Goal: Information Seeking & Learning: Learn about a topic

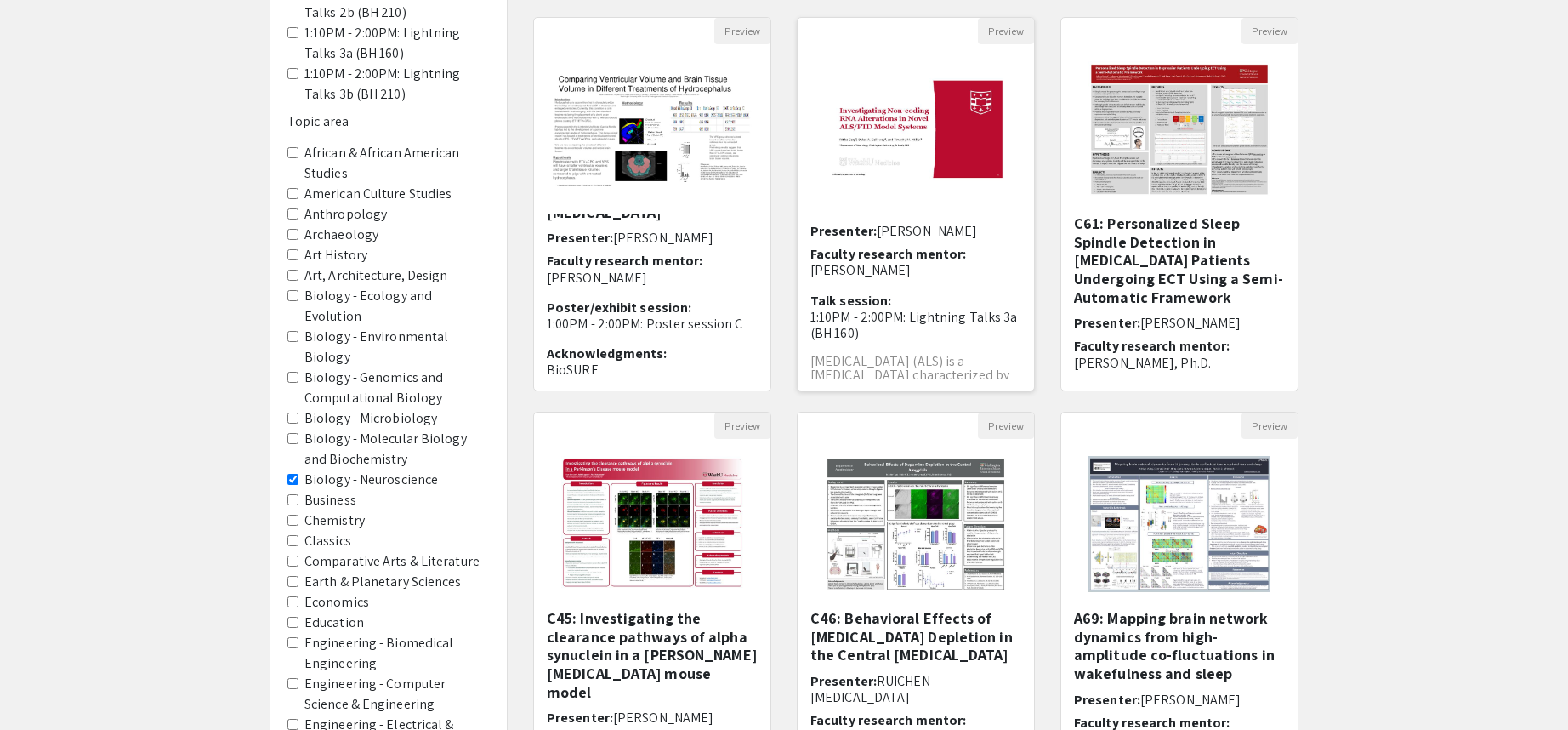
scroll to position [85, 0]
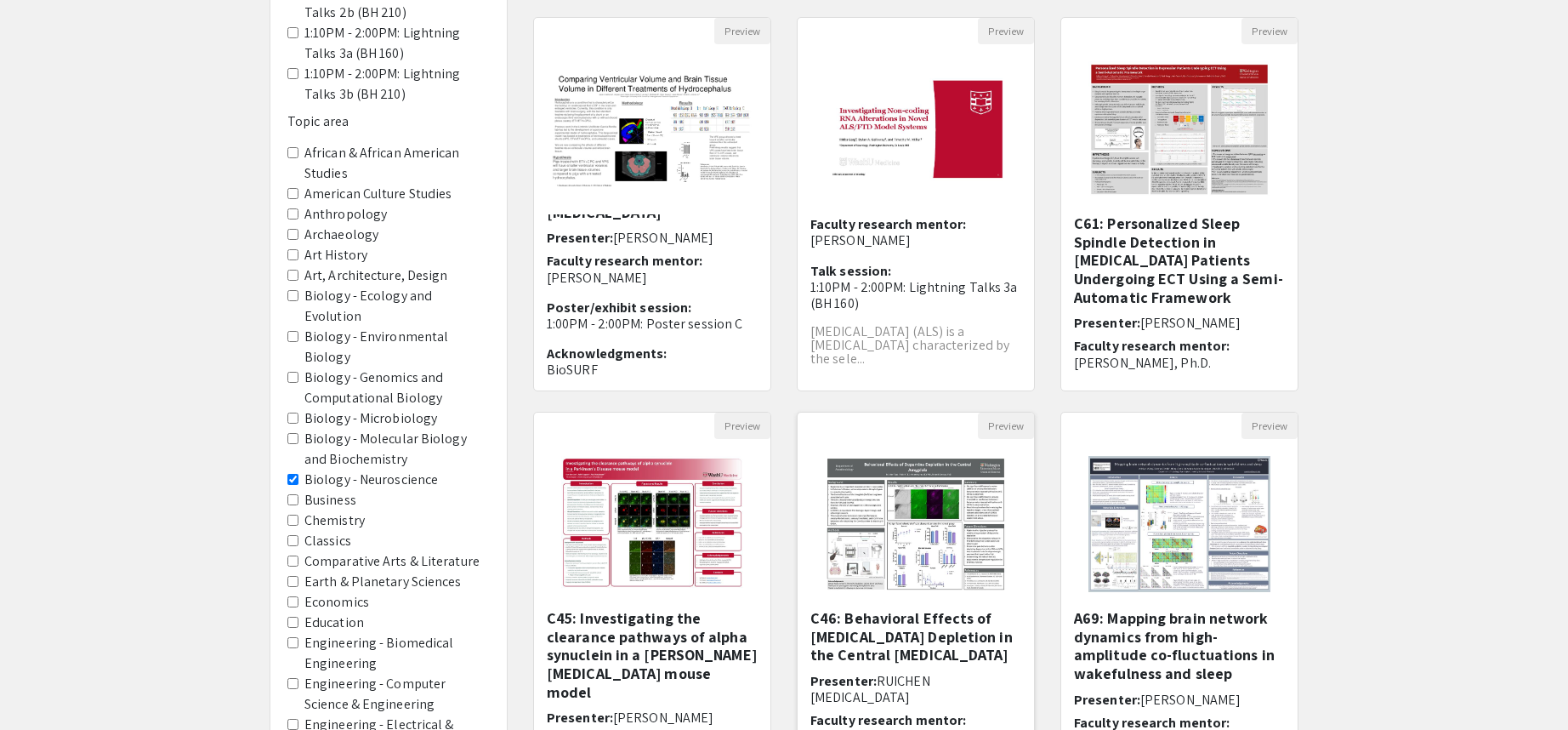
click at [899, 513] on img "Open Presentation <p>C46: Behavioral Effects of Dopamine Depletion in the Centr…" at bounding box center [916, 524] width 215 height 170
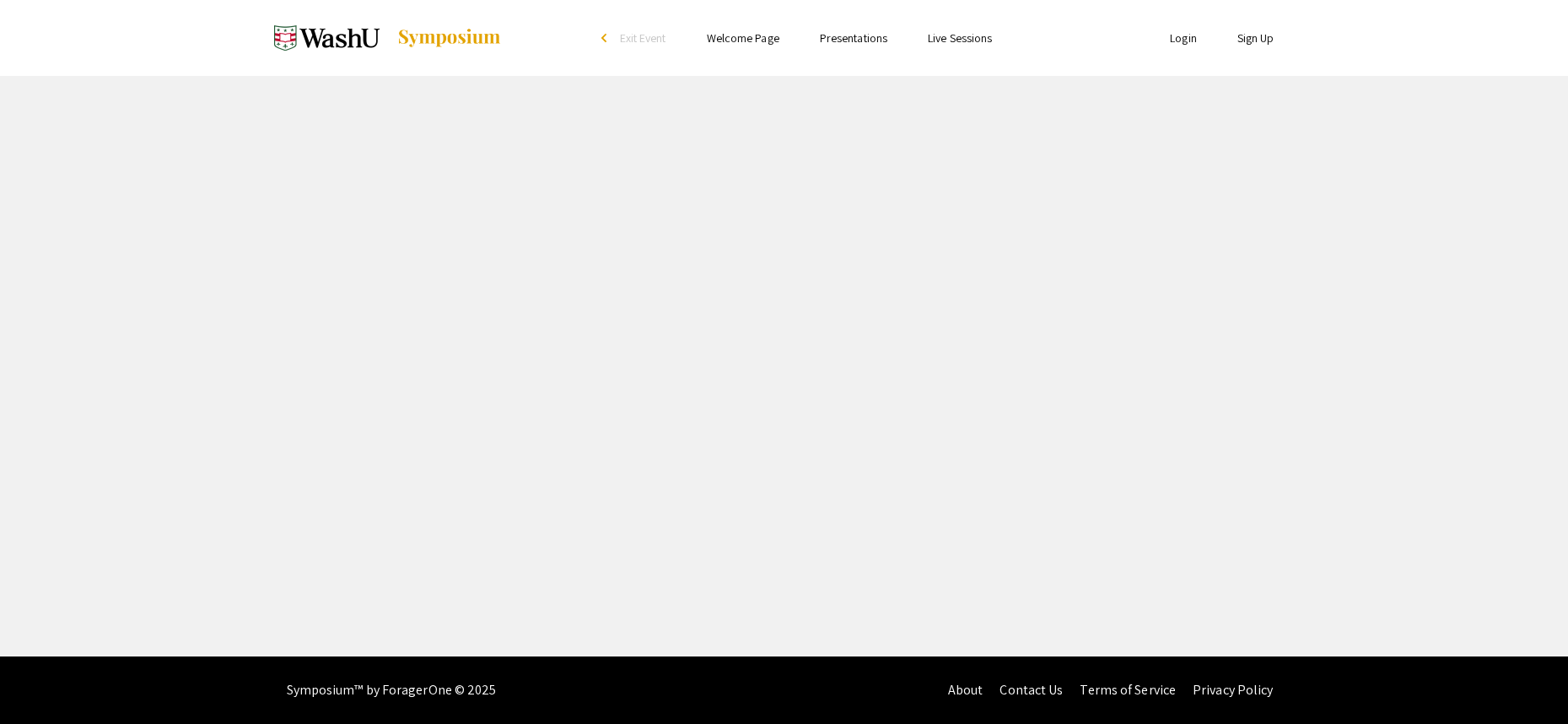
select select "custom"
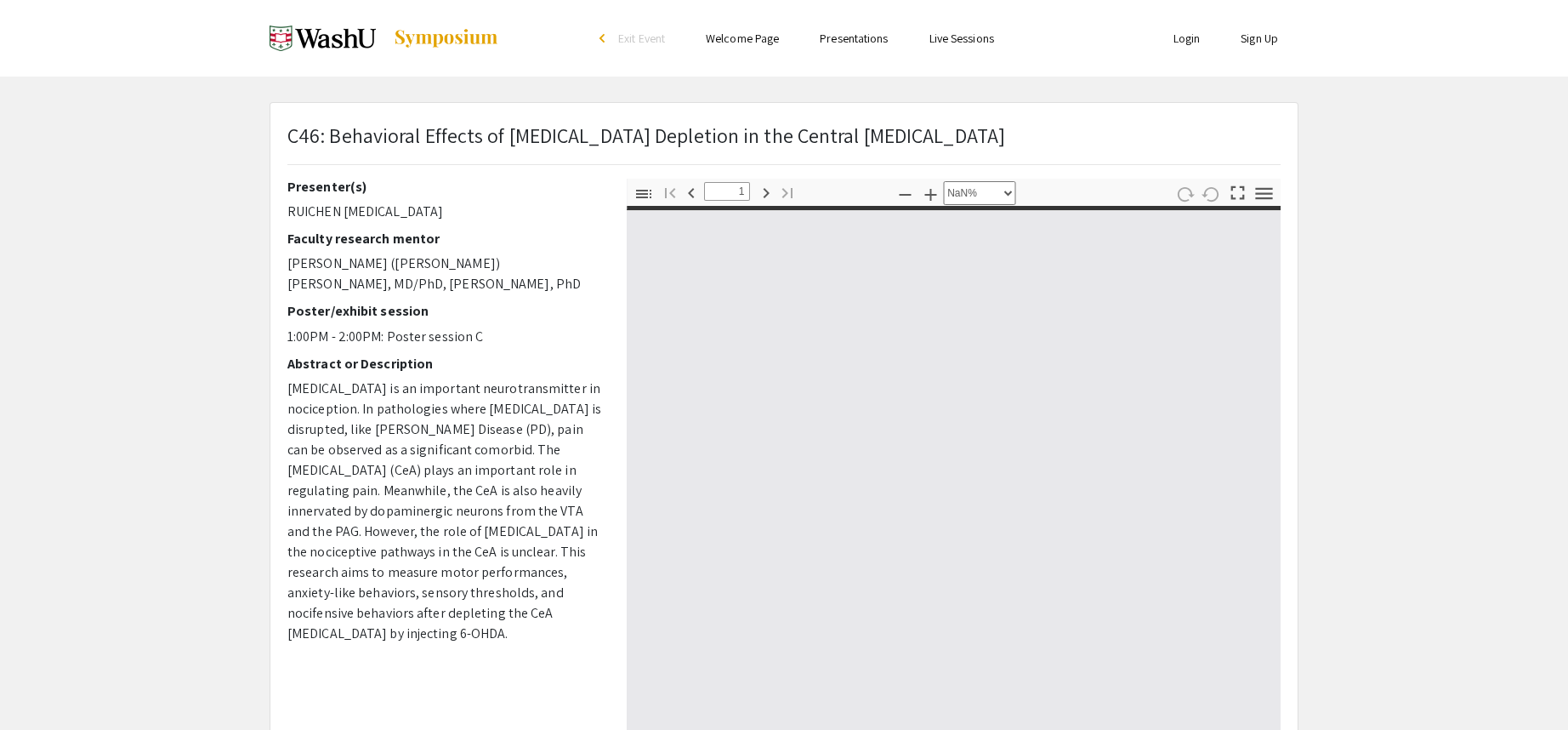
type input "0"
select select "custom"
type input "1"
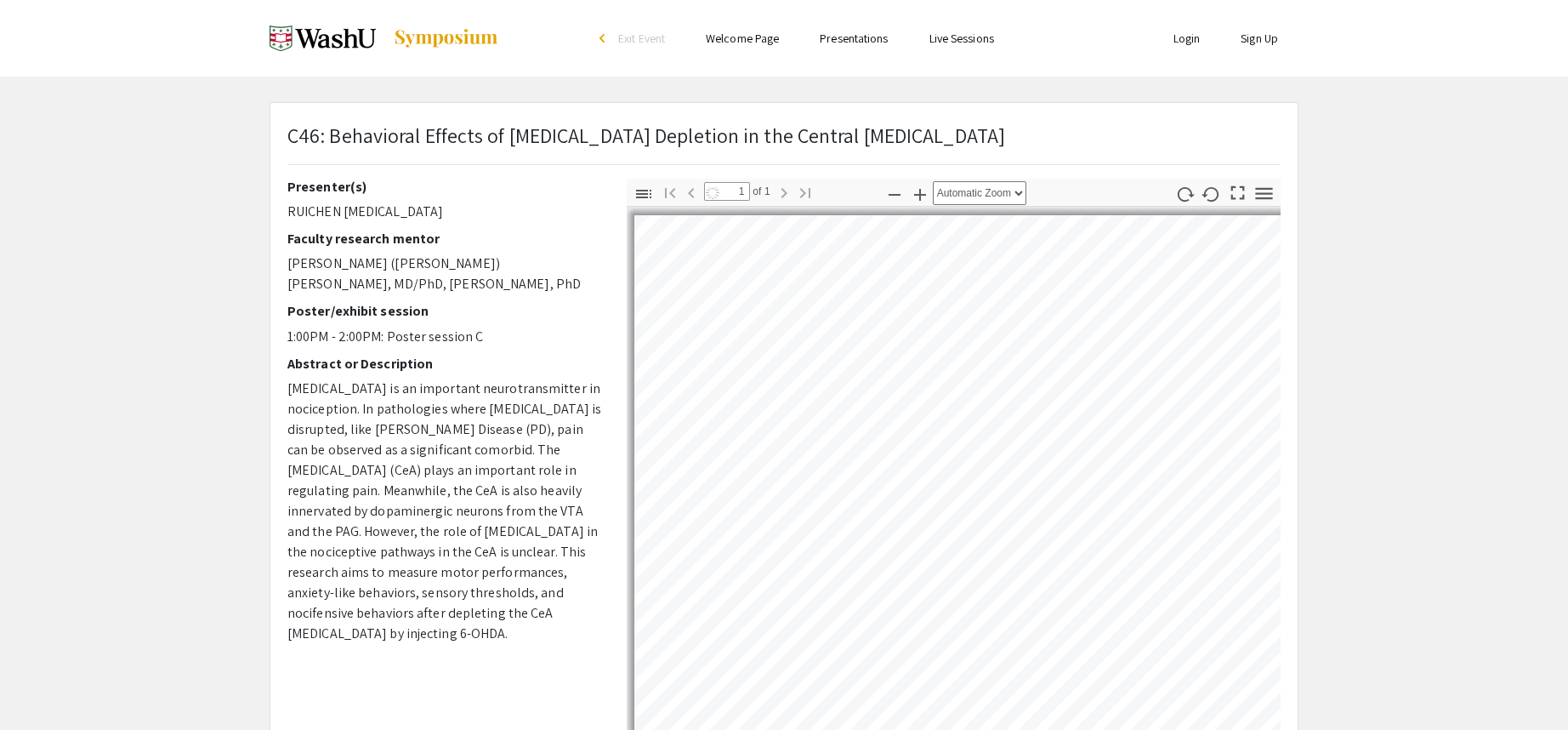
select select "auto"
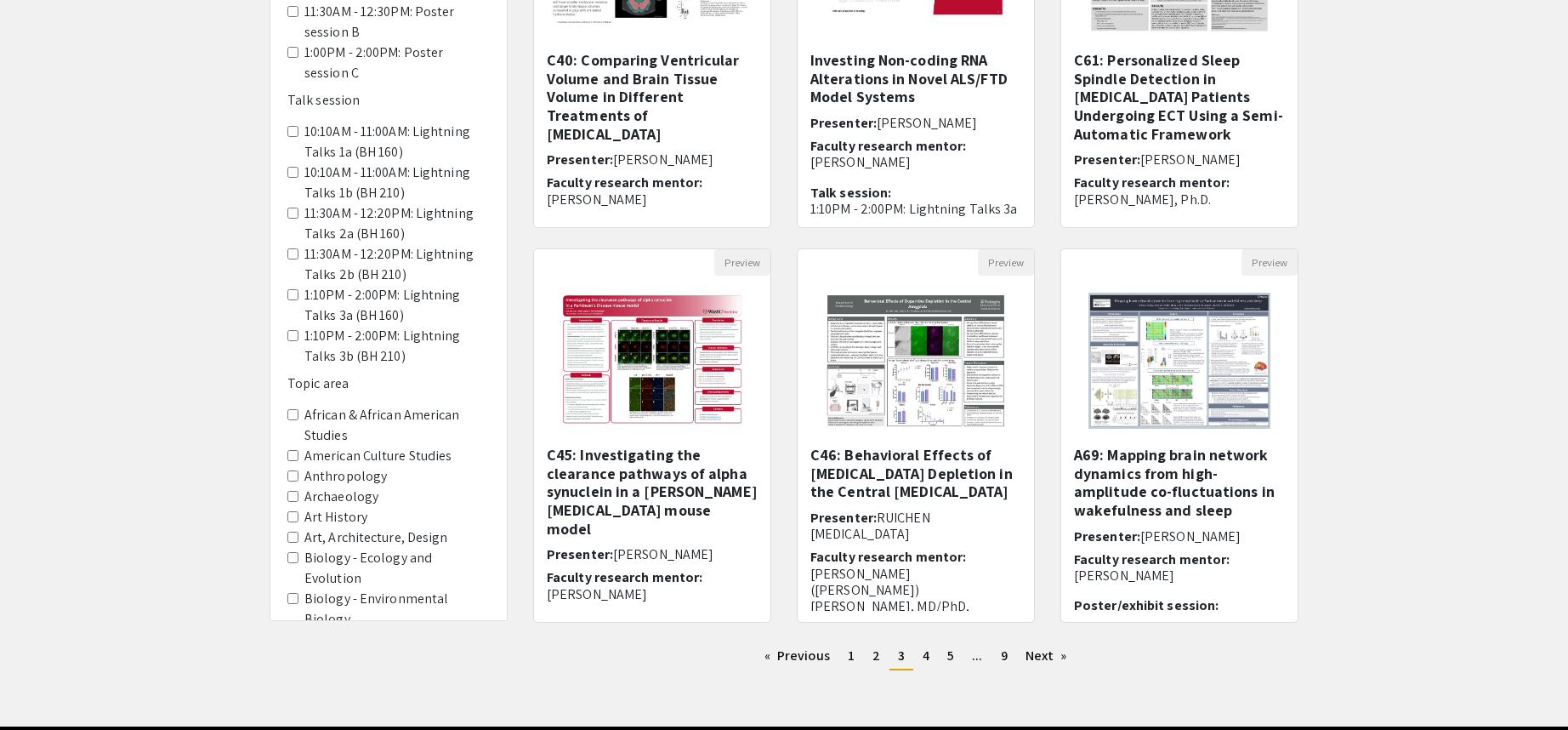
scroll to position [340, 0]
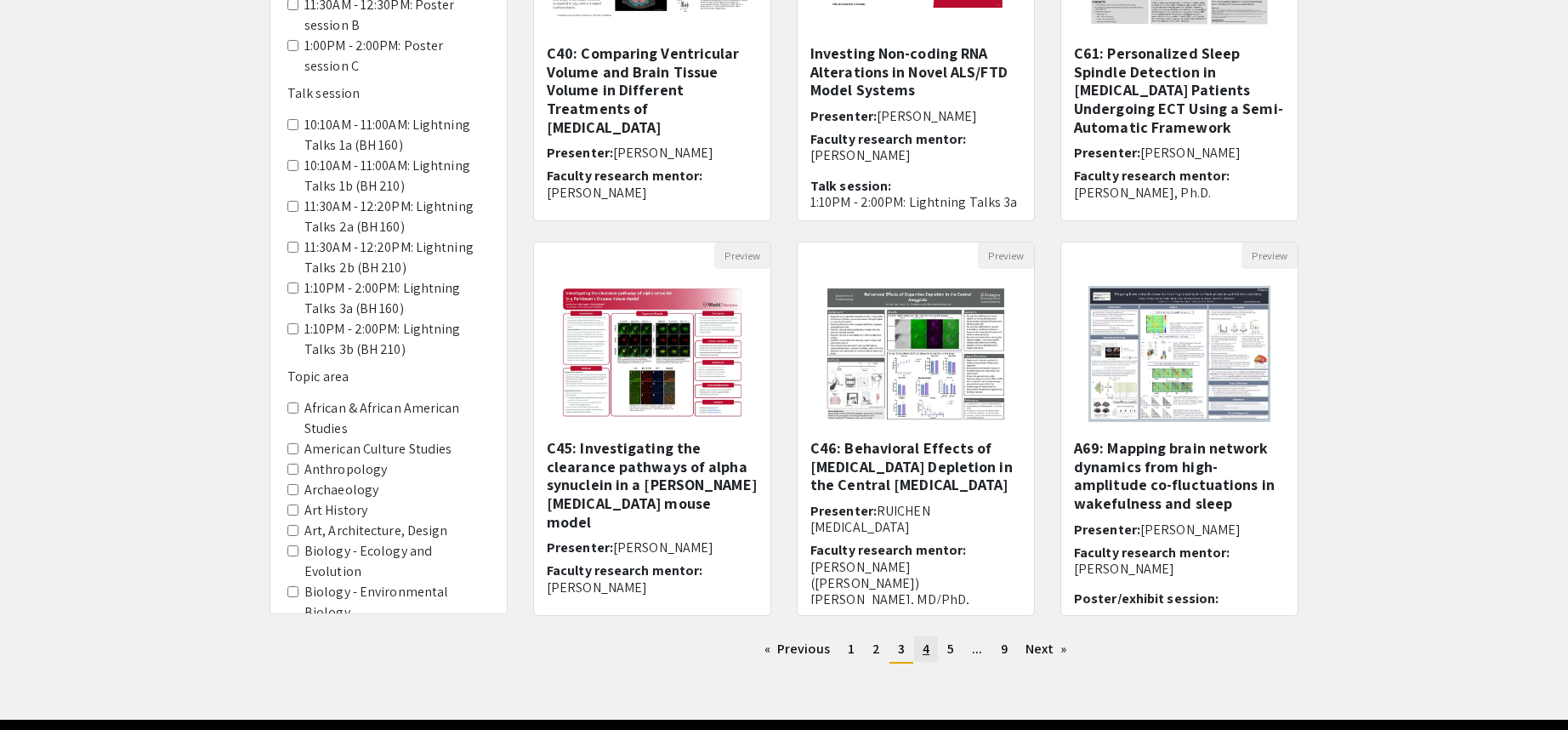
click at [926, 653] on span "4" at bounding box center [926, 648] width 7 height 18
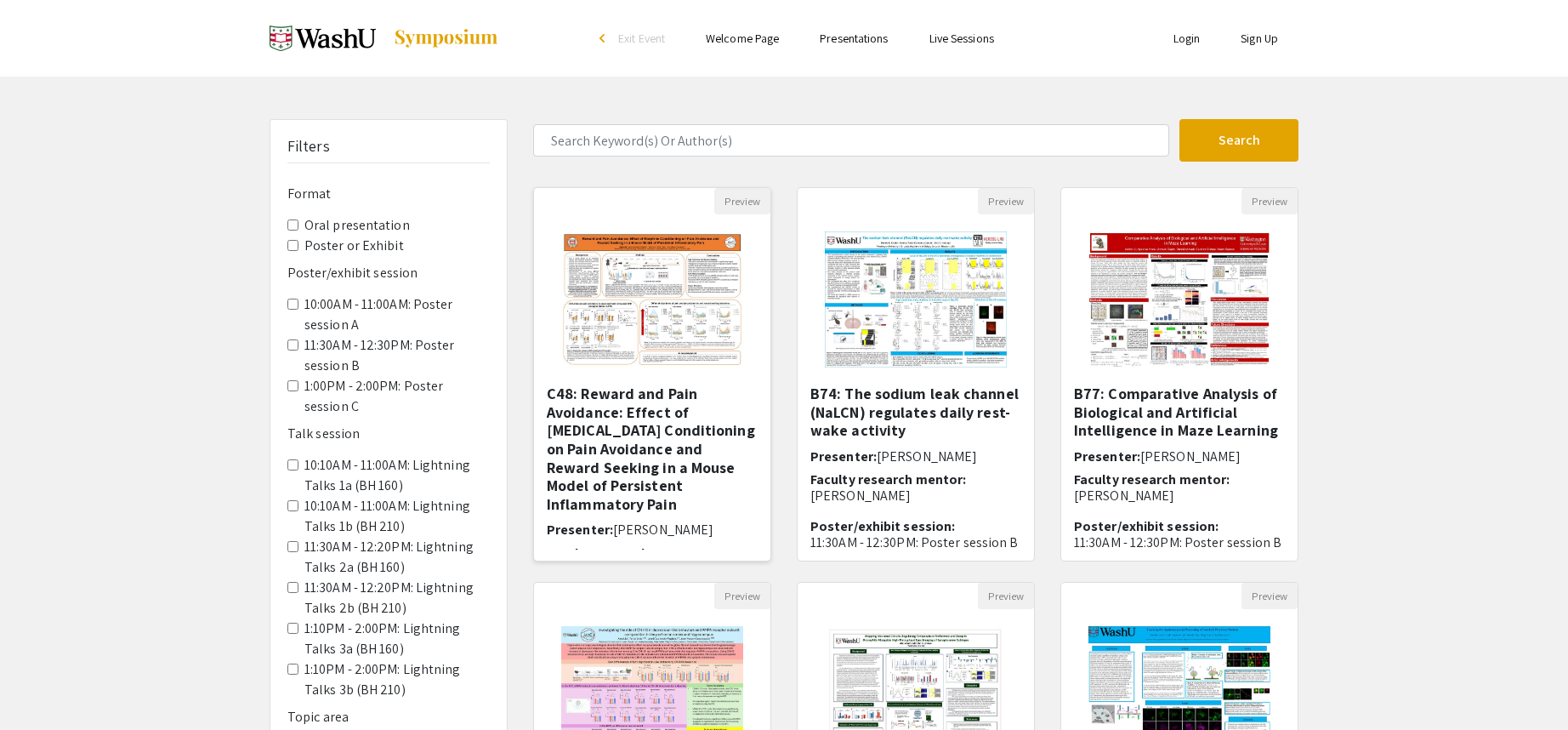
click at [671, 397] on h5 "C48: Reward and Pain Avoidance: Effect of Morphine Conditioning on Pain Avoidan…" at bounding box center [652, 448] width 210 height 128
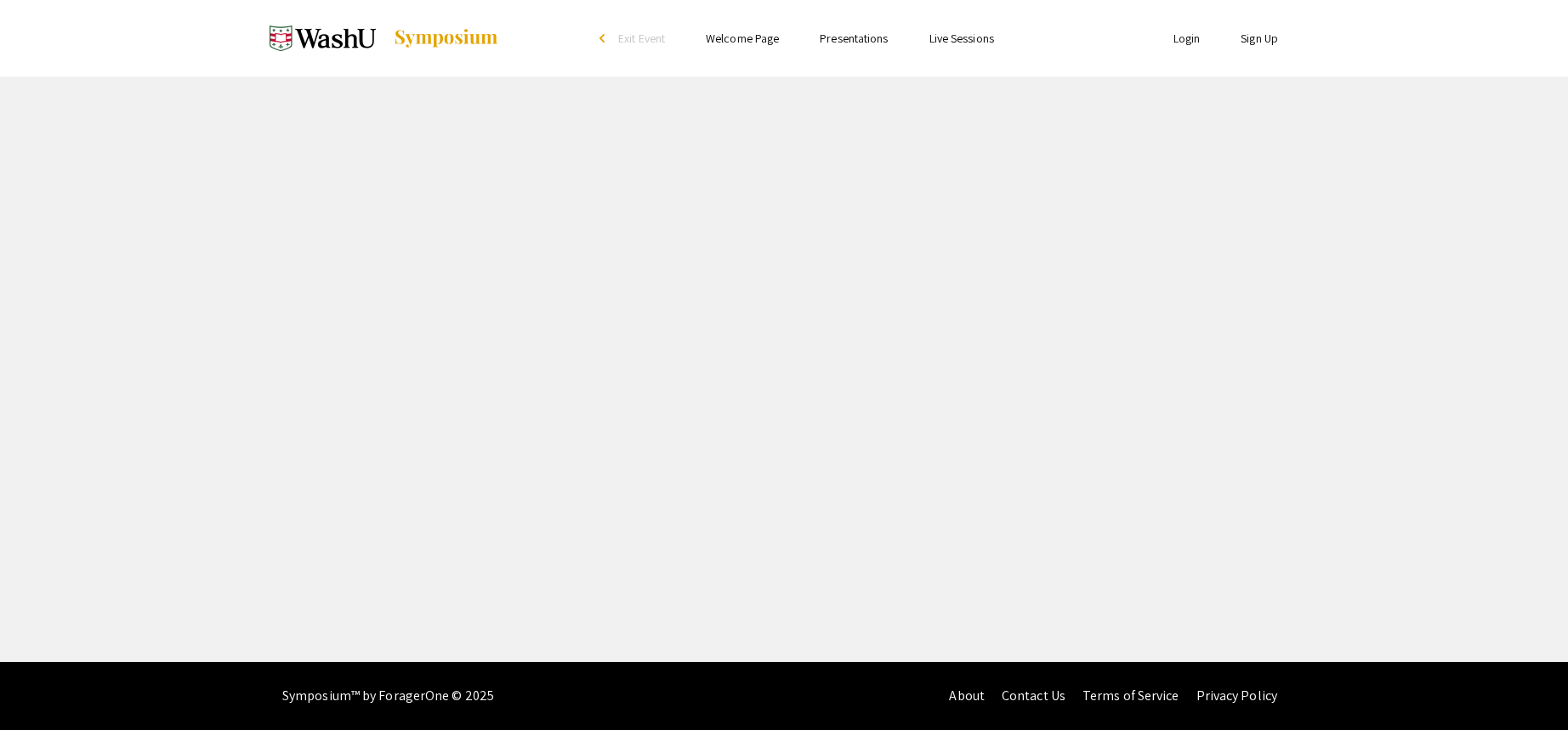
select select "custom"
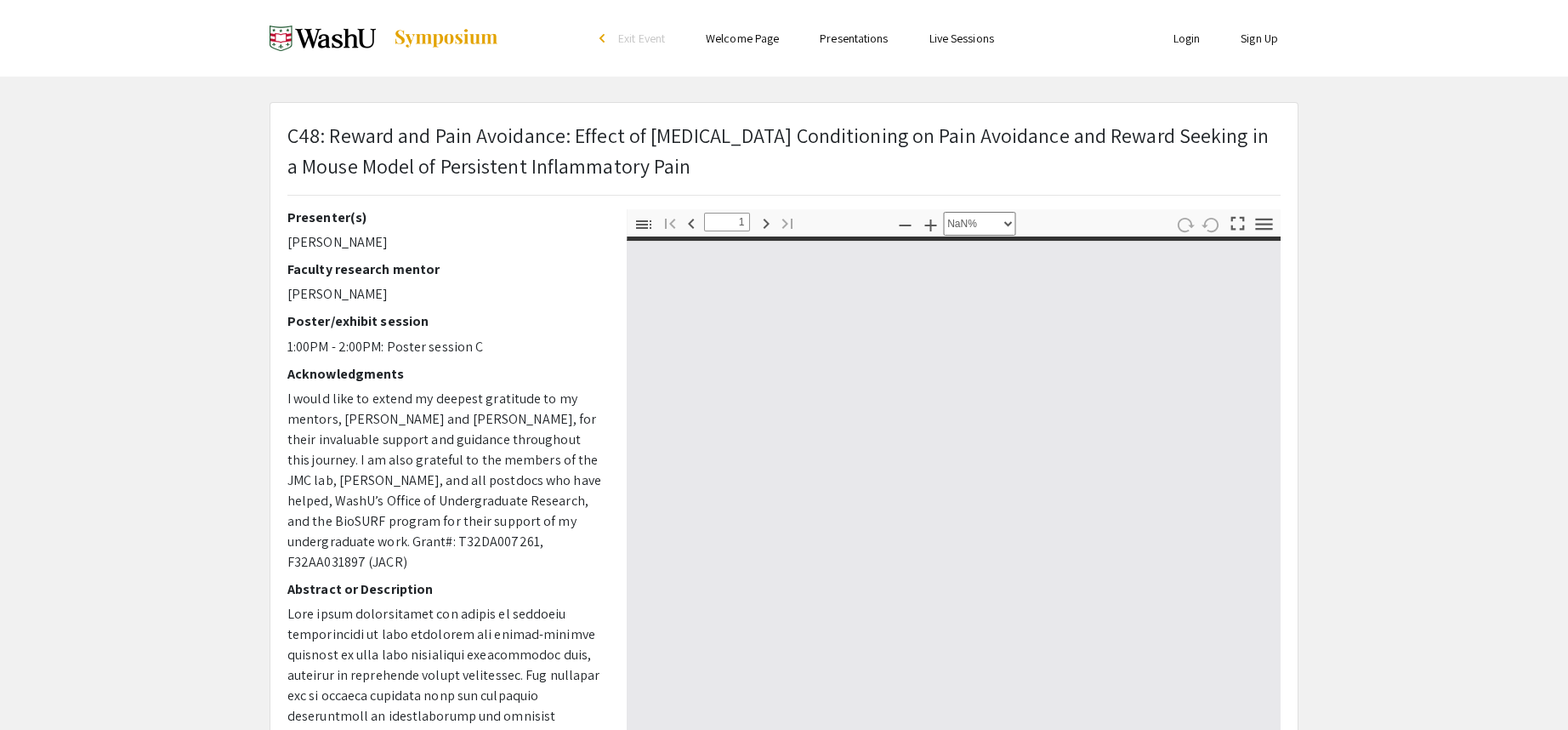
type input "0"
select select "custom"
type input "1"
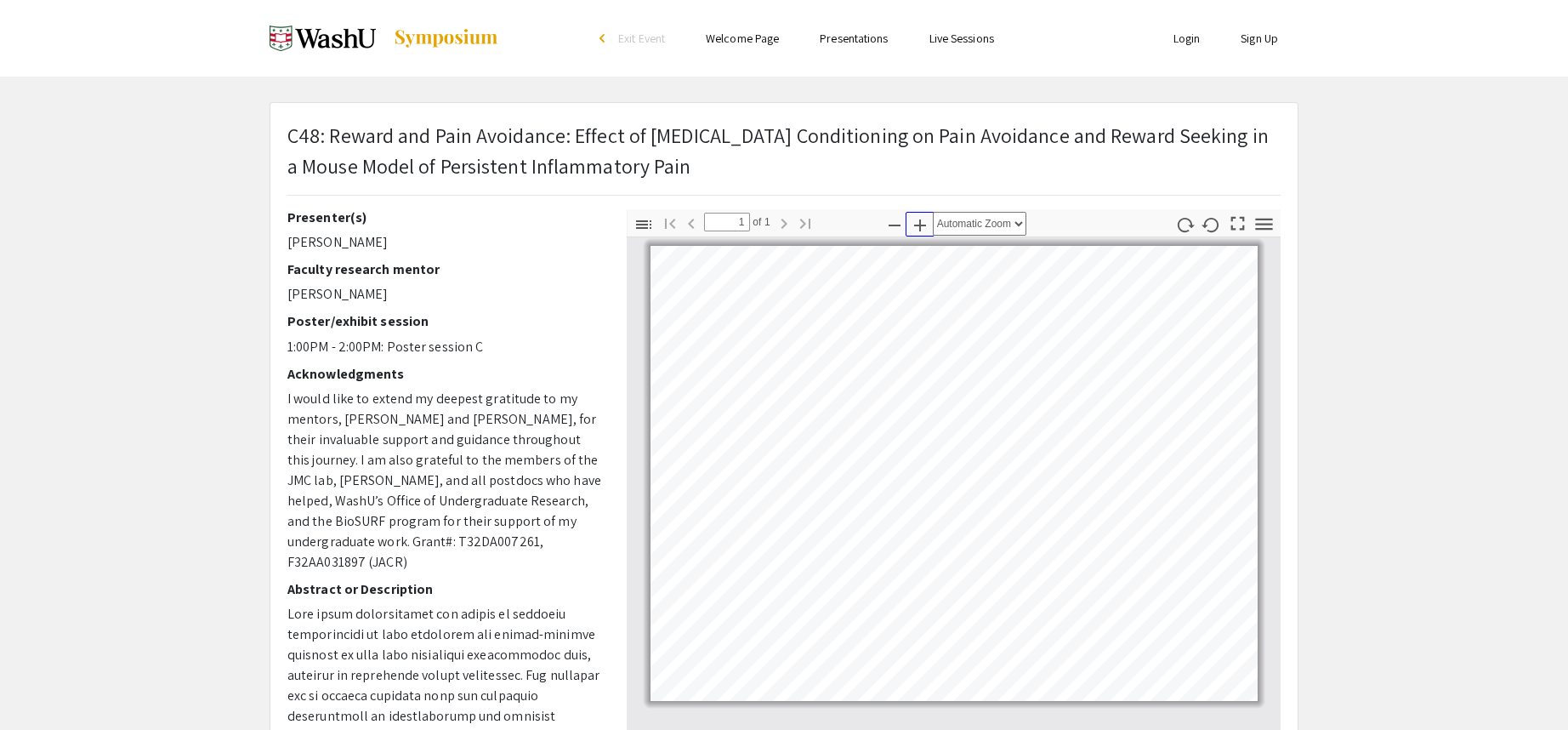
click at [920, 228] on icon "button" at bounding box center [920, 225] width 12 height 12
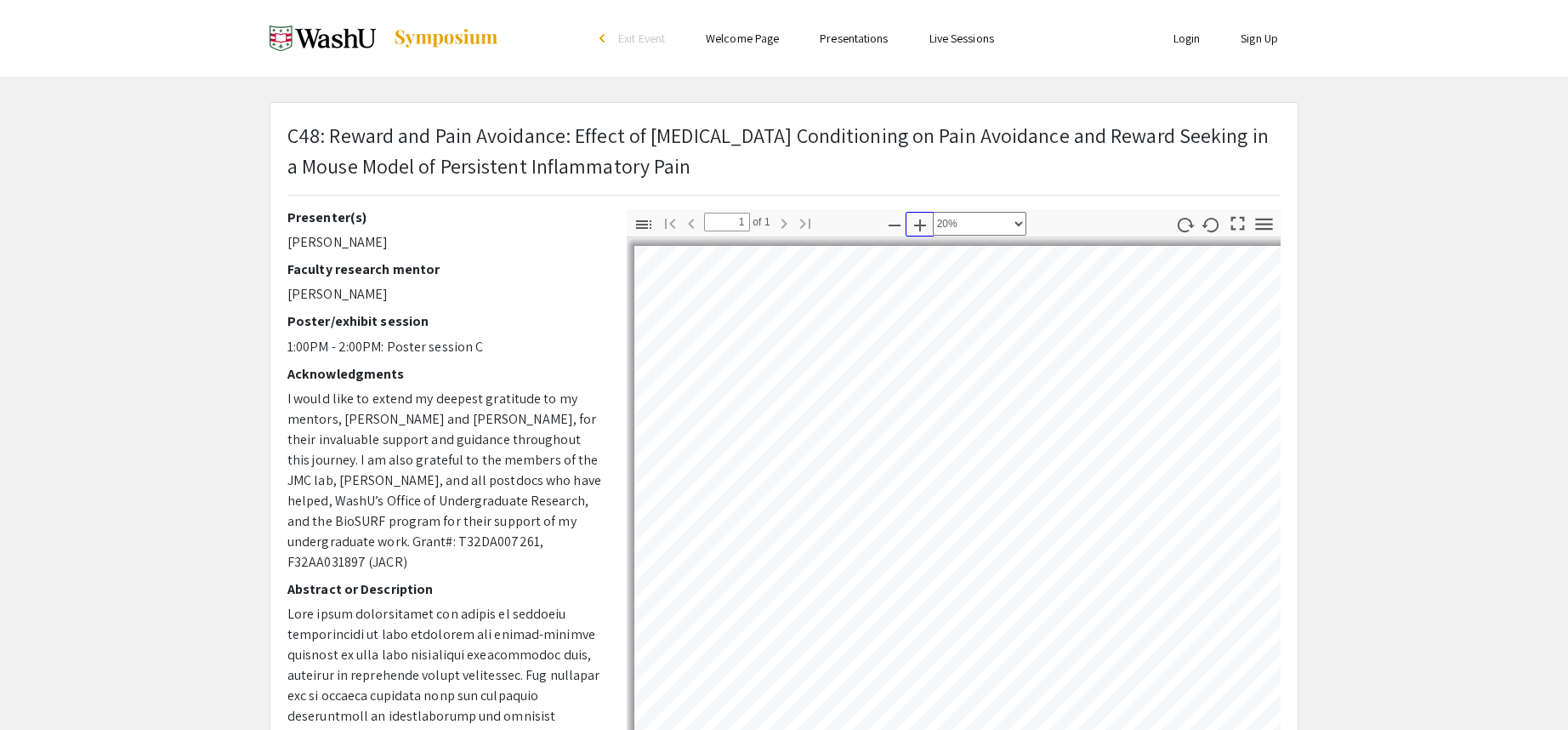
click at [920, 228] on icon "button" at bounding box center [920, 225] width 12 height 12
select select "custom"
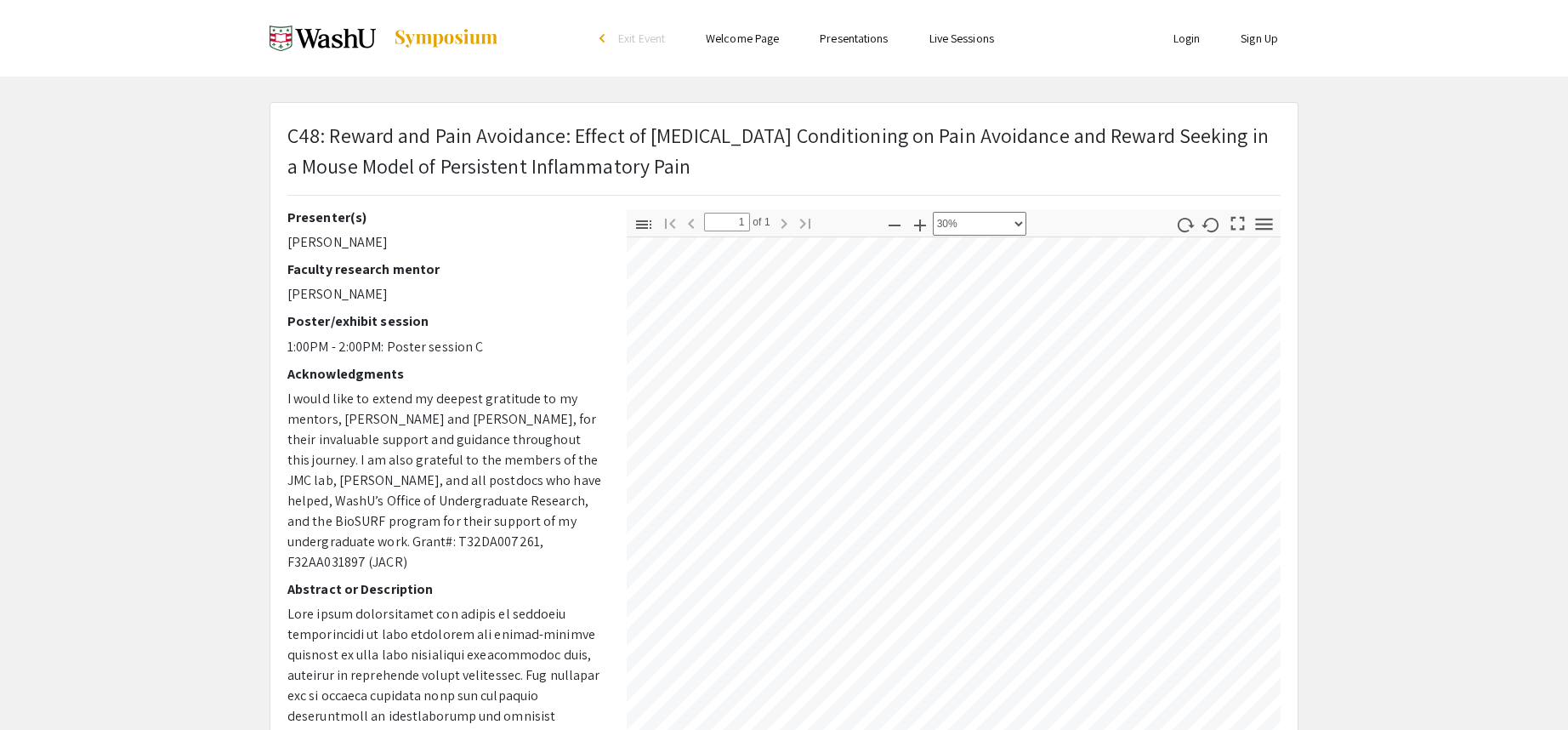
scroll to position [343, 343]
click at [600, 332] on div "Presenter(s) Alice Xu Faculty research mentor Jose Moron-Concepcion Poster/exhi…" at bounding box center [784, 507] width 1019 height 596
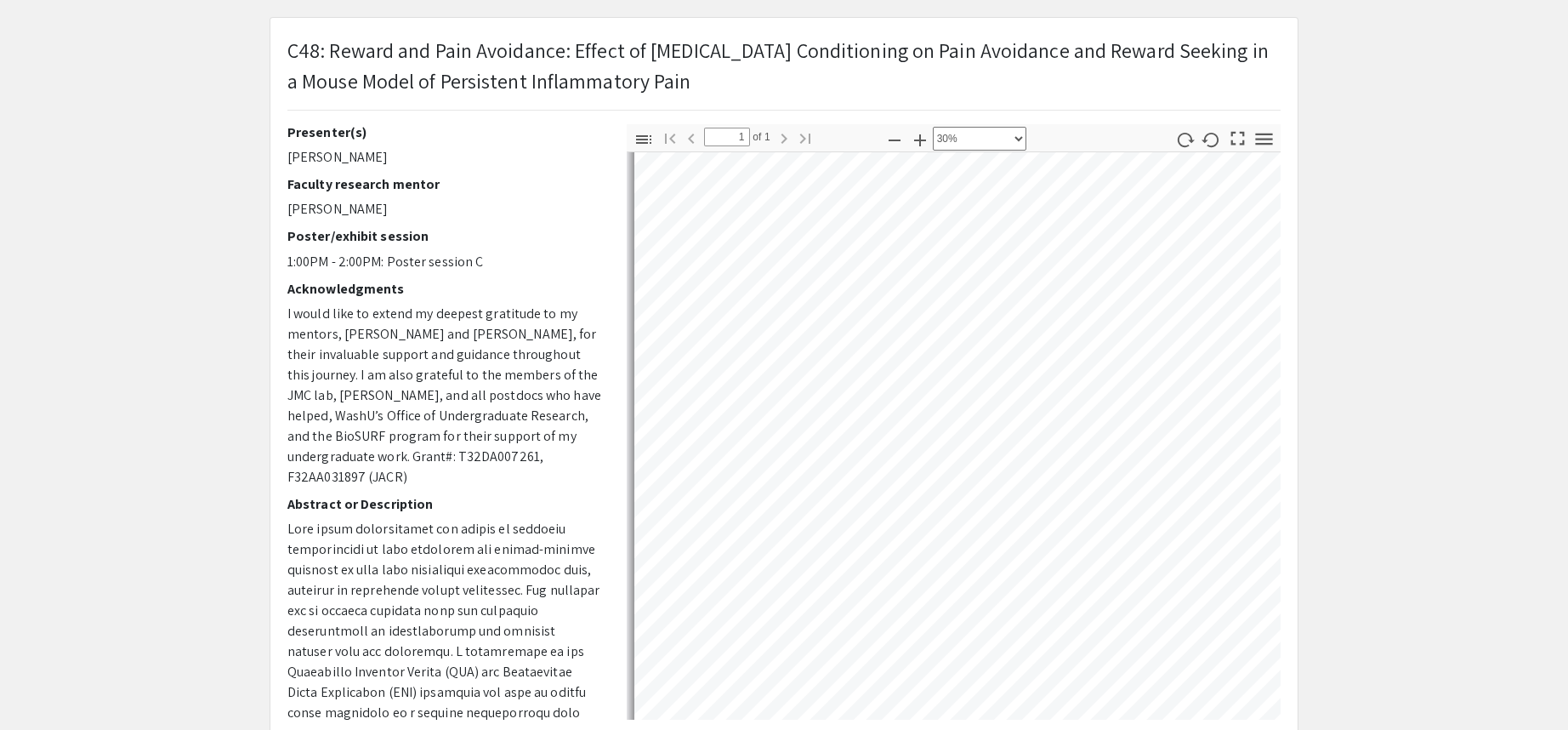
scroll to position [305, 0]
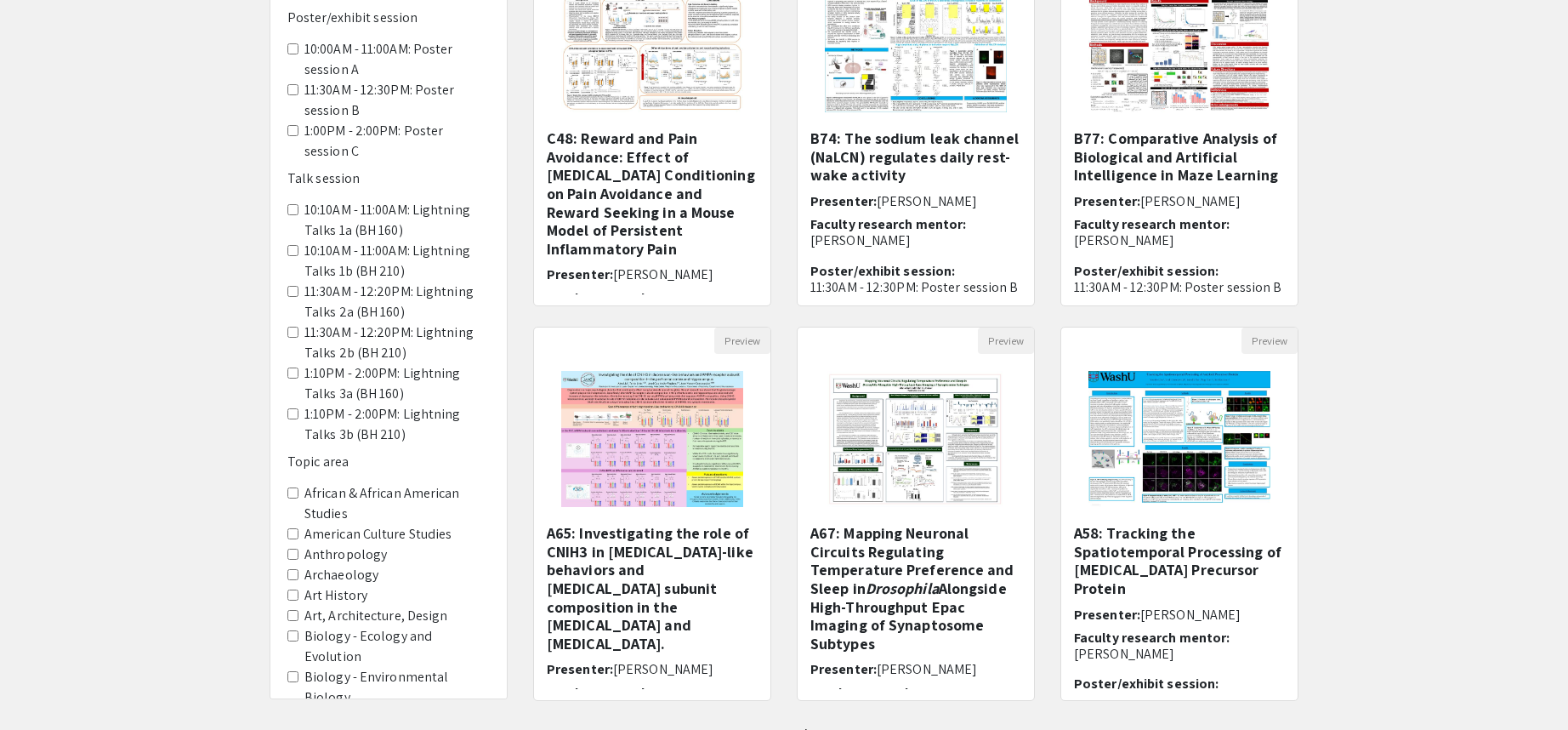
scroll to position [340, 0]
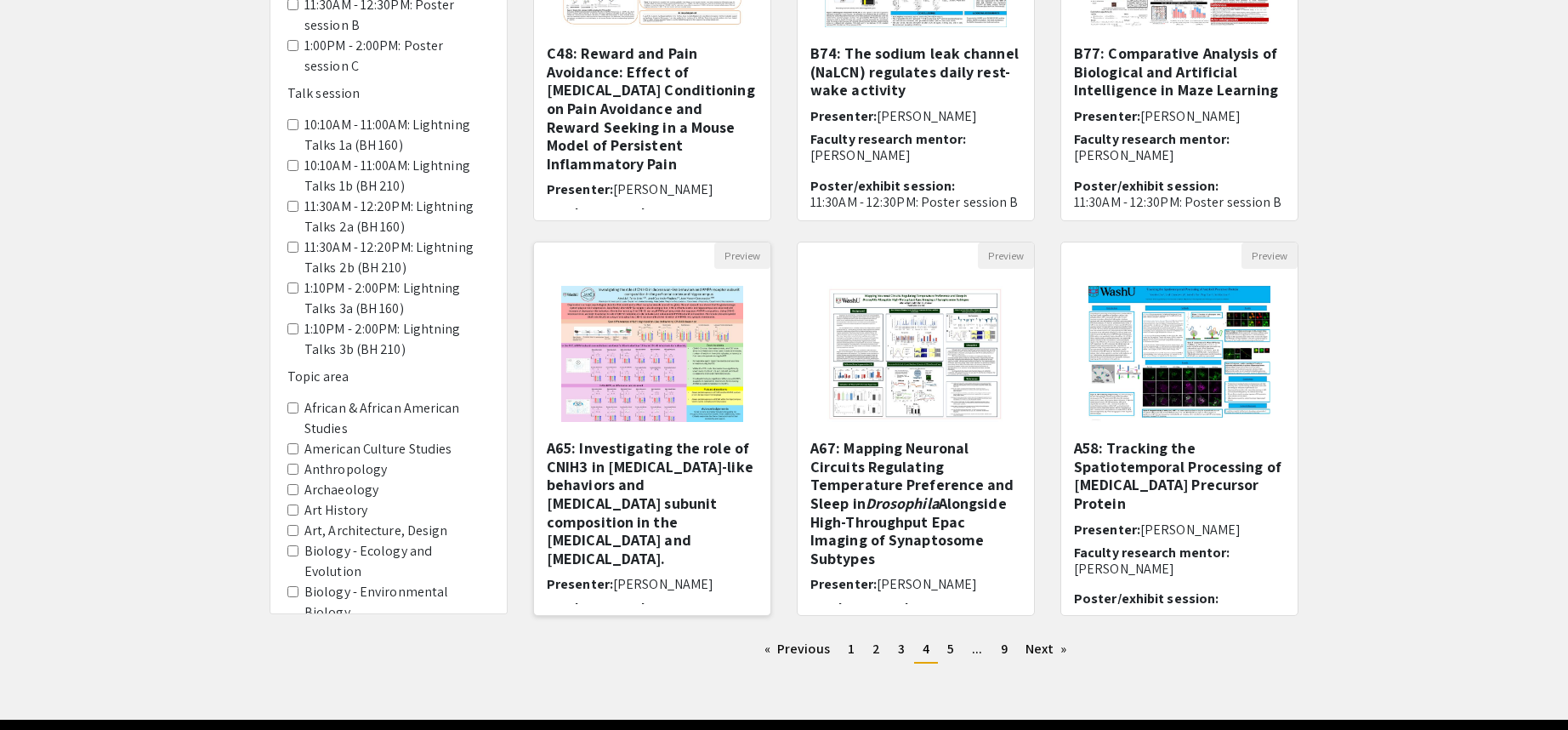
click at [709, 369] on img "Open Presentation <p>A65: Investigating the role of CNIH3 in depression-like be…" at bounding box center [652, 354] width 215 height 170
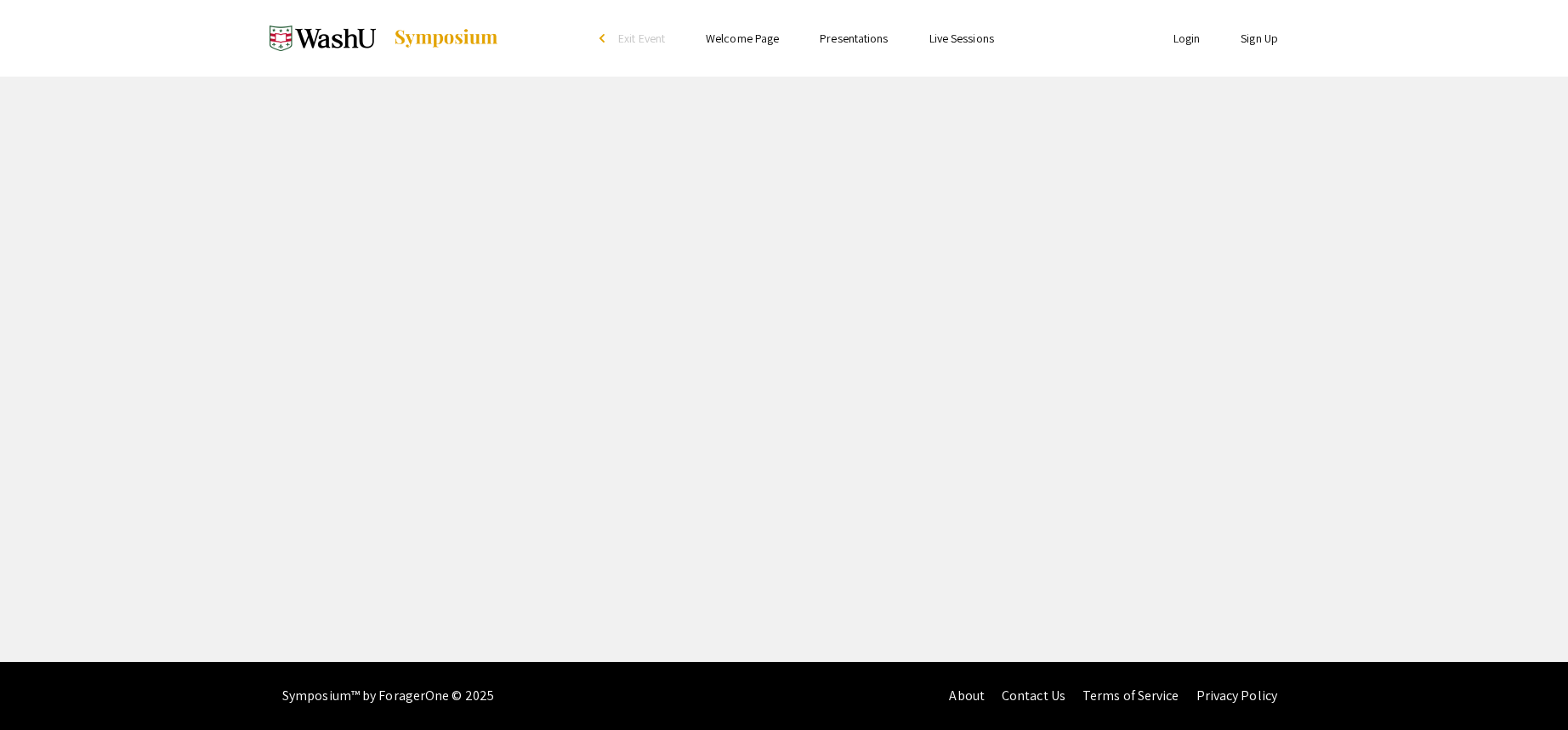
select select "custom"
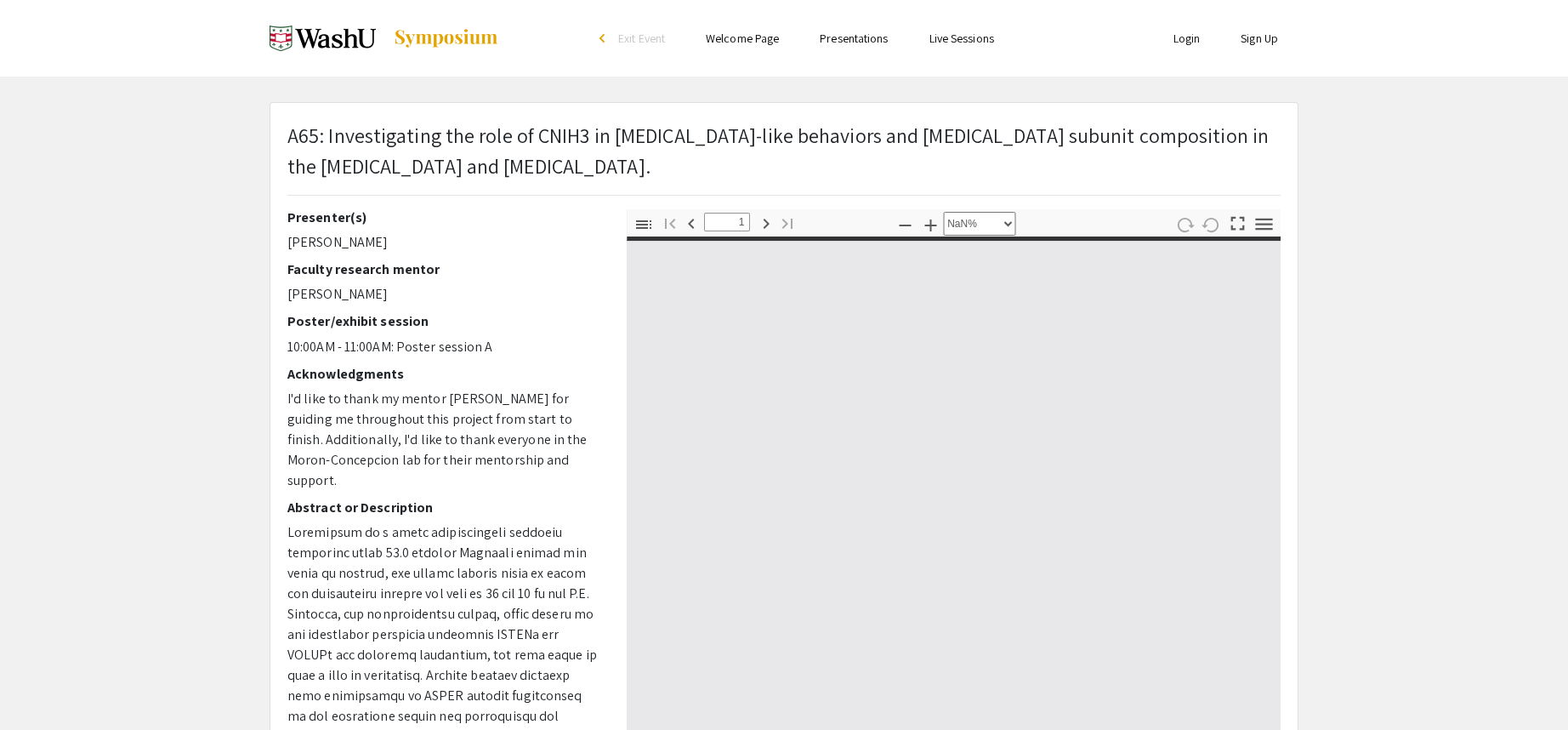
type input "0"
select select "custom"
type input "1"
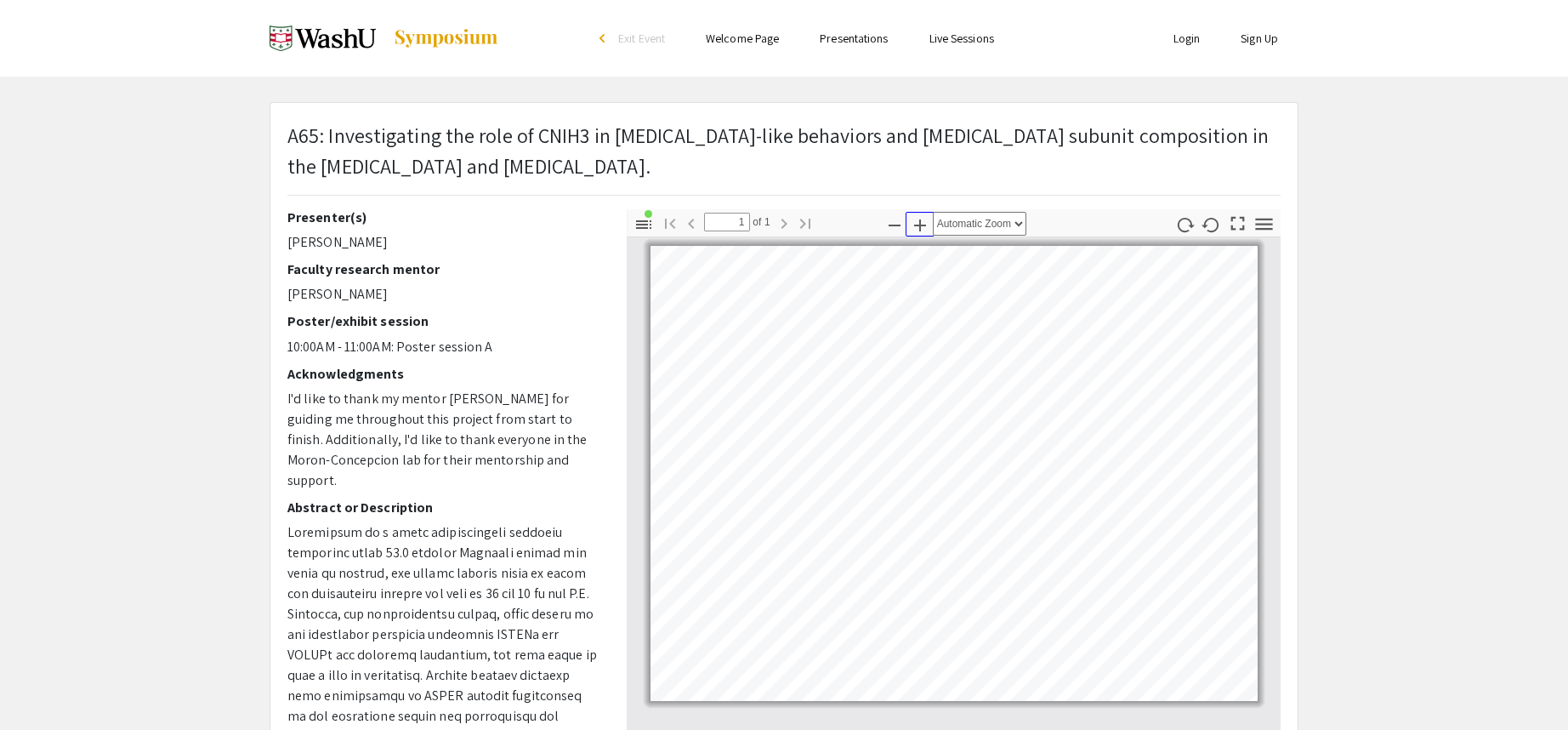
click at [923, 226] on icon "button" at bounding box center [920, 225] width 21 height 21
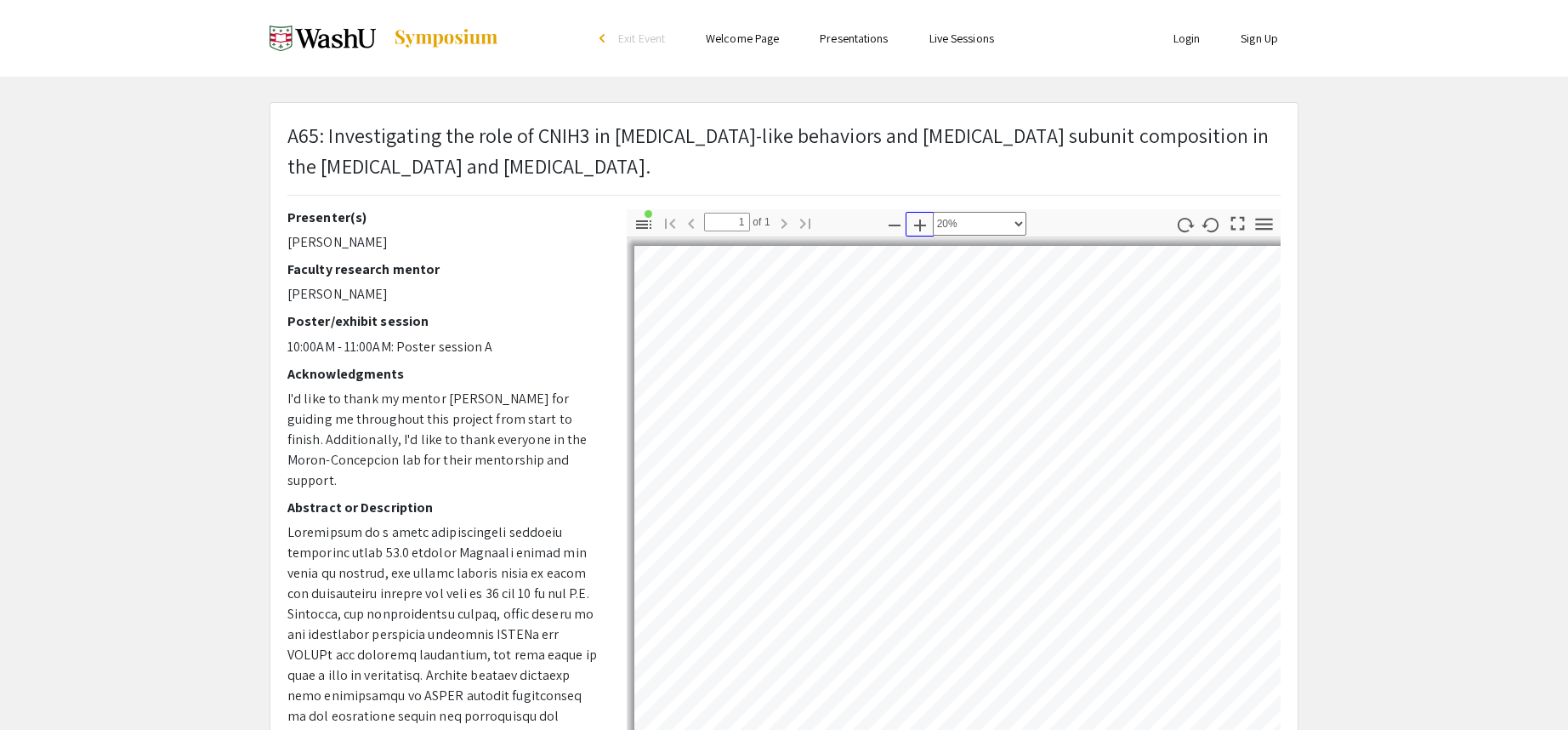
click at [923, 226] on icon "button" at bounding box center [920, 225] width 21 height 21
select select "custom"
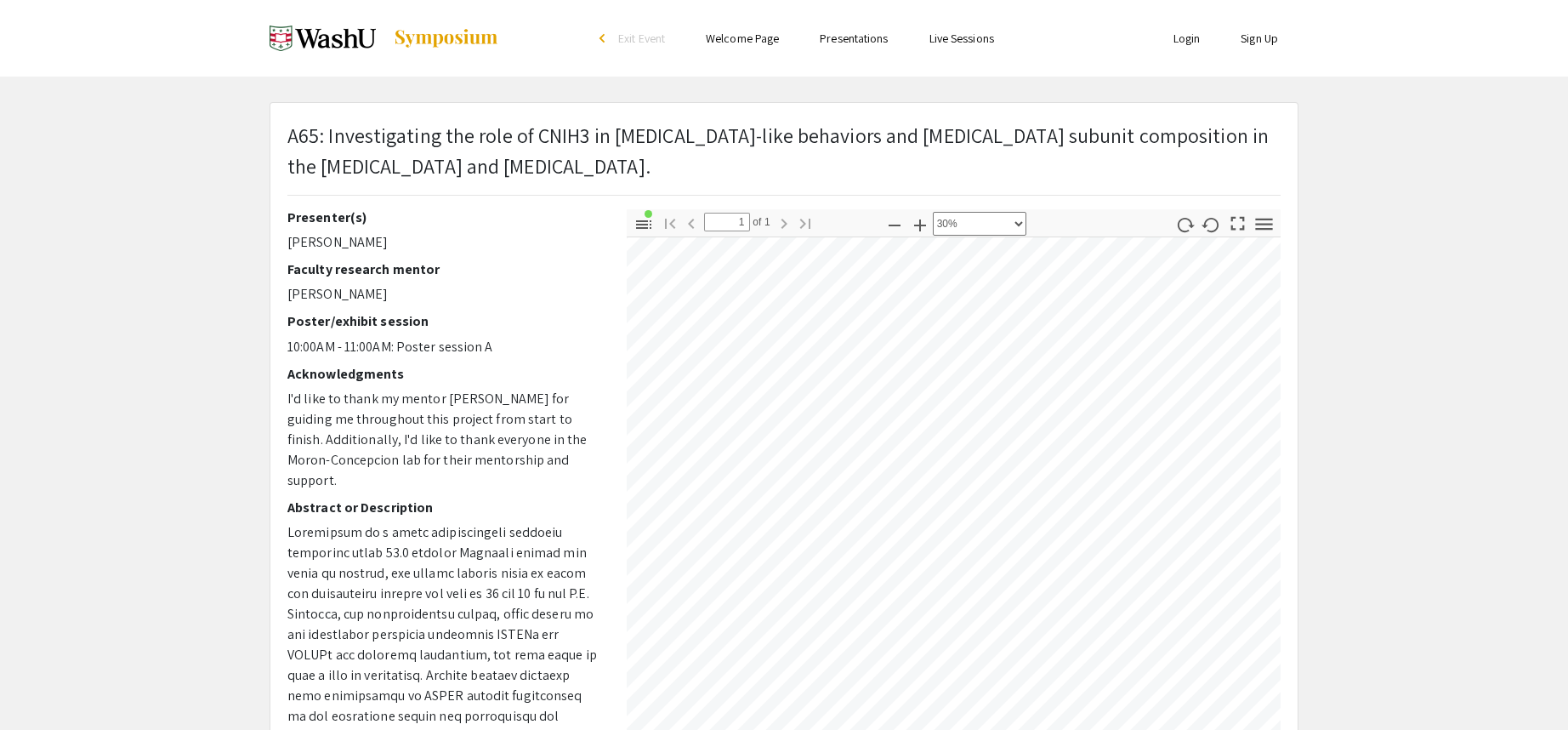
scroll to position [75, 241]
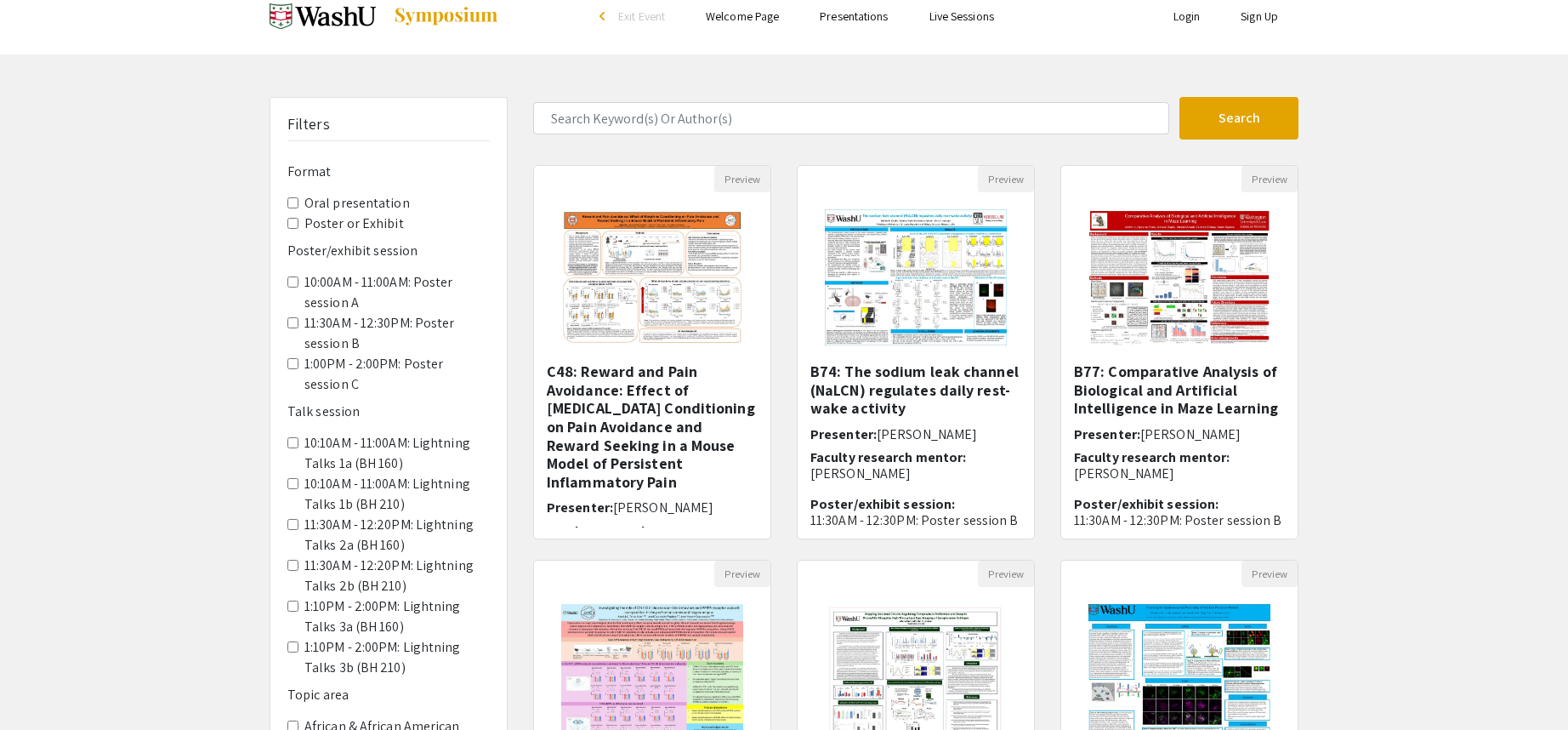
scroll to position [85, 0]
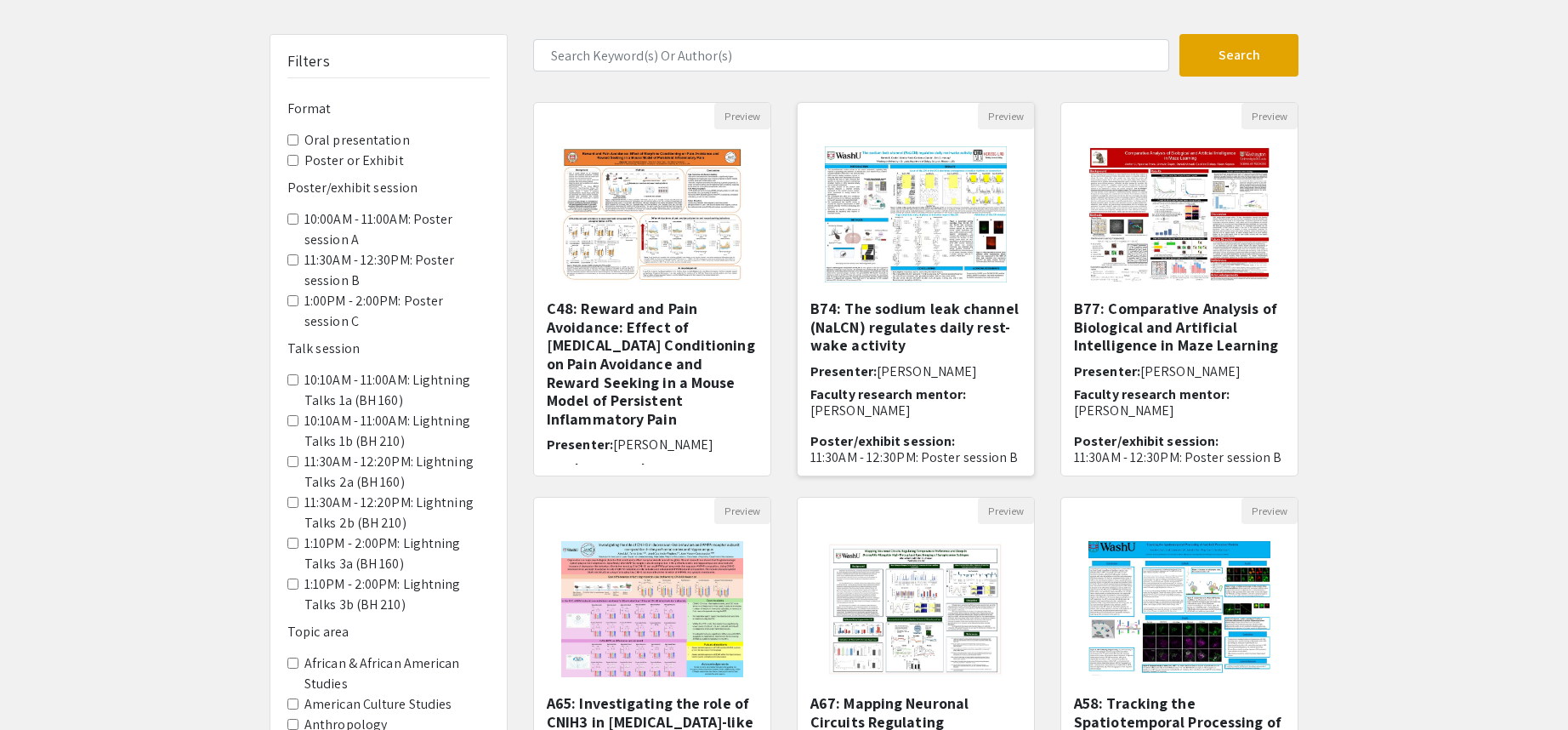
click at [937, 236] on img "Open Presentation <p>B74: The sodium leak channel (NaLCN) regulates daily rest-…" at bounding box center [916, 214] width 215 height 170
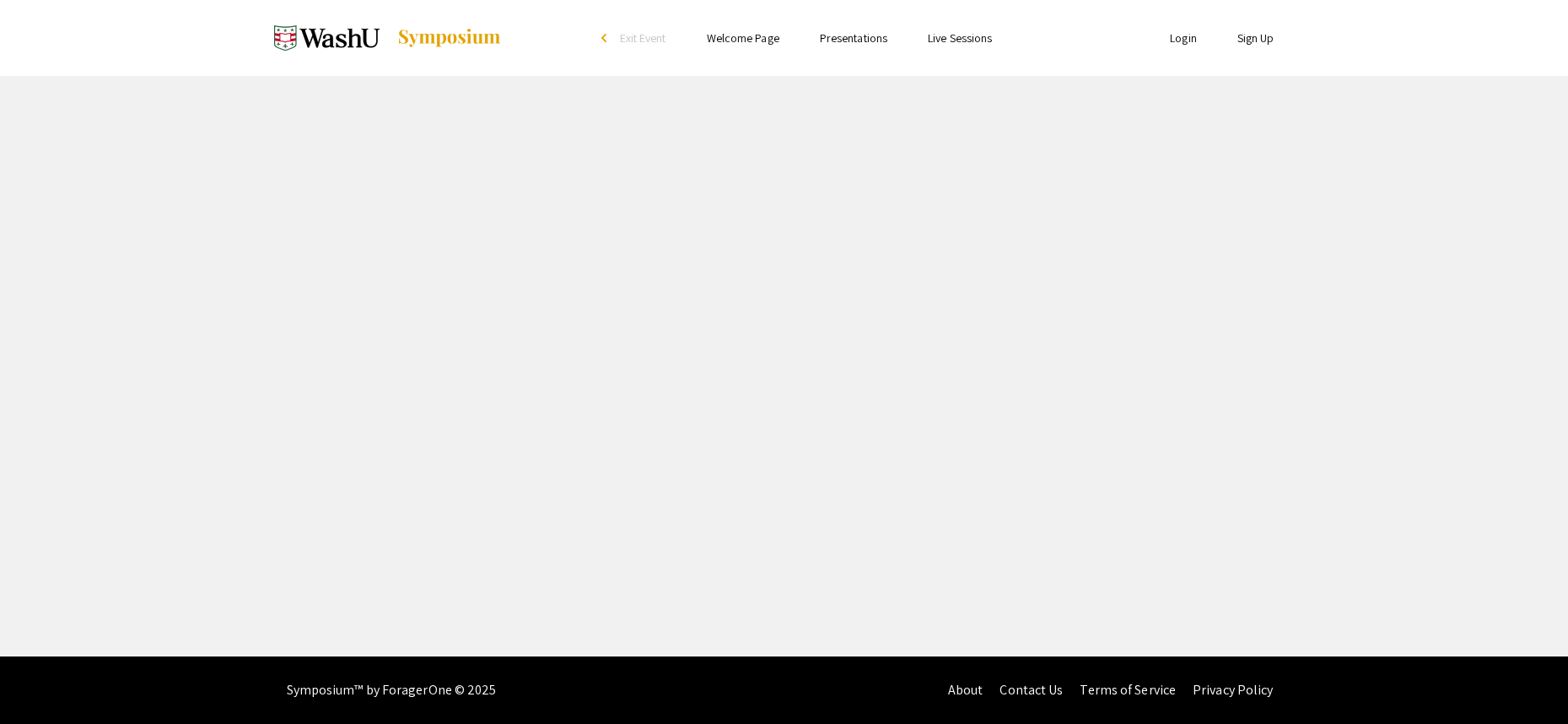
select select "custom"
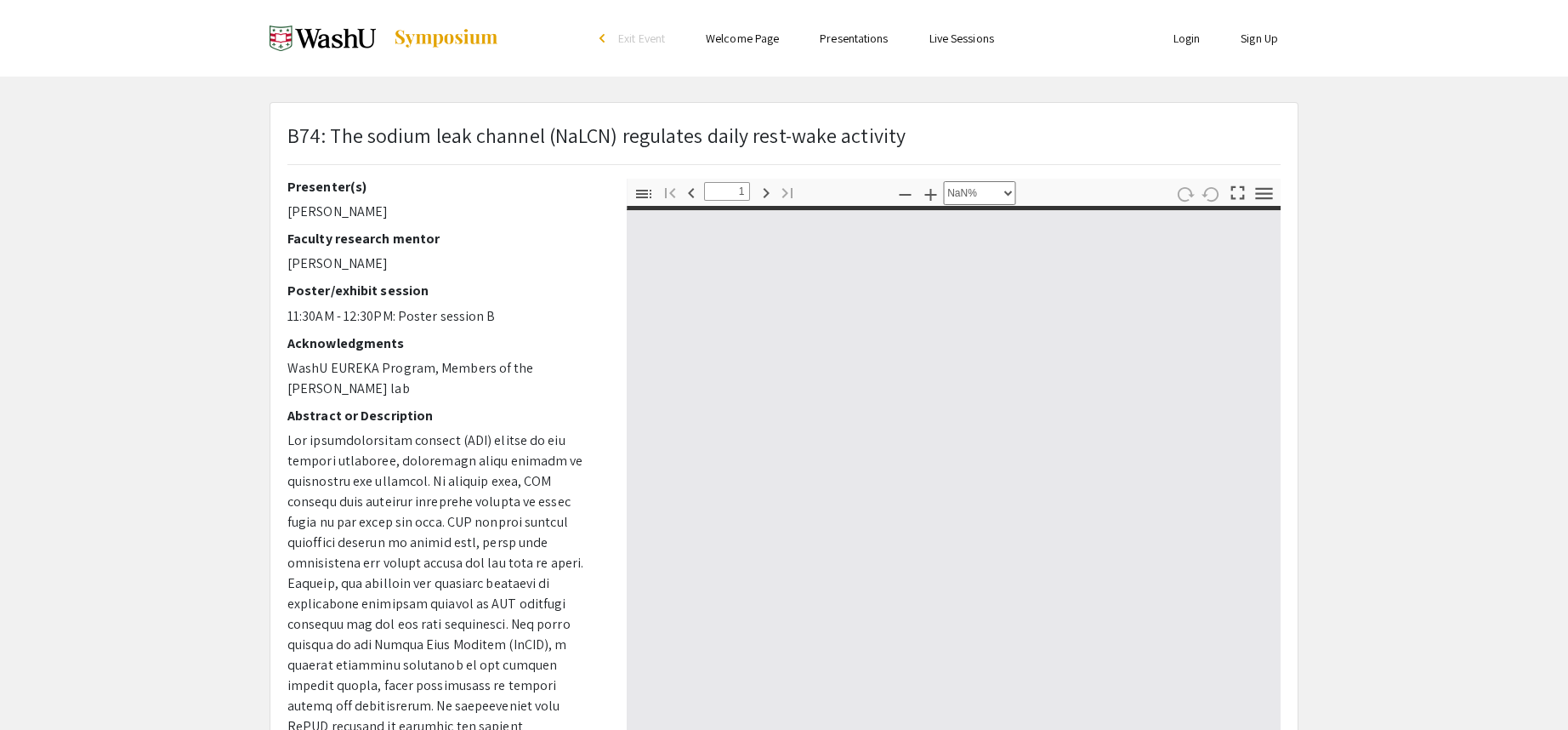
type input "0"
select select "custom"
type input "1"
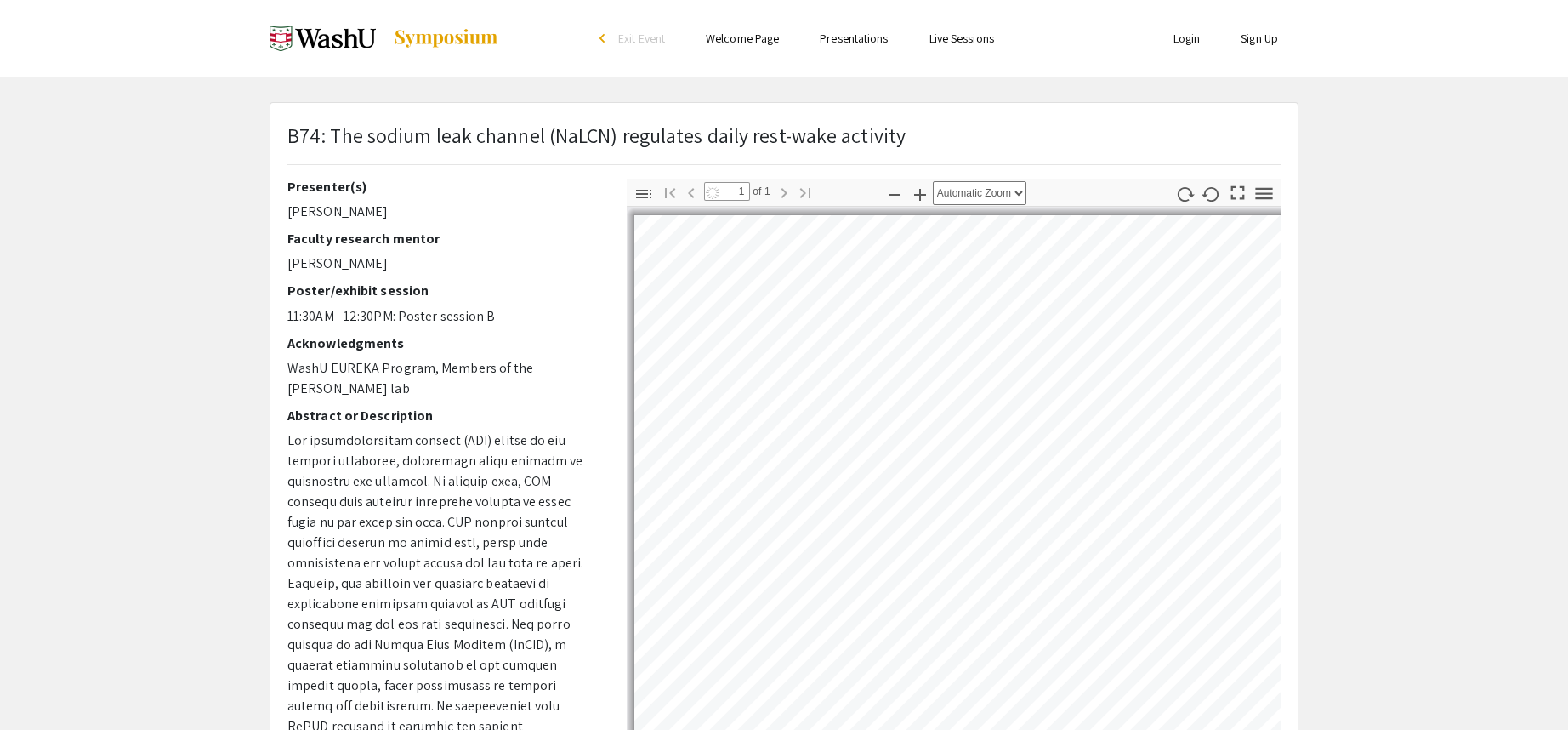
select select "auto"
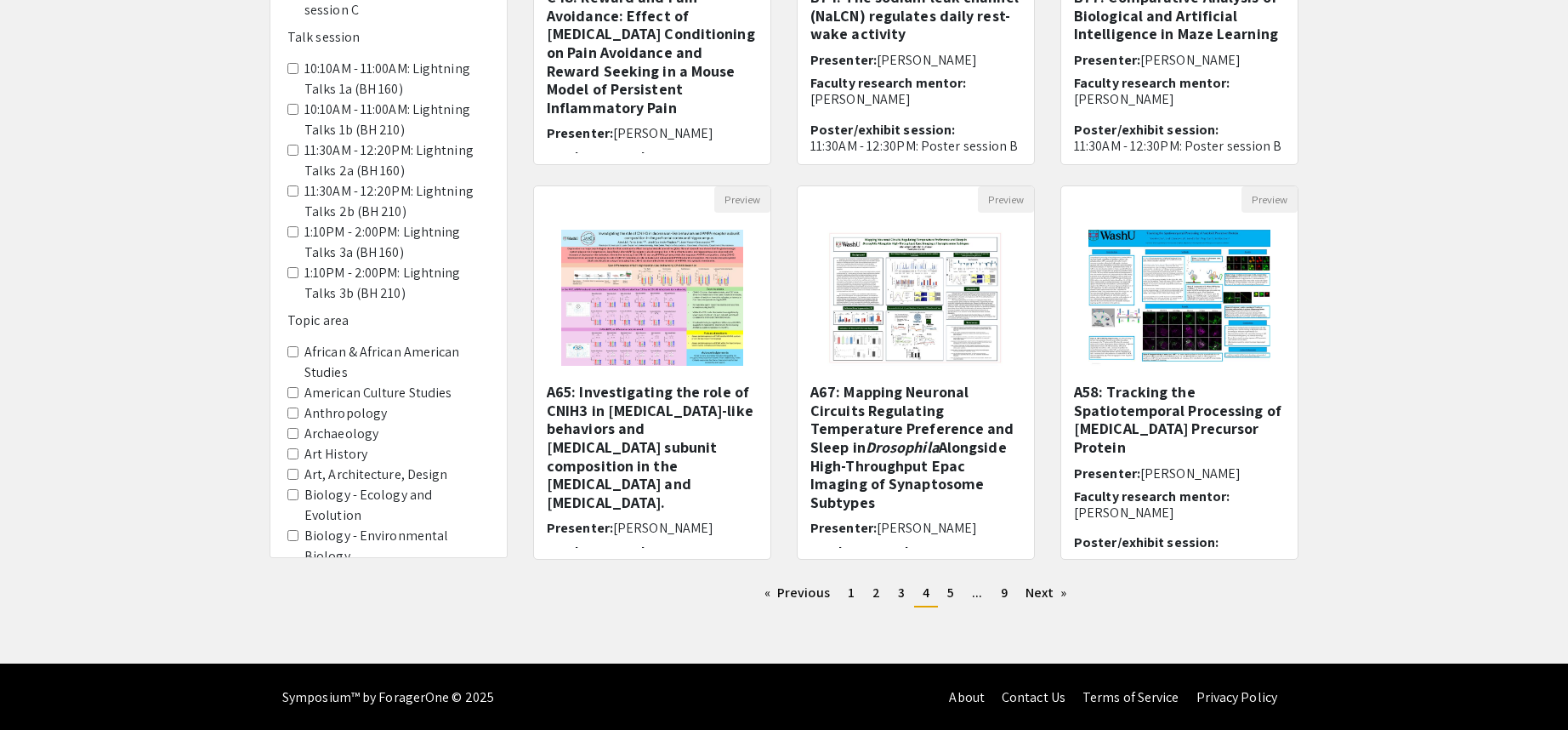
scroll to position [398, 0]
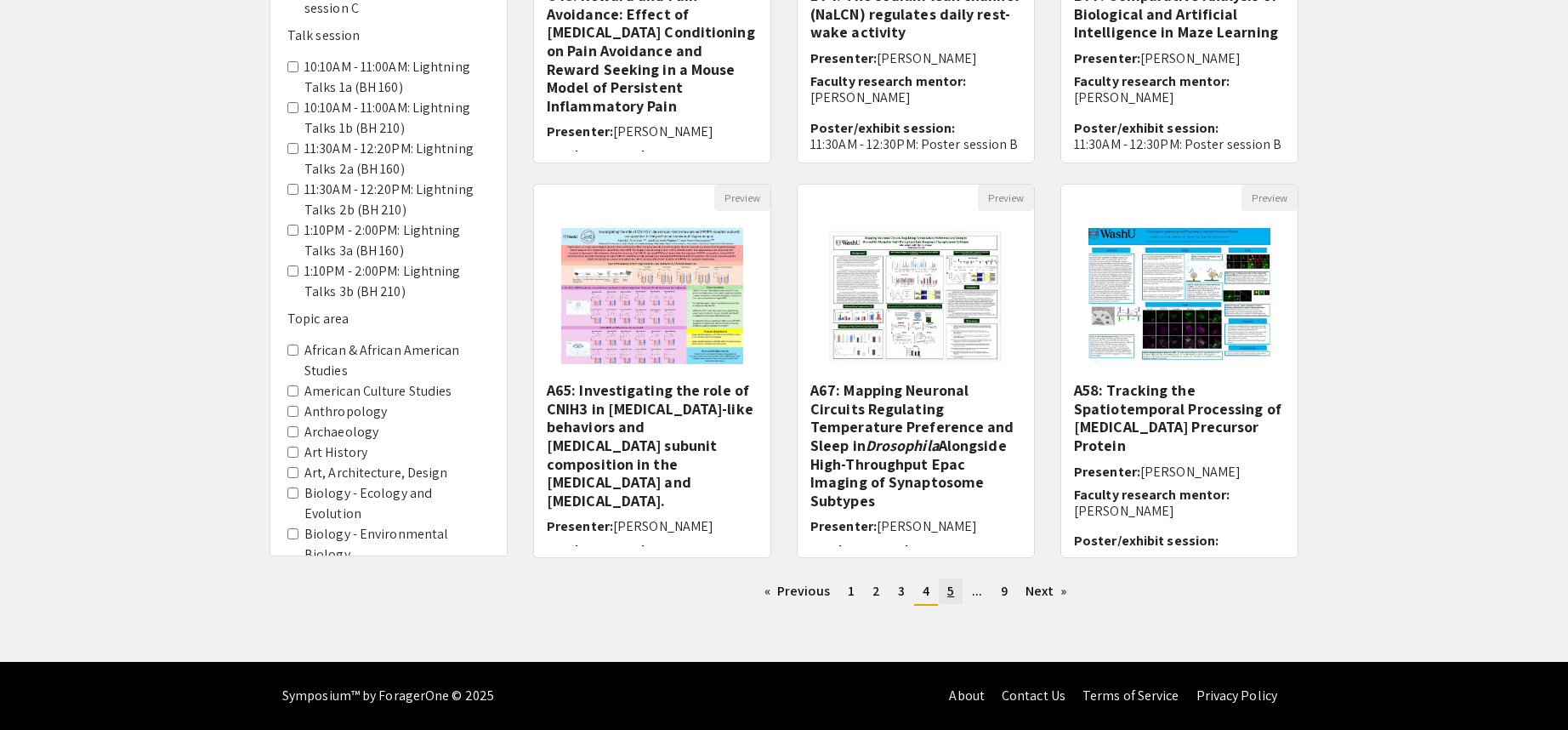
click at [948, 596] on span "5" at bounding box center [950, 591] width 7 height 18
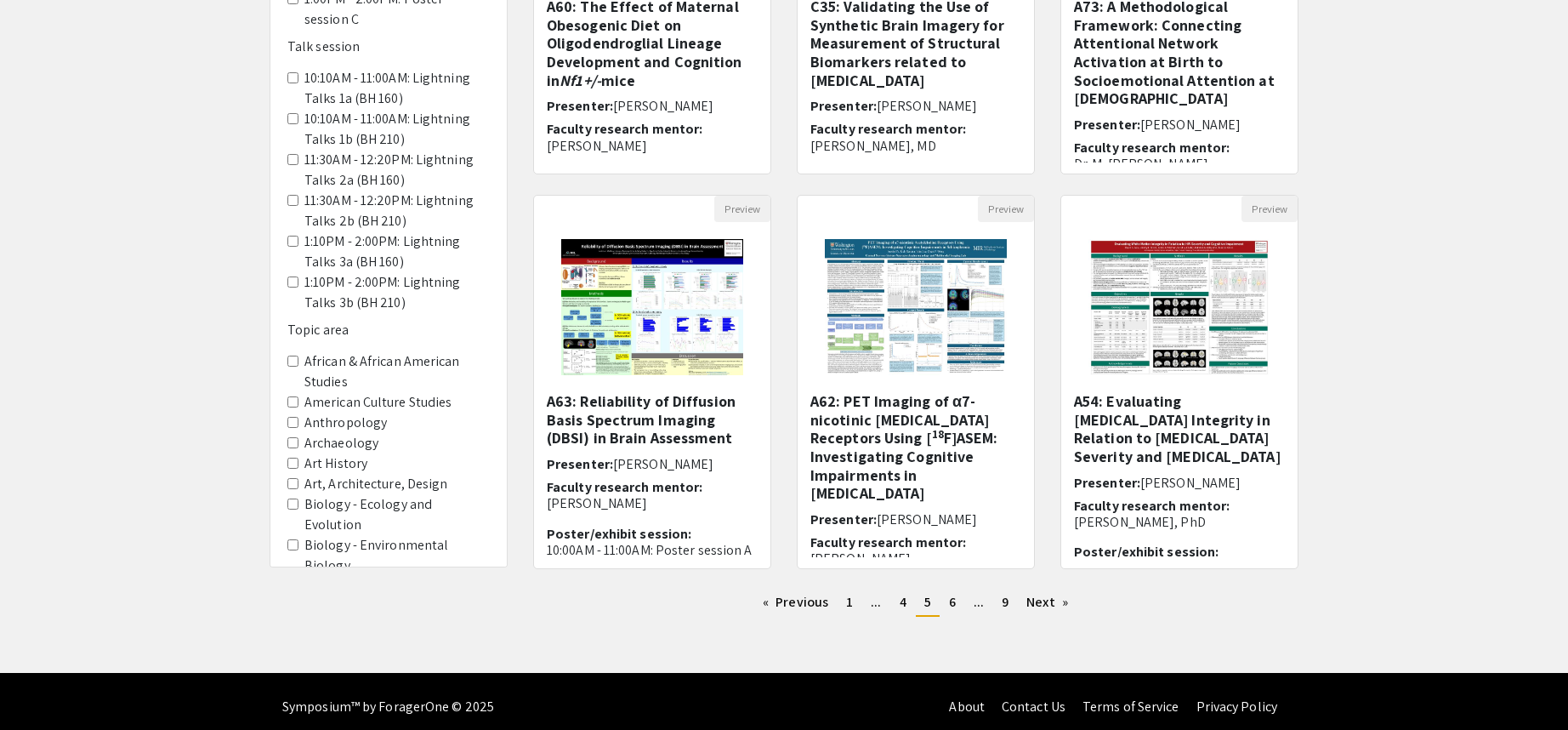
scroll to position [398, 0]
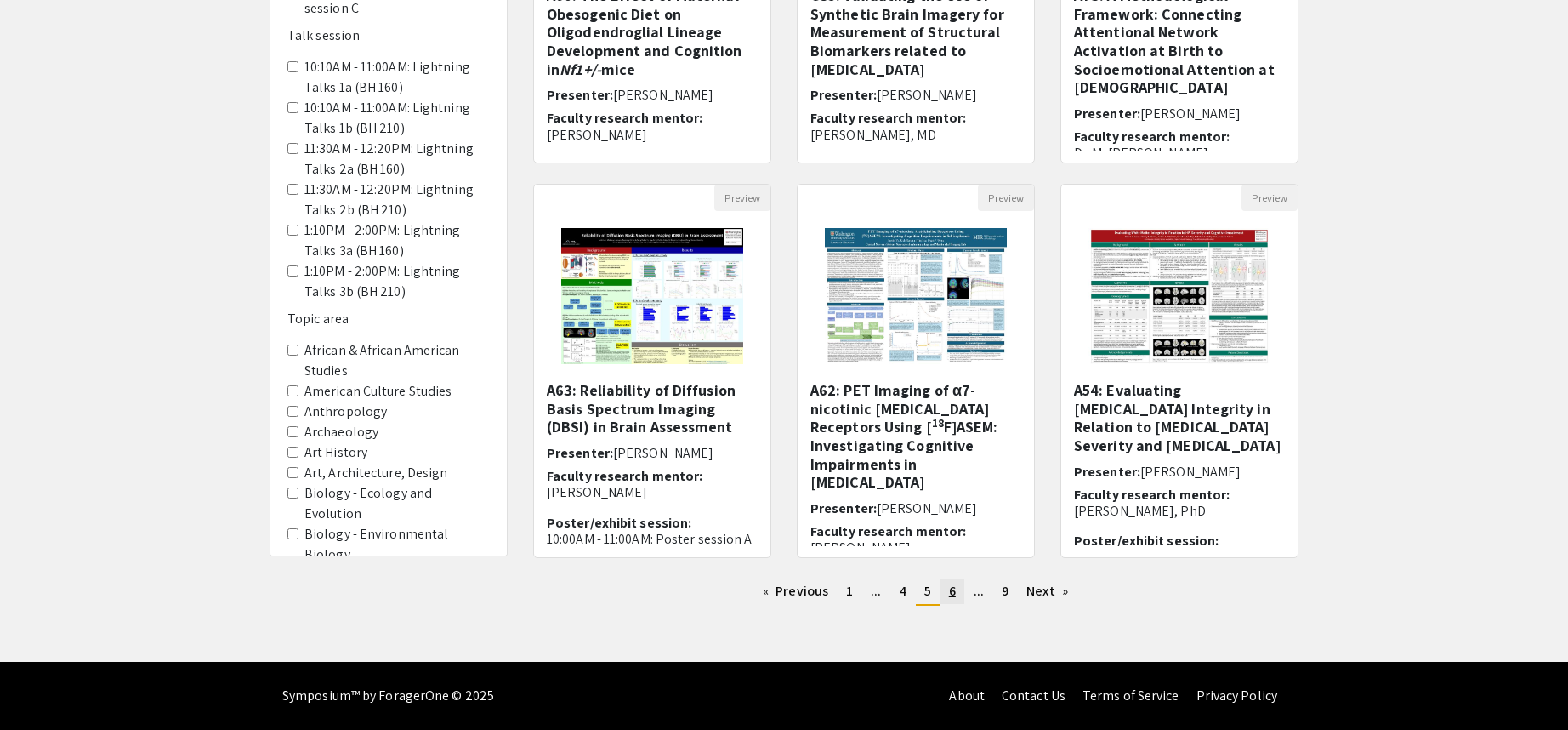
click at [952, 590] on span "6" at bounding box center [952, 591] width 7 height 18
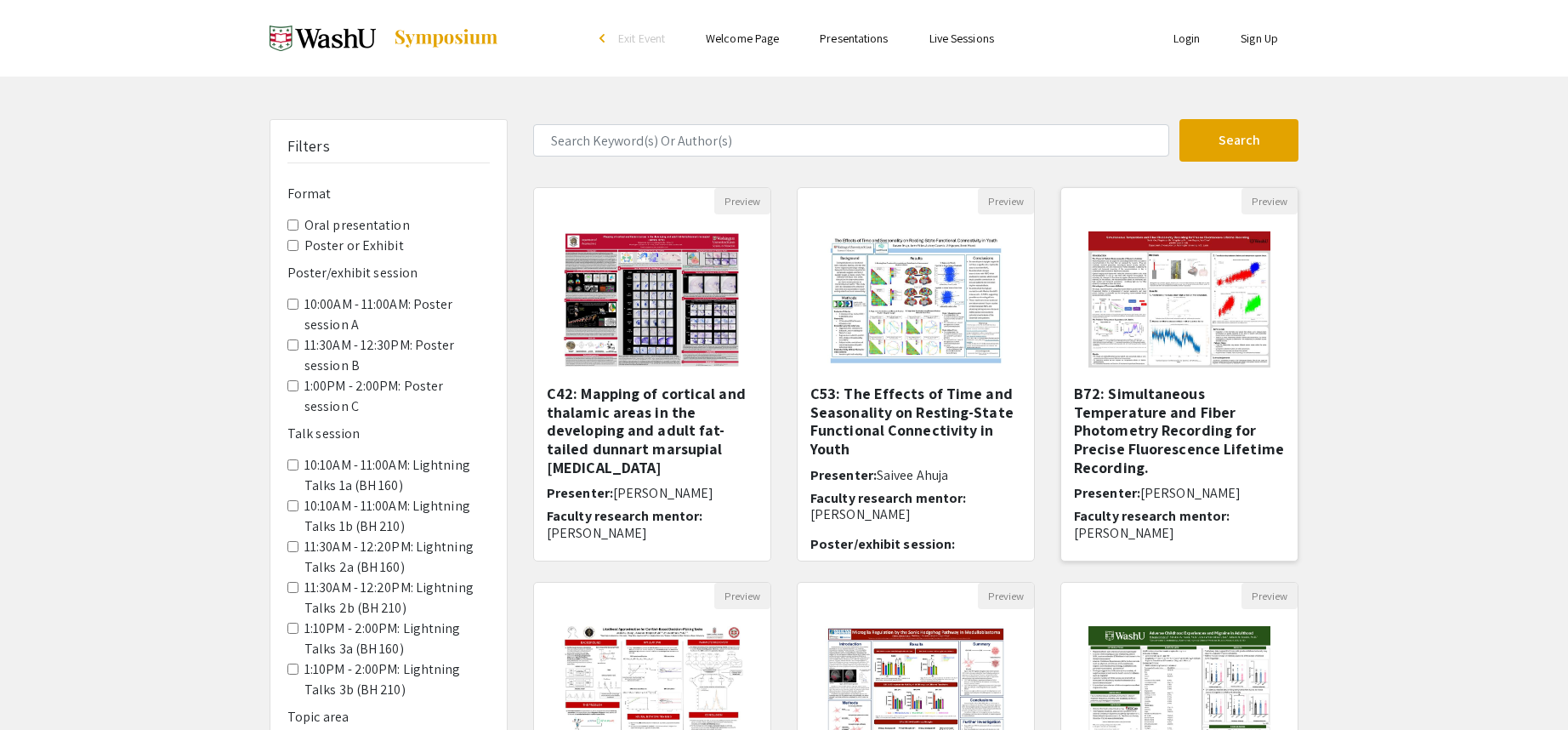
click at [1197, 297] on img "Open Presentation <p>B72: Simultaneous Temperature and Fiber Photometry Recordi…" at bounding box center [1180, 299] width 215 height 170
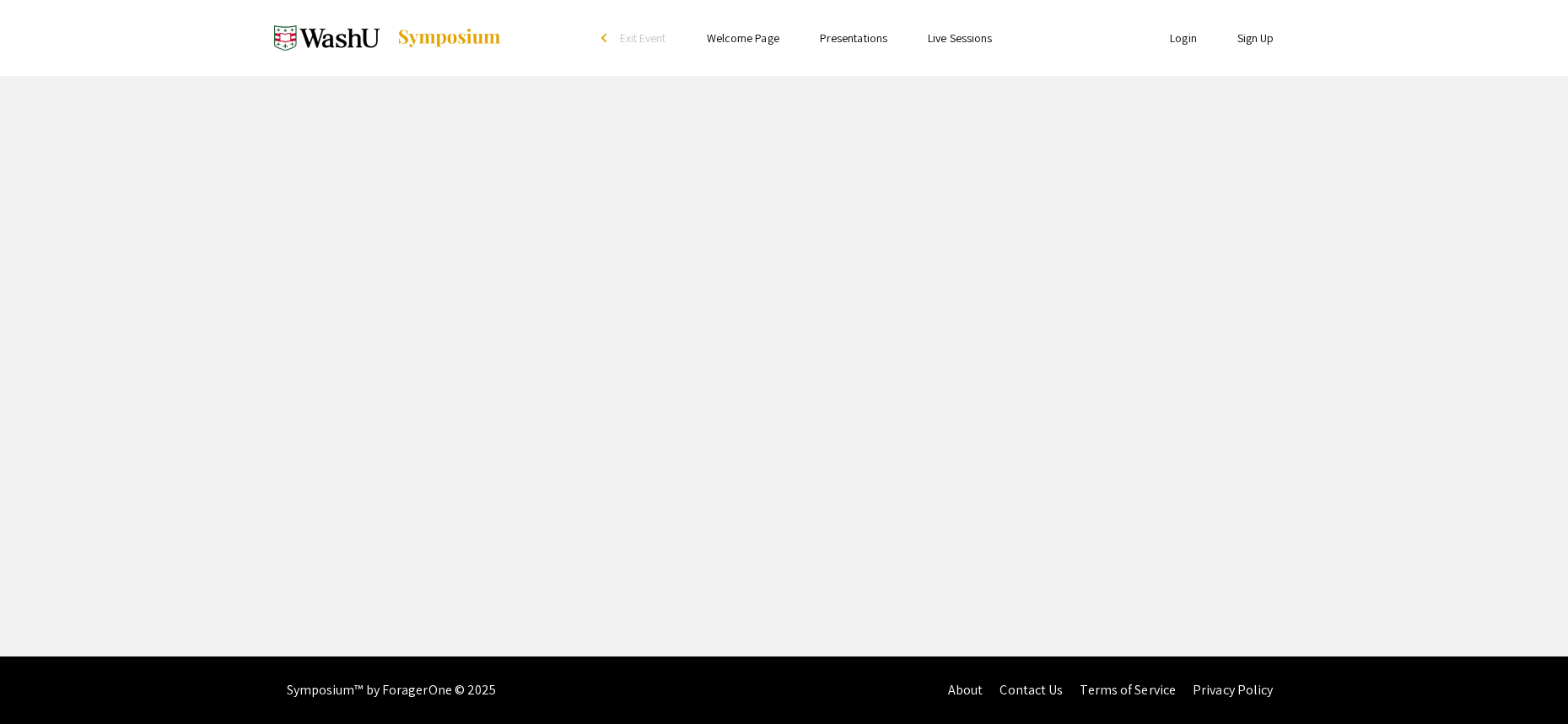
select select "custom"
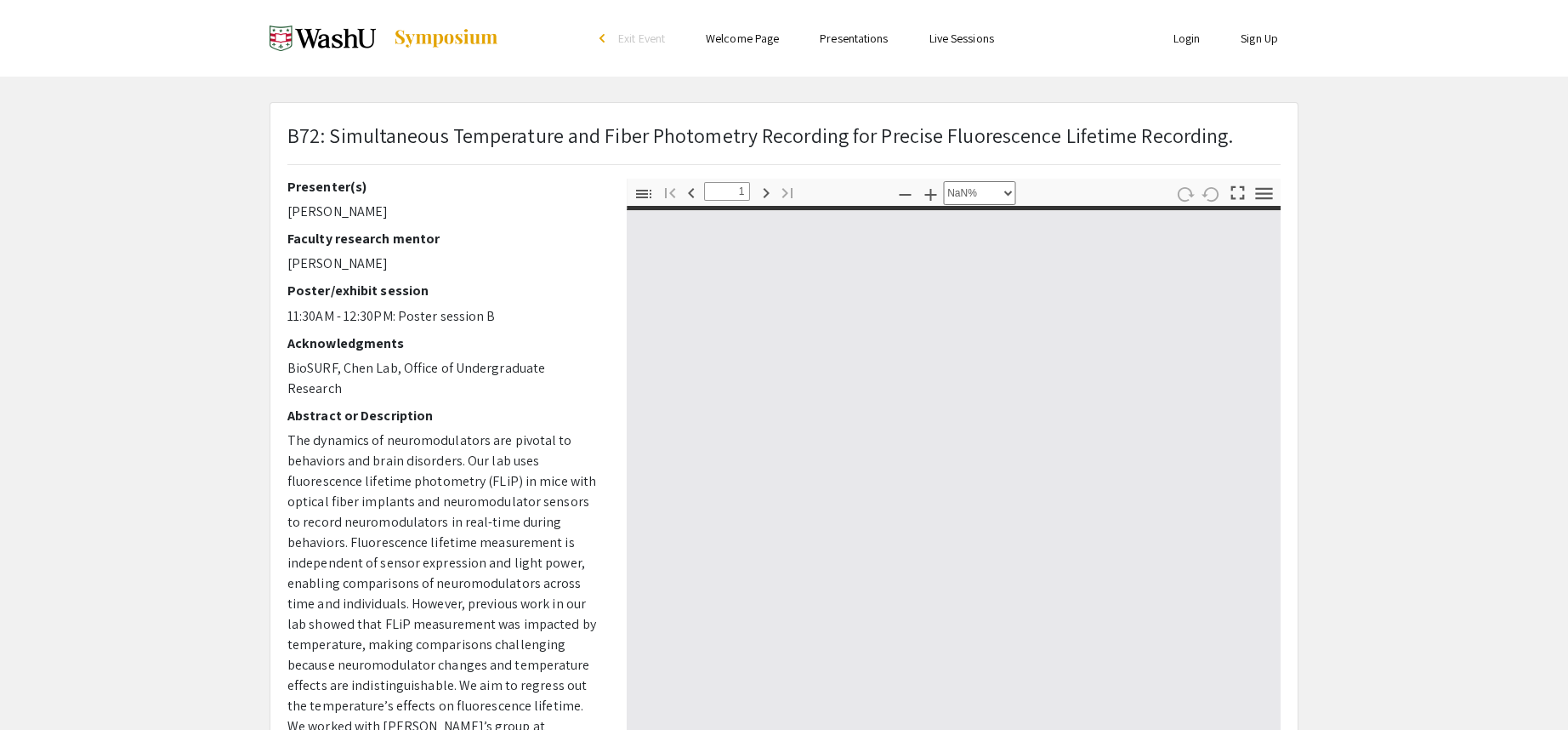
type input "0"
select select "custom"
type input "1"
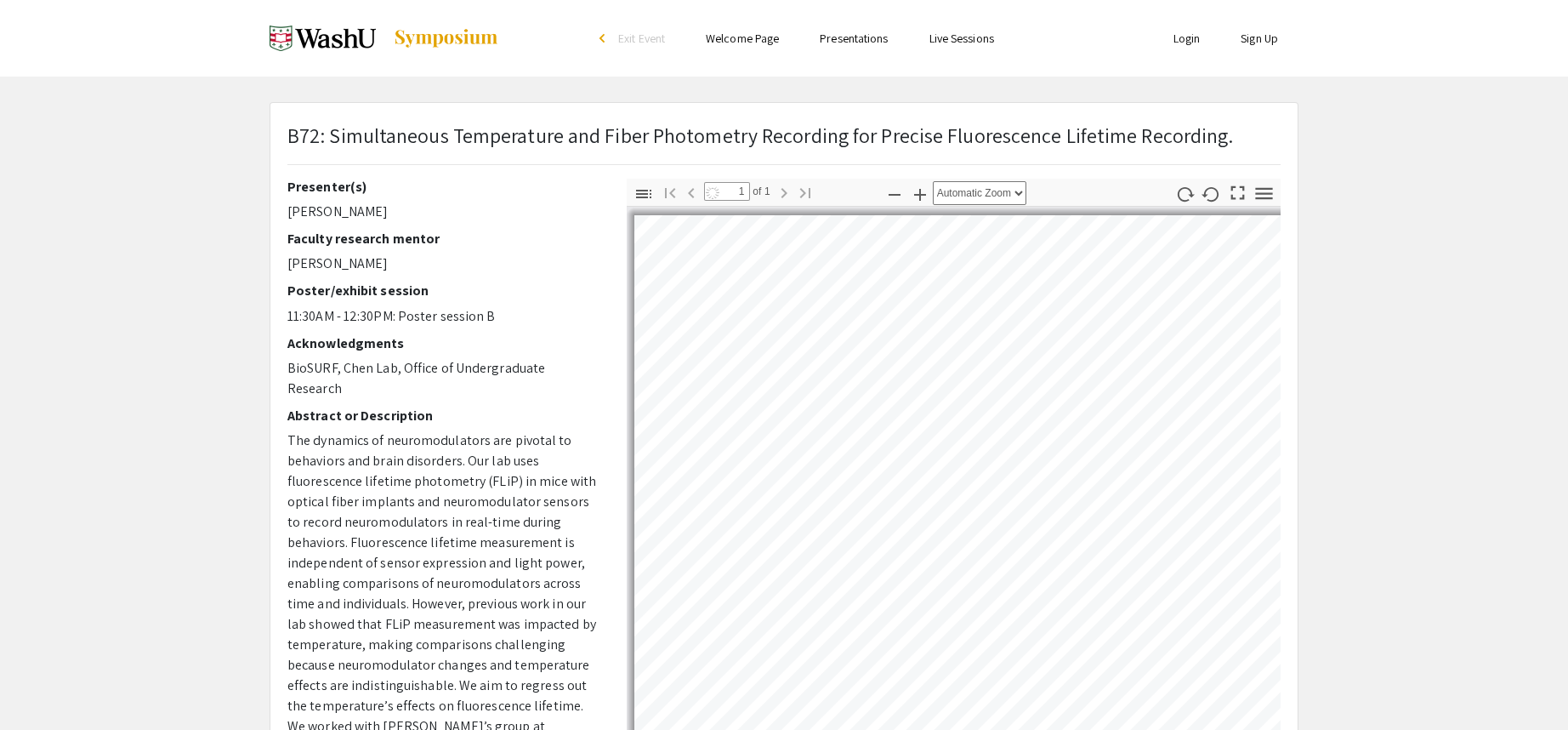
select select "auto"
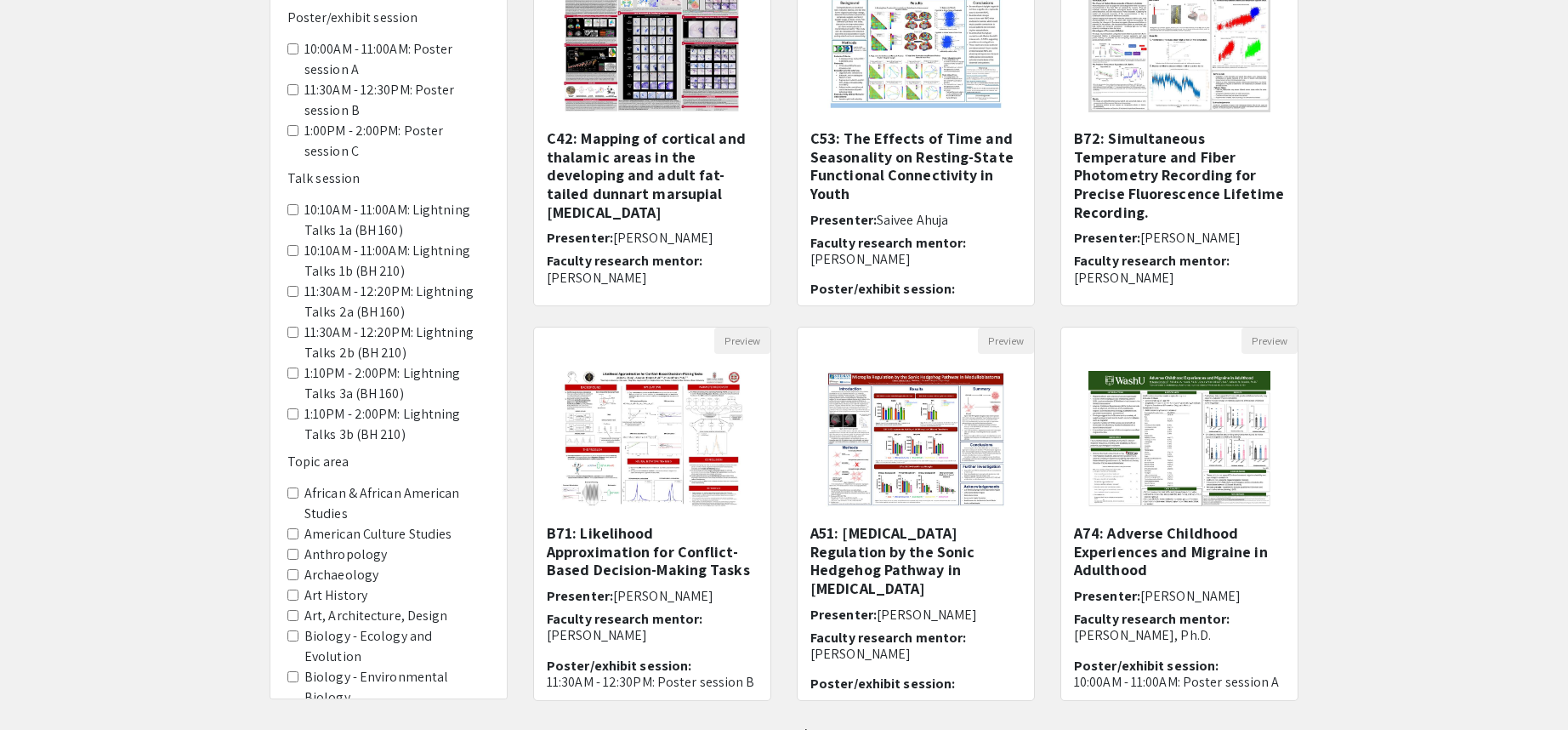
scroll to position [340, 0]
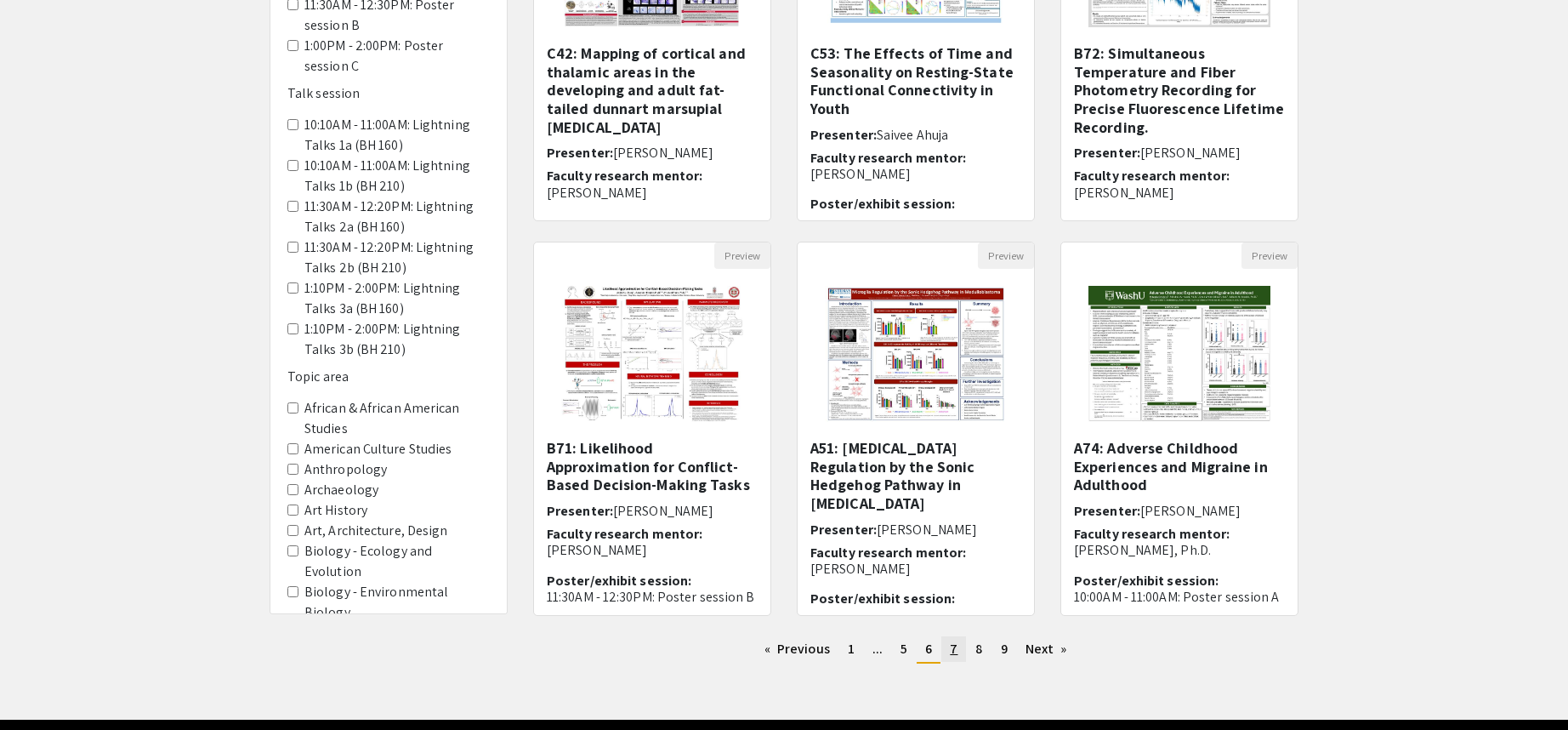
click at [956, 651] on span "7" at bounding box center [954, 648] width 8 height 18
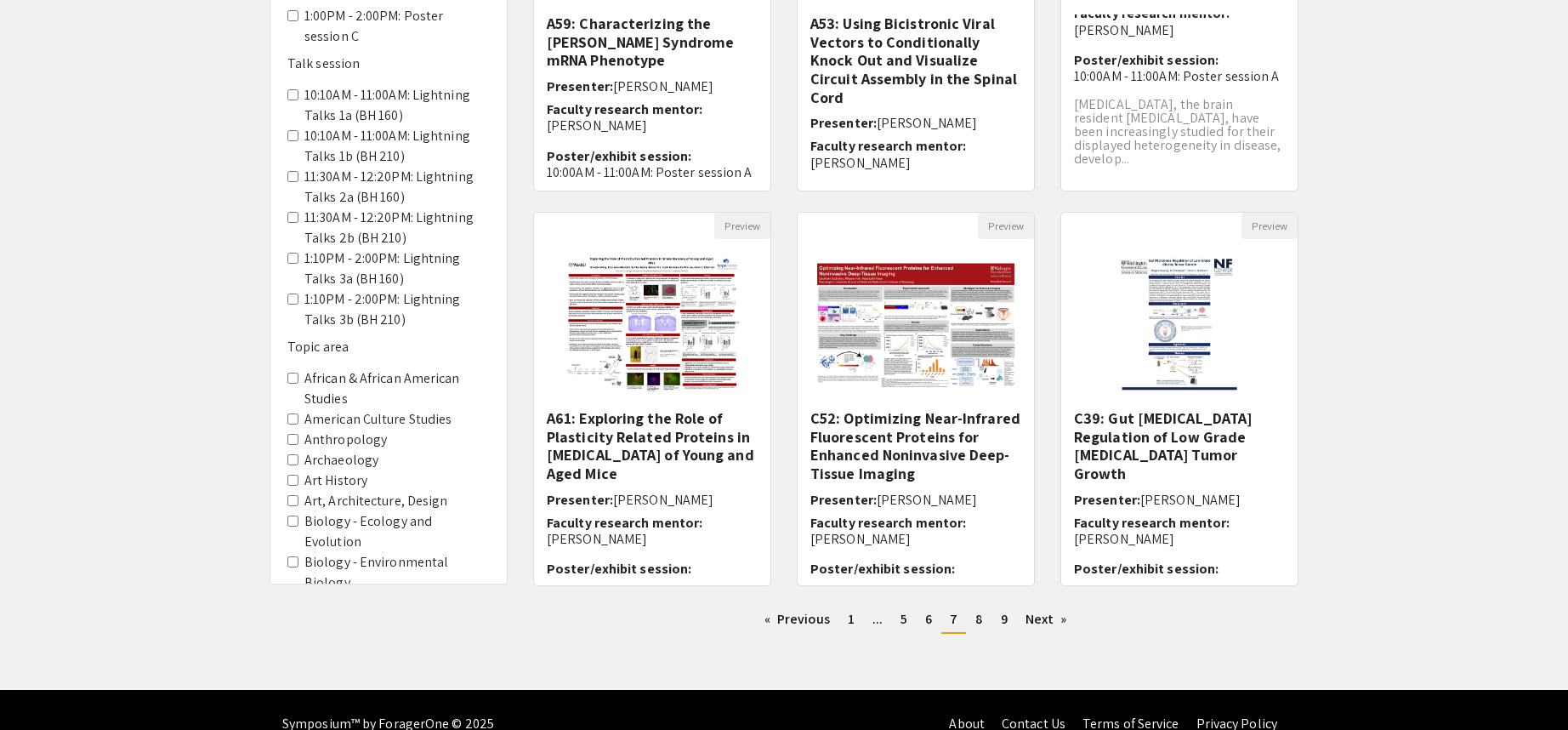
scroll to position [398, 0]
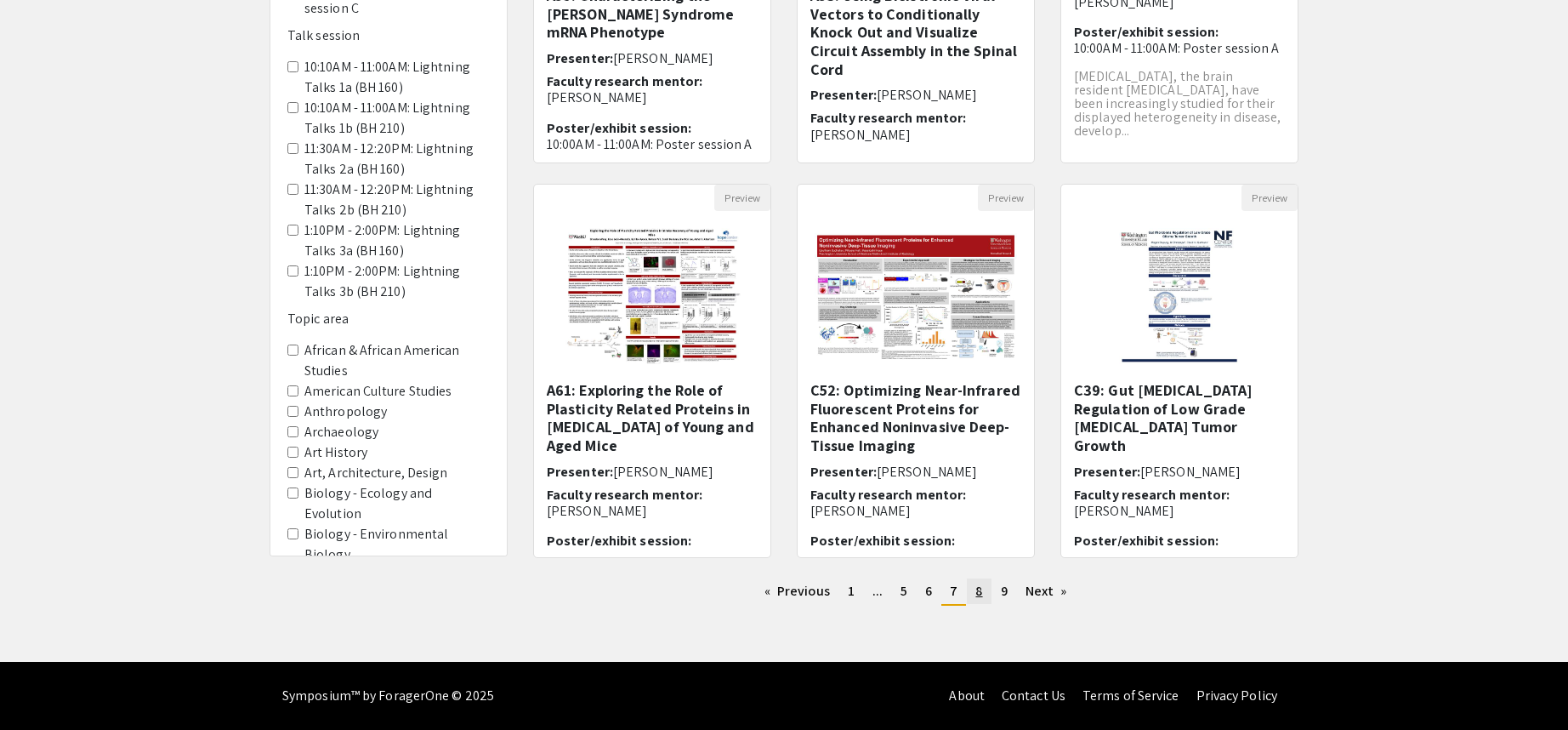
click at [967, 584] on link "page 8" at bounding box center [979, 591] width 24 height 26
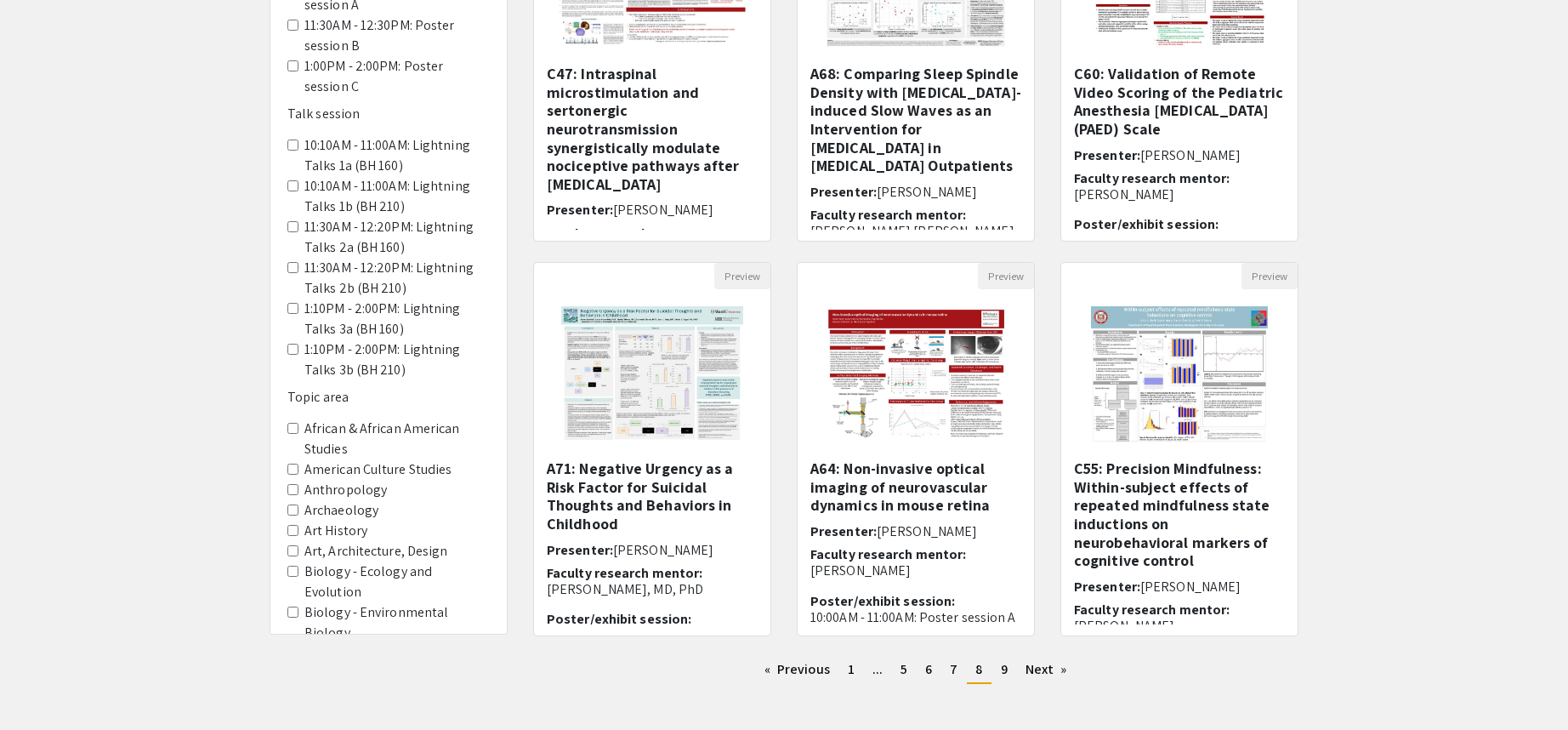
scroll to position [398, 0]
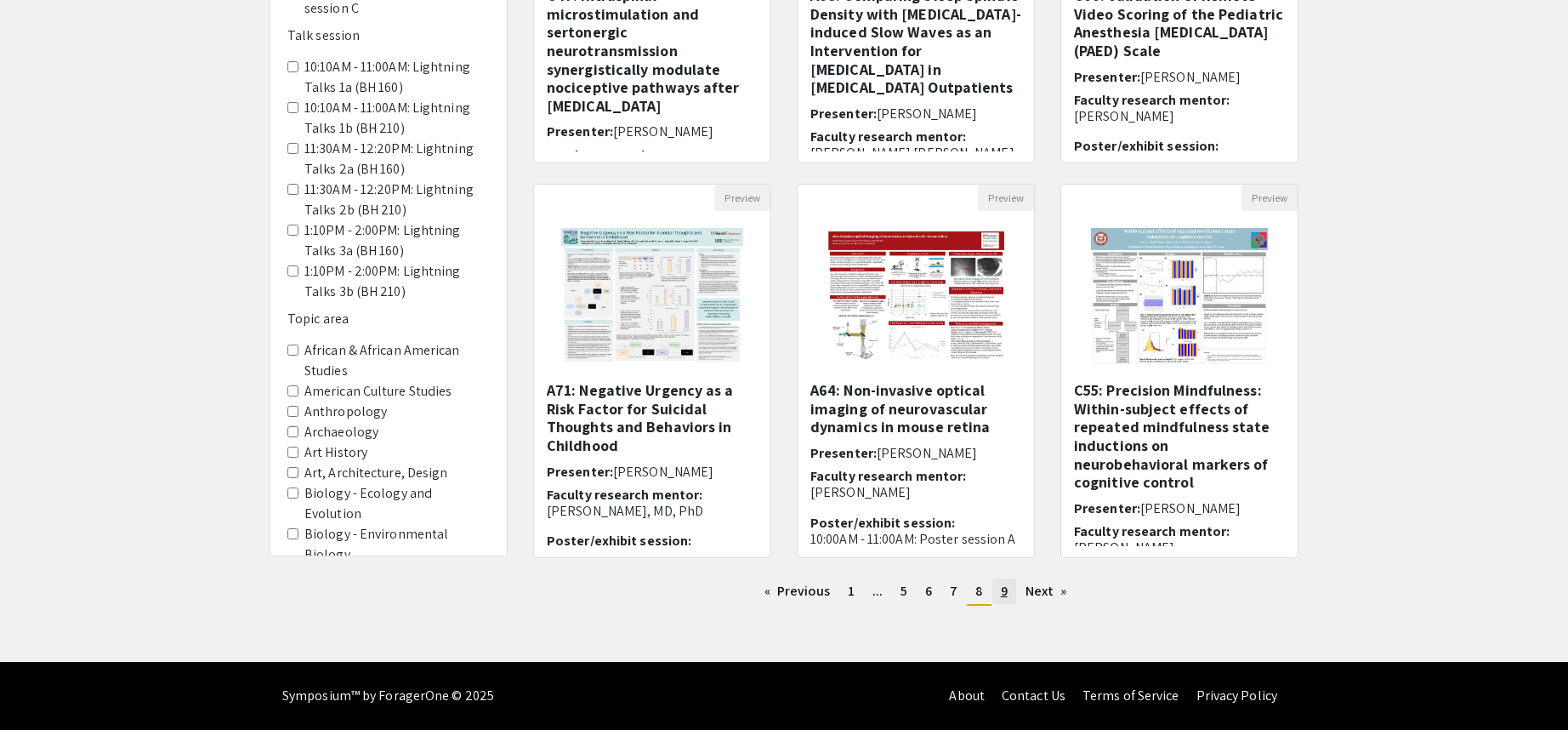
click at [999, 593] on link "page 9" at bounding box center [1005, 591] width 24 height 26
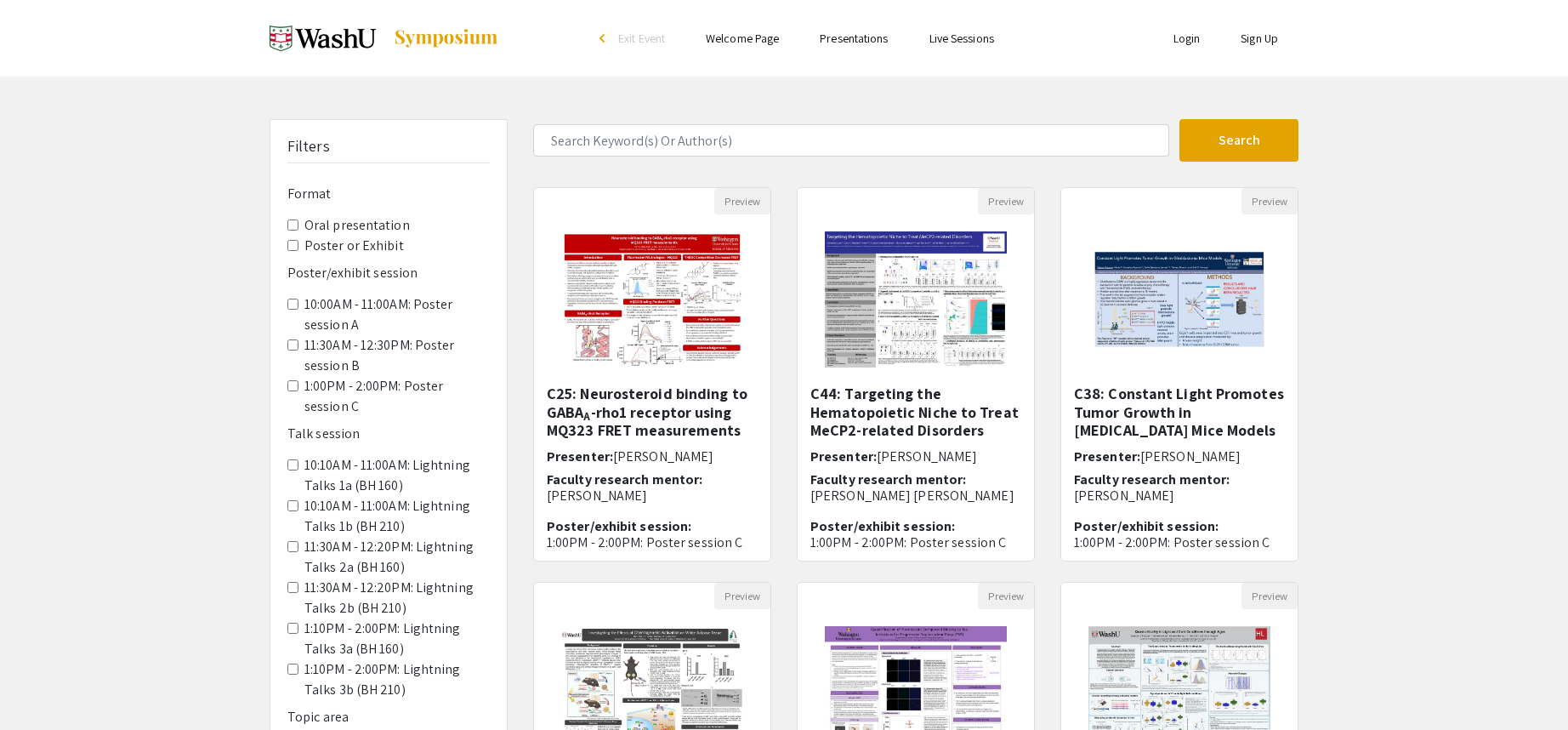
click at [431, 36] on img at bounding box center [447, 38] width 107 height 21
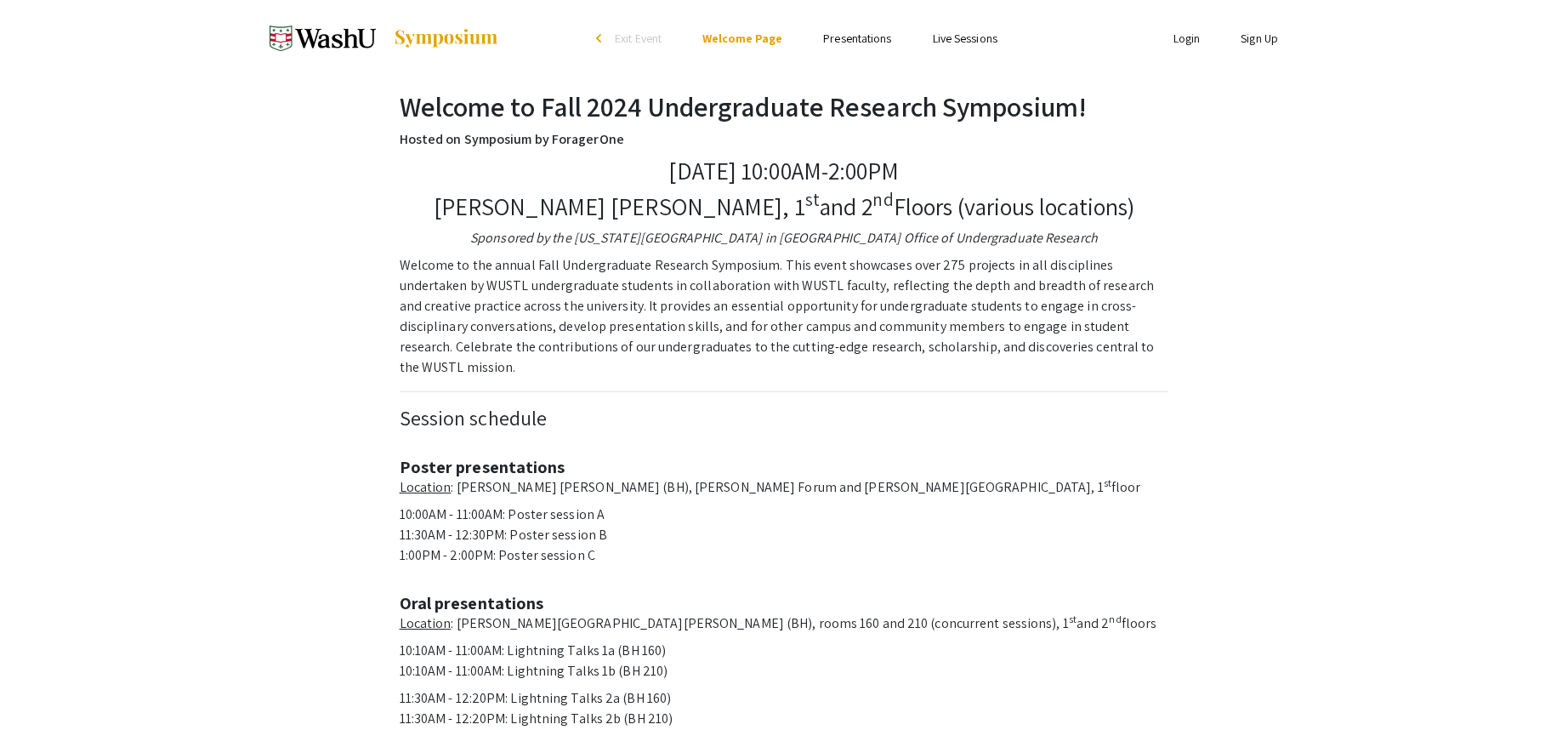
click at [656, 38] on span "Exit Event" at bounding box center [637, 38] width 46 height 15
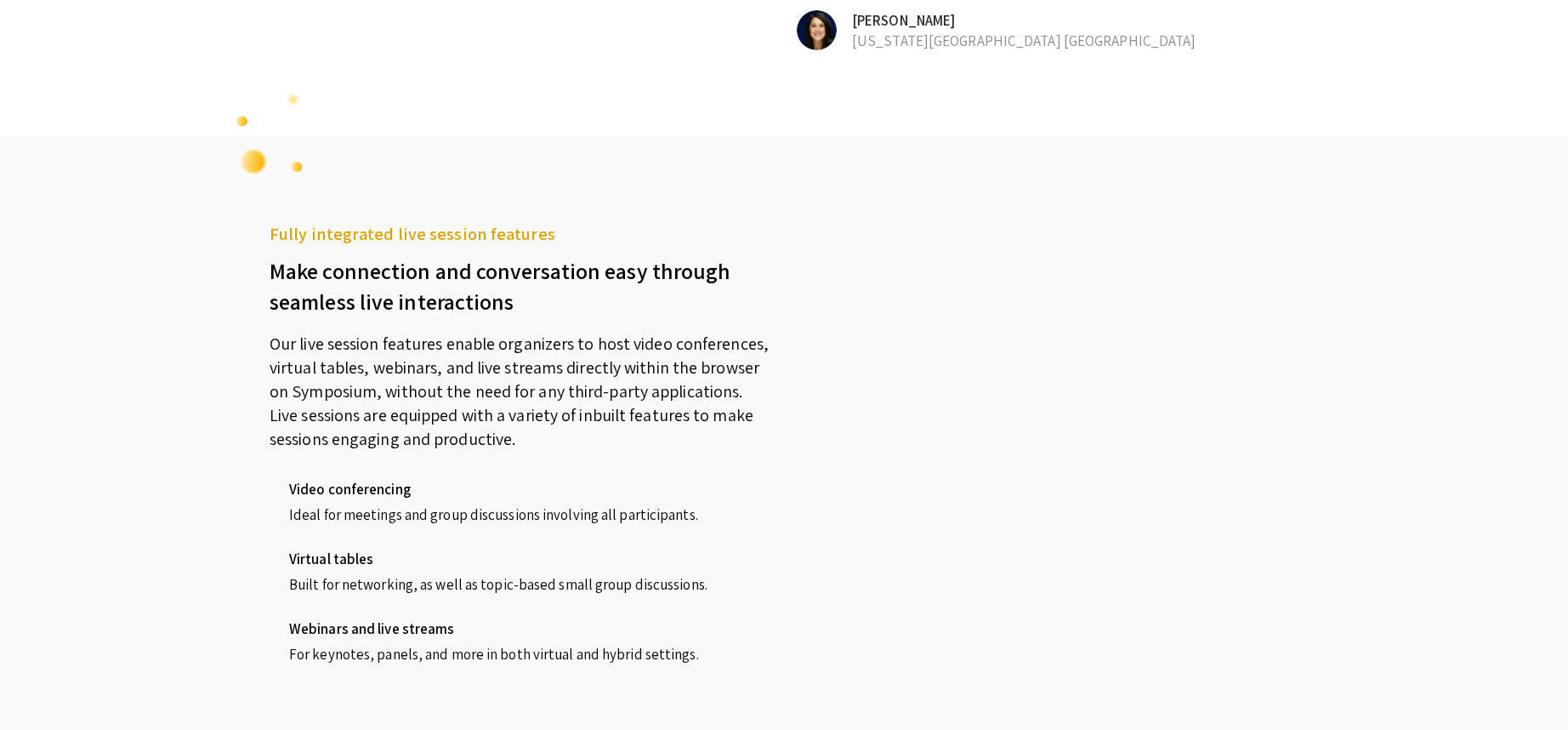
scroll to position [1275, 0]
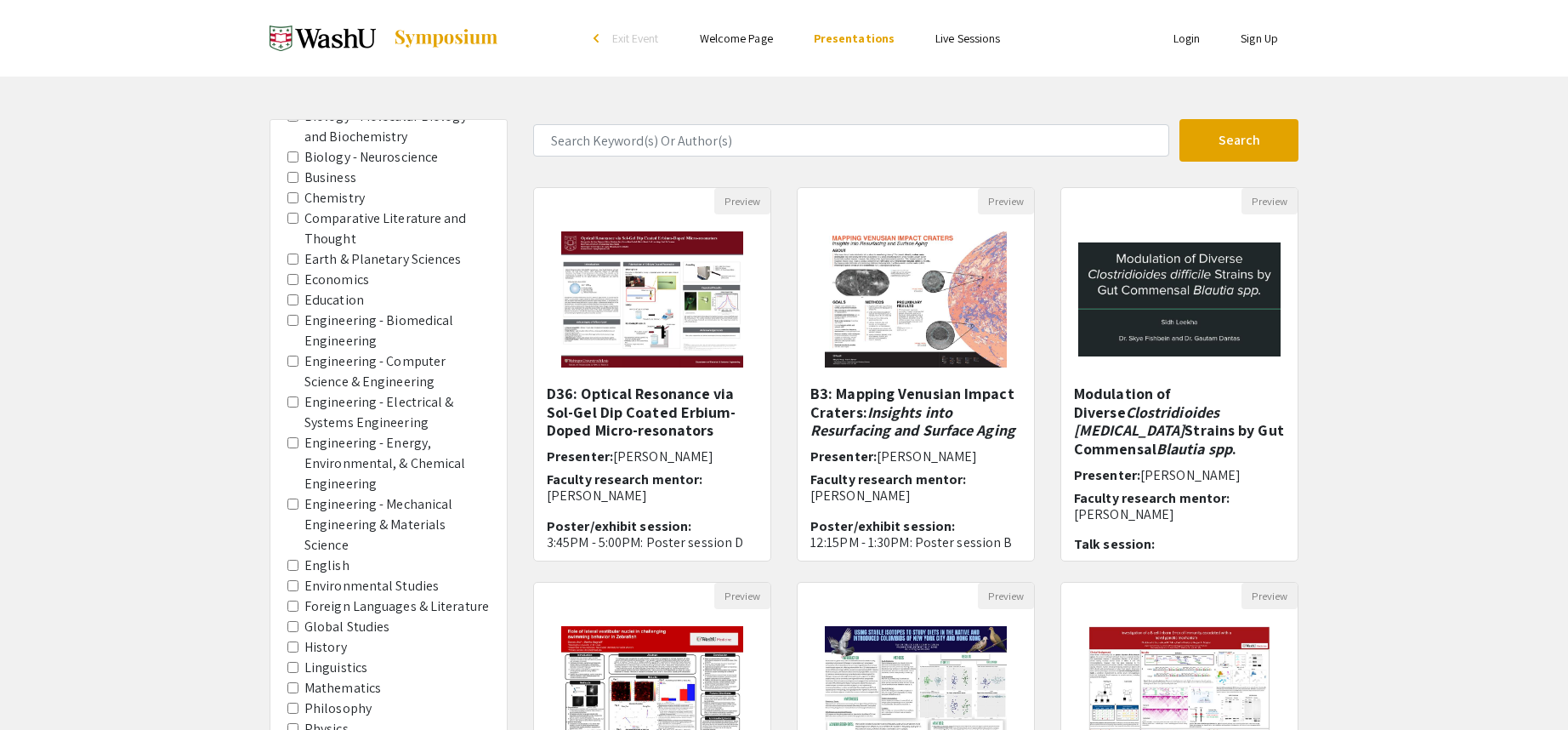
scroll to position [85, 0]
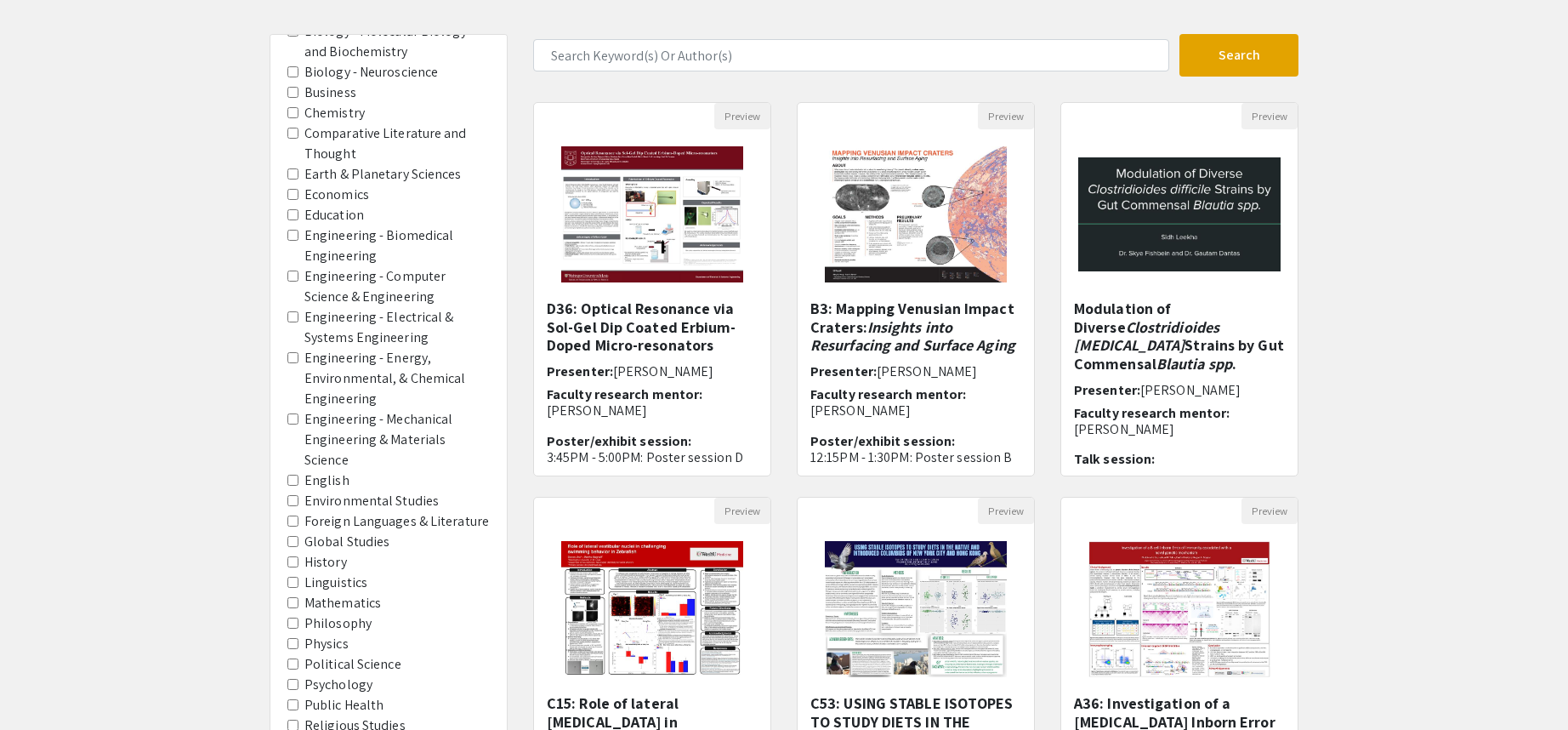
click at [292, 678] on span "Psychology" at bounding box center [388, 685] width 203 height 21
click at [292, 686] on area-Psychology "Psychology" at bounding box center [292, 684] width 11 height 11
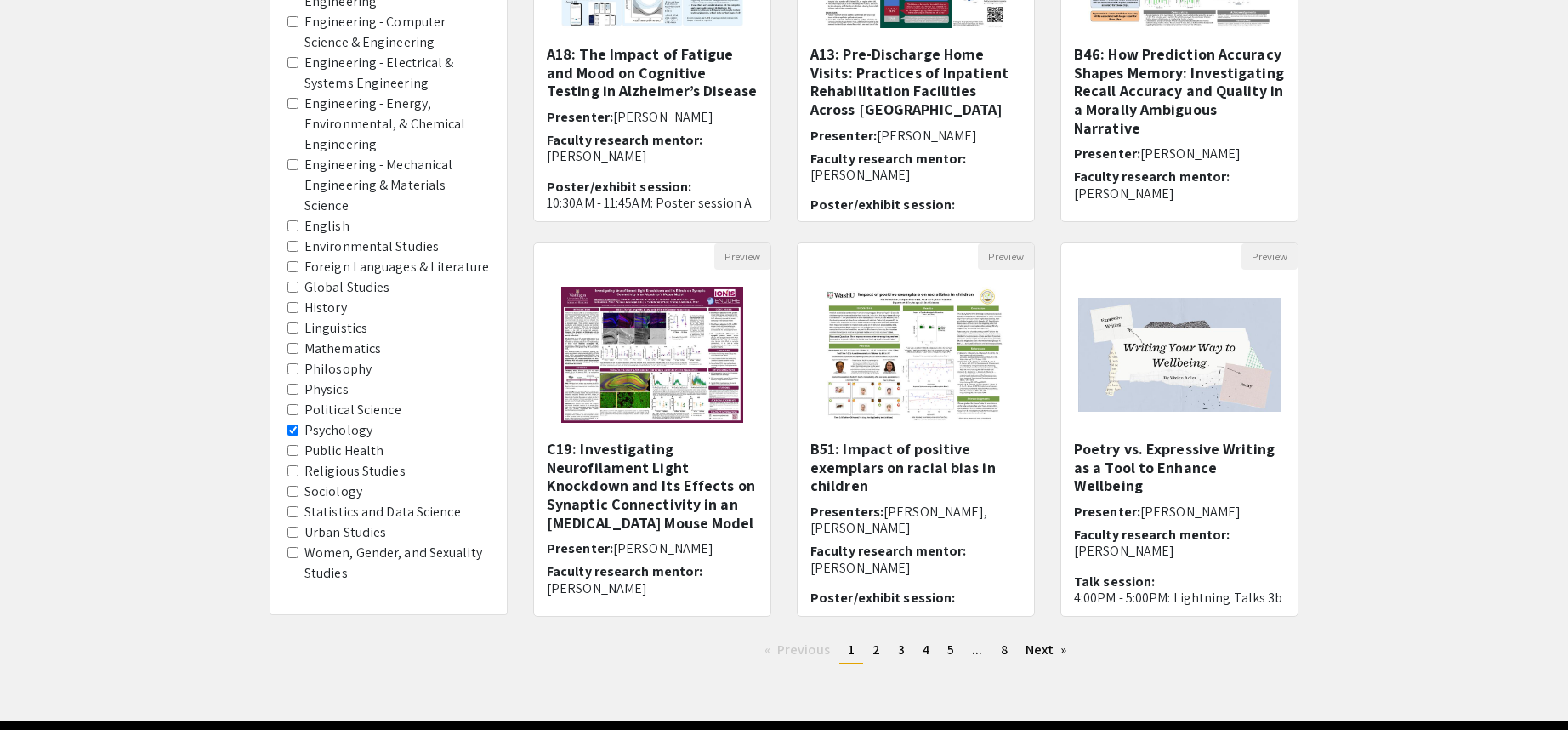
scroll to position [340, 0]
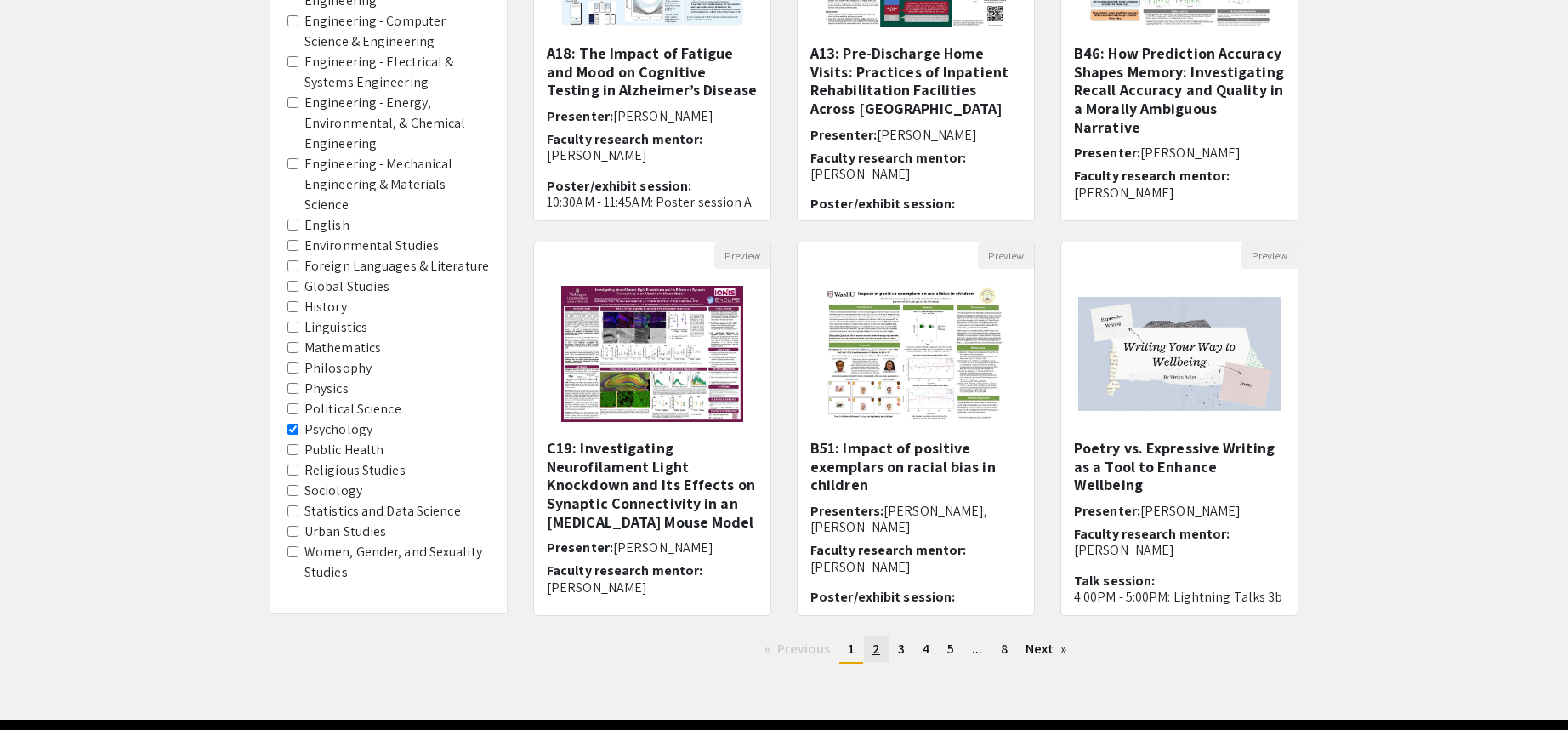
click at [872, 654] on span "2" at bounding box center [876, 648] width 8 height 18
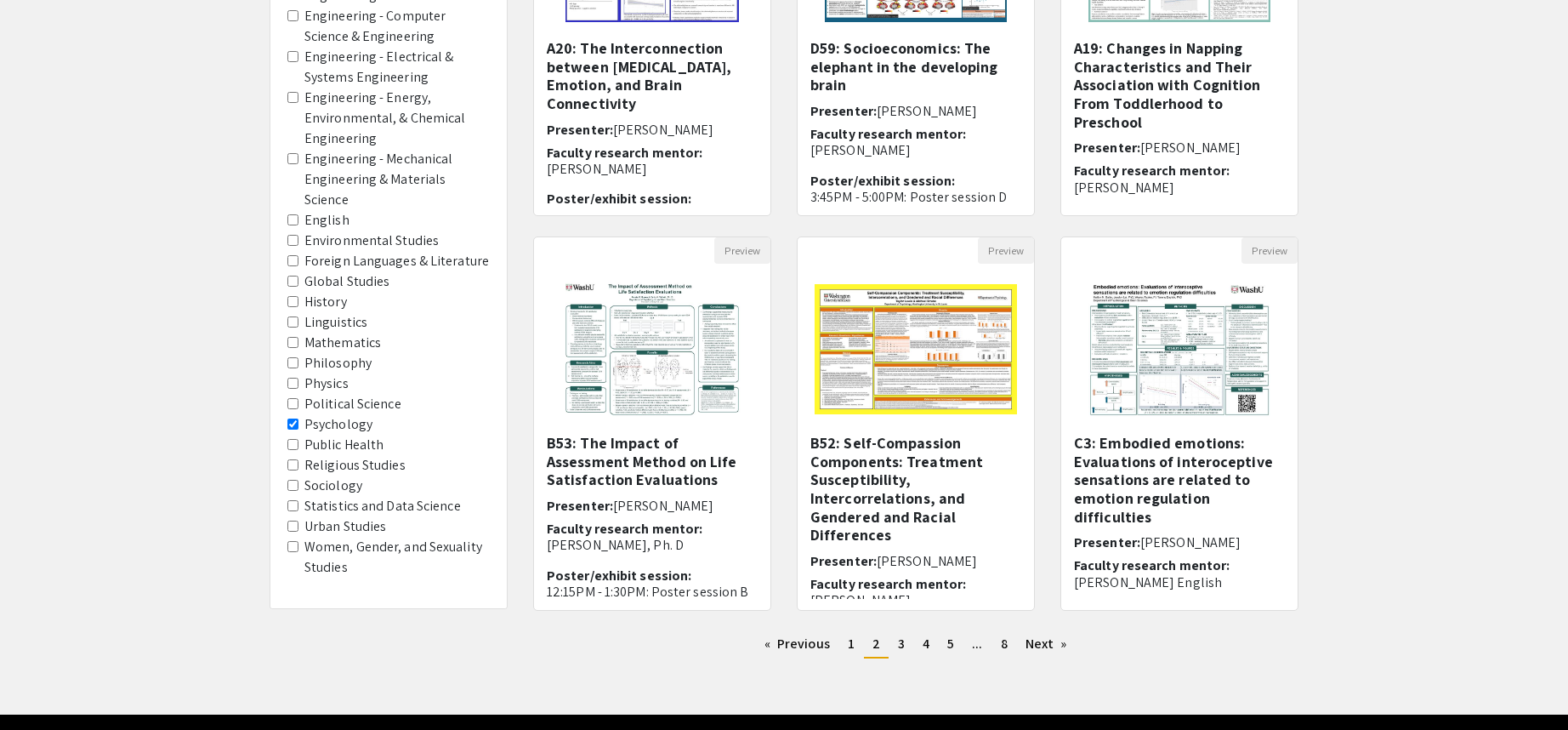
scroll to position [398, 0]
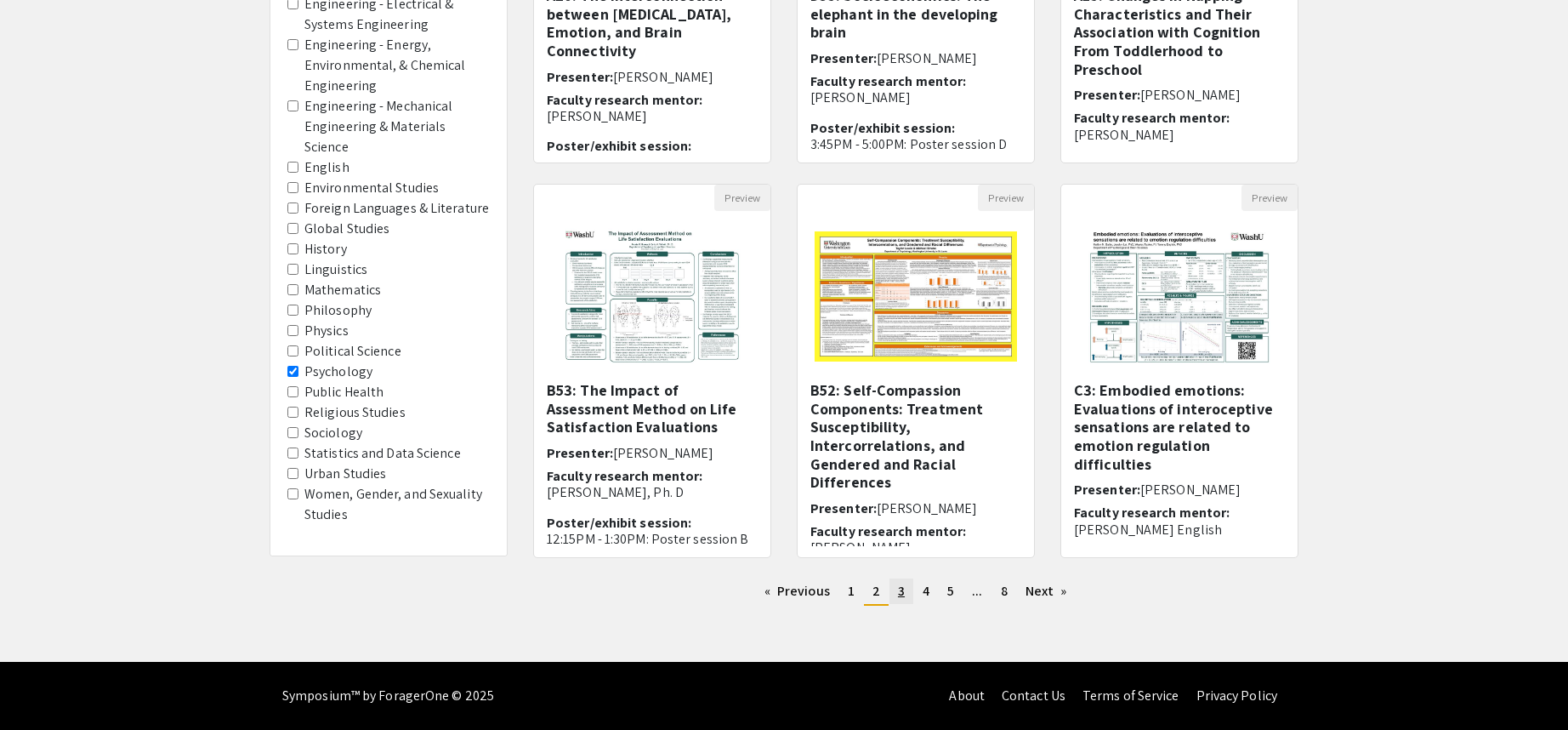
click at [891, 591] on link "page 3" at bounding box center [901, 591] width 24 height 26
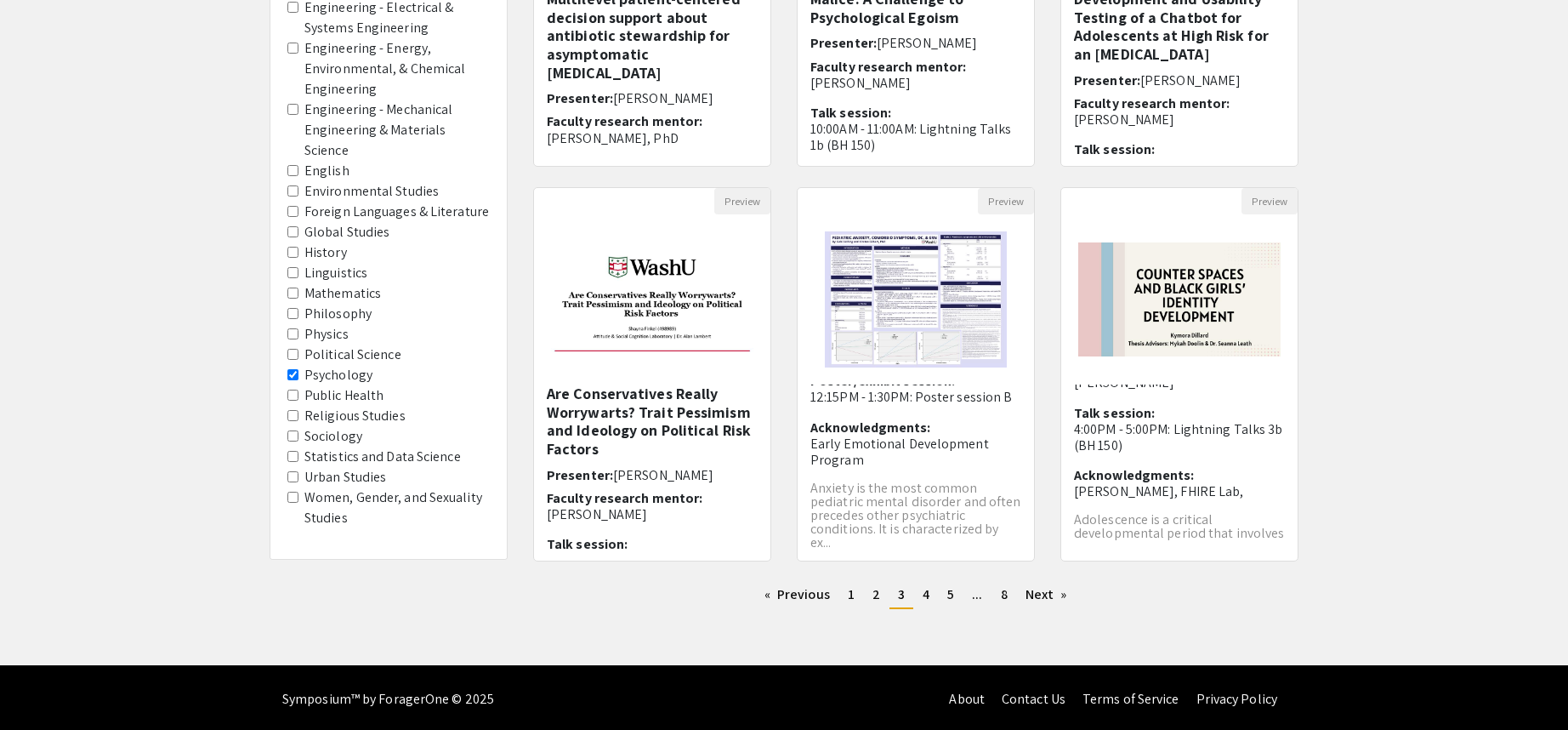
scroll to position [398, 0]
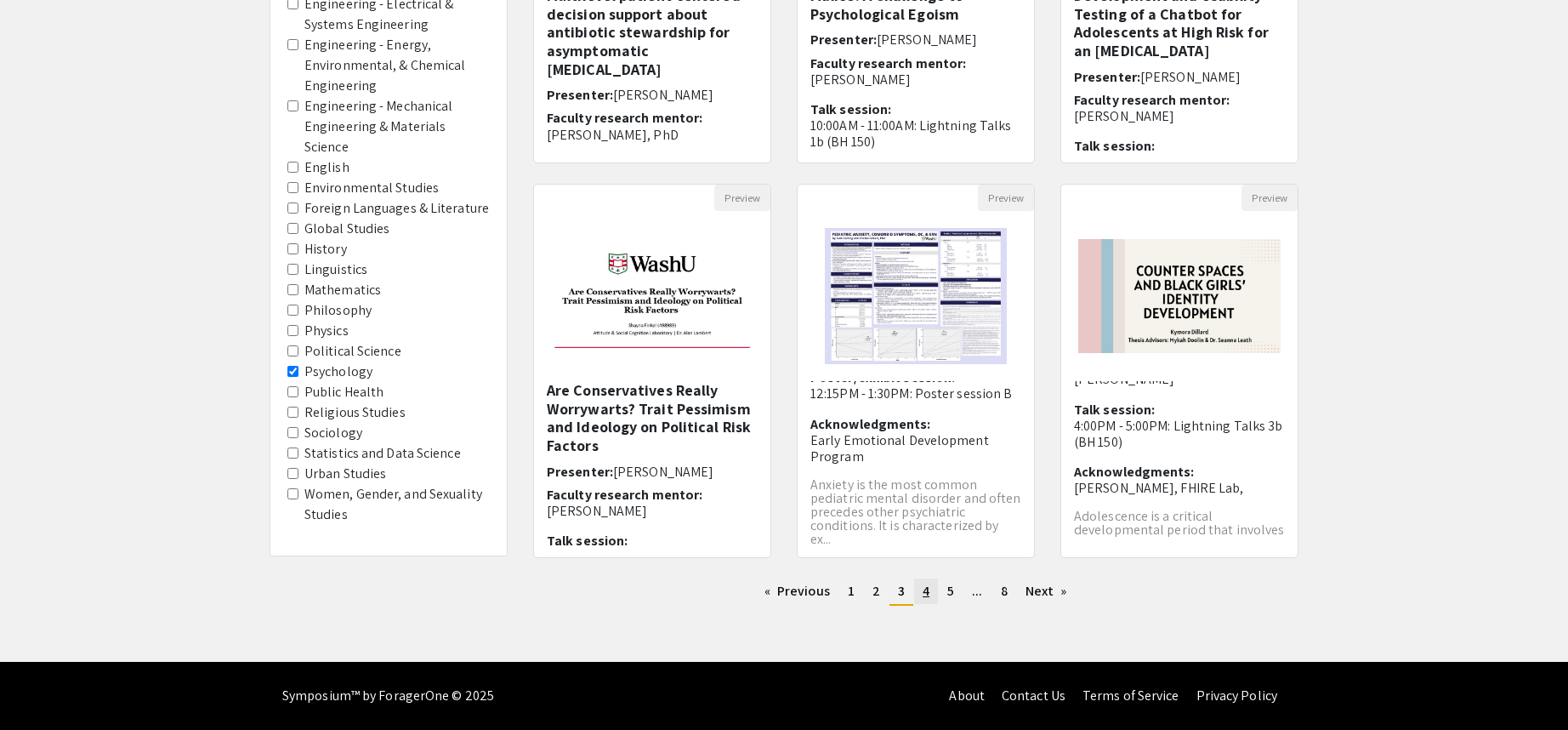
click at [933, 595] on link "page 4" at bounding box center [926, 591] width 24 height 26
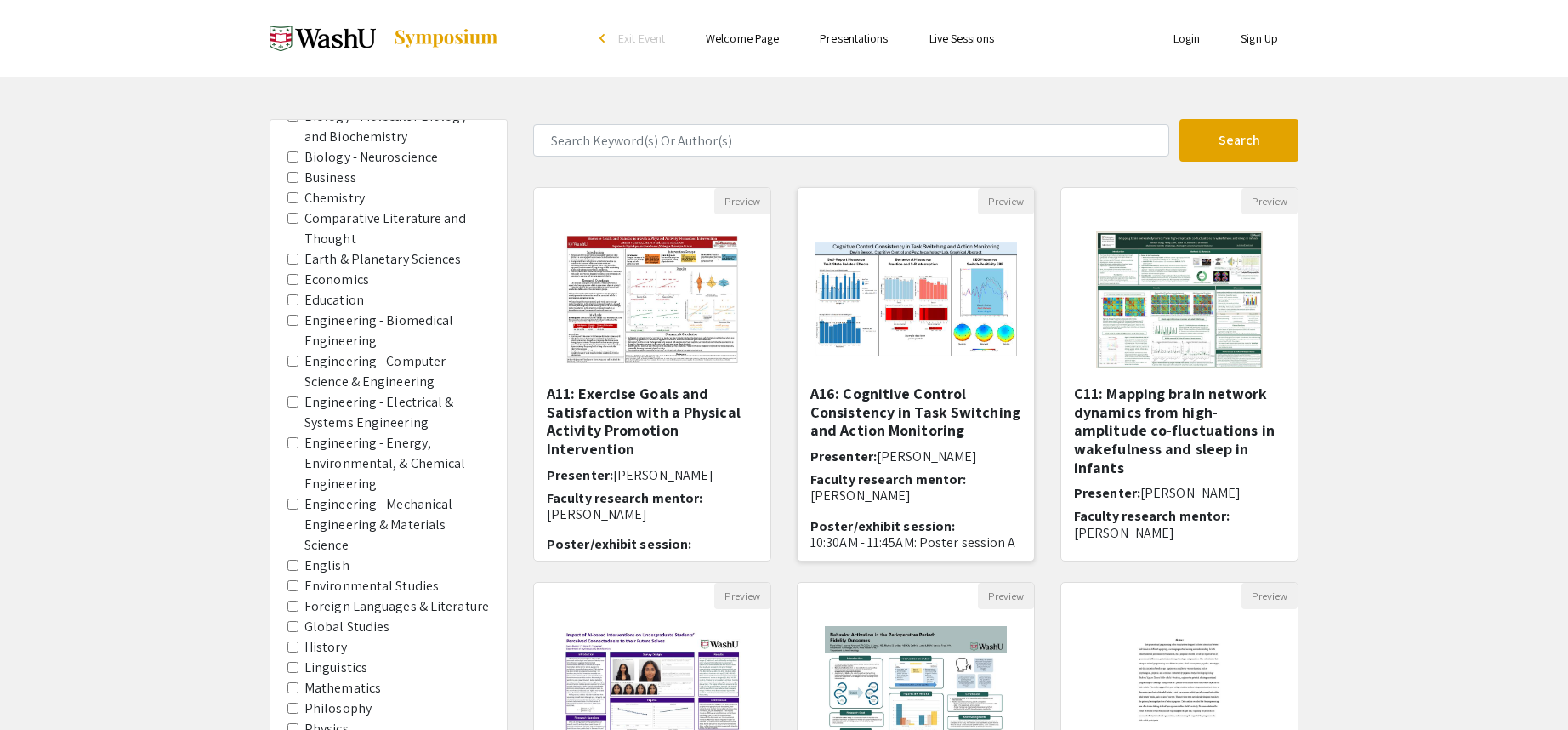
click at [926, 315] on img "Open Presentation <p>A16: Cognitive Control Consistency in Task Switching and A…" at bounding box center [916, 299] width 236 height 148
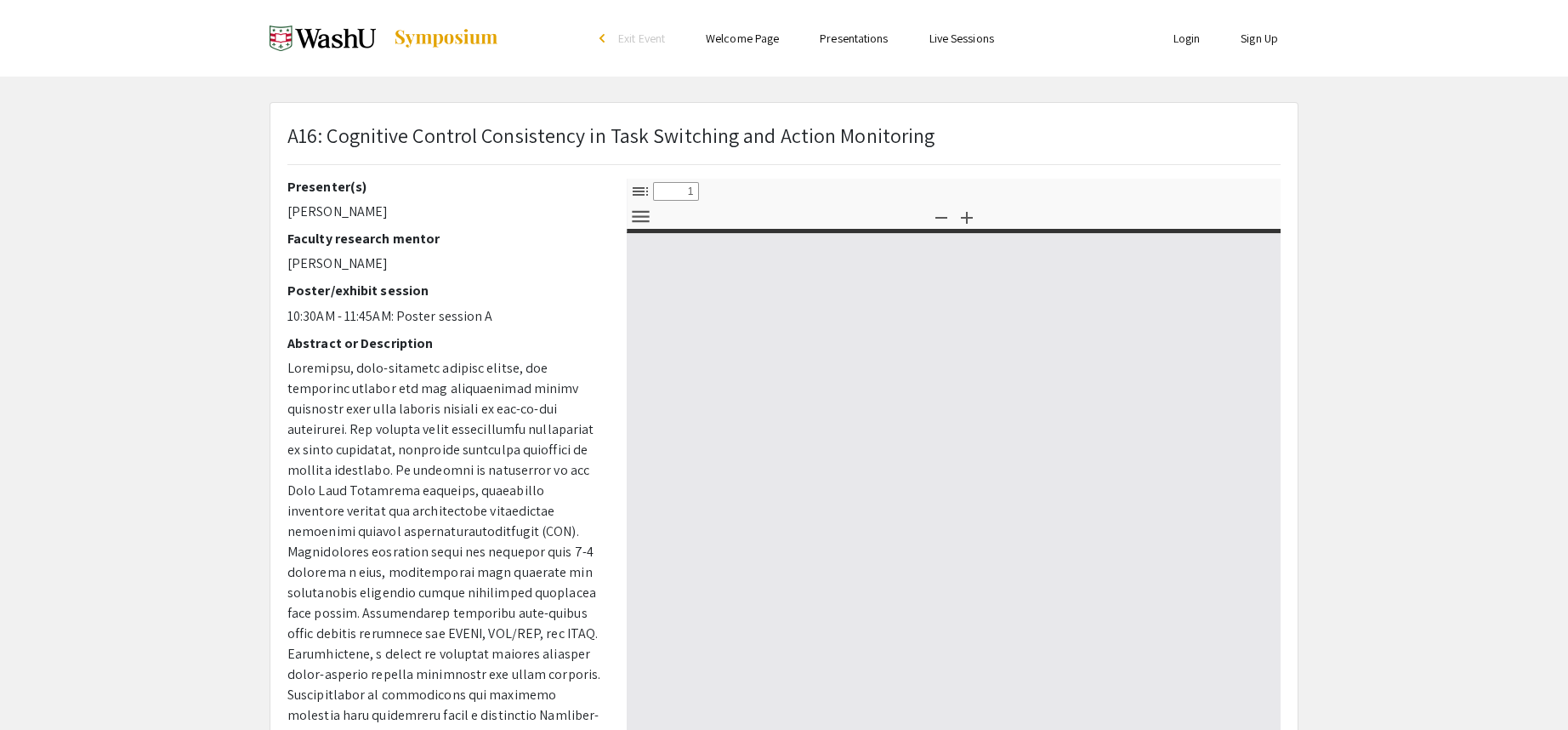
select select "custom"
type input "0"
select select "custom"
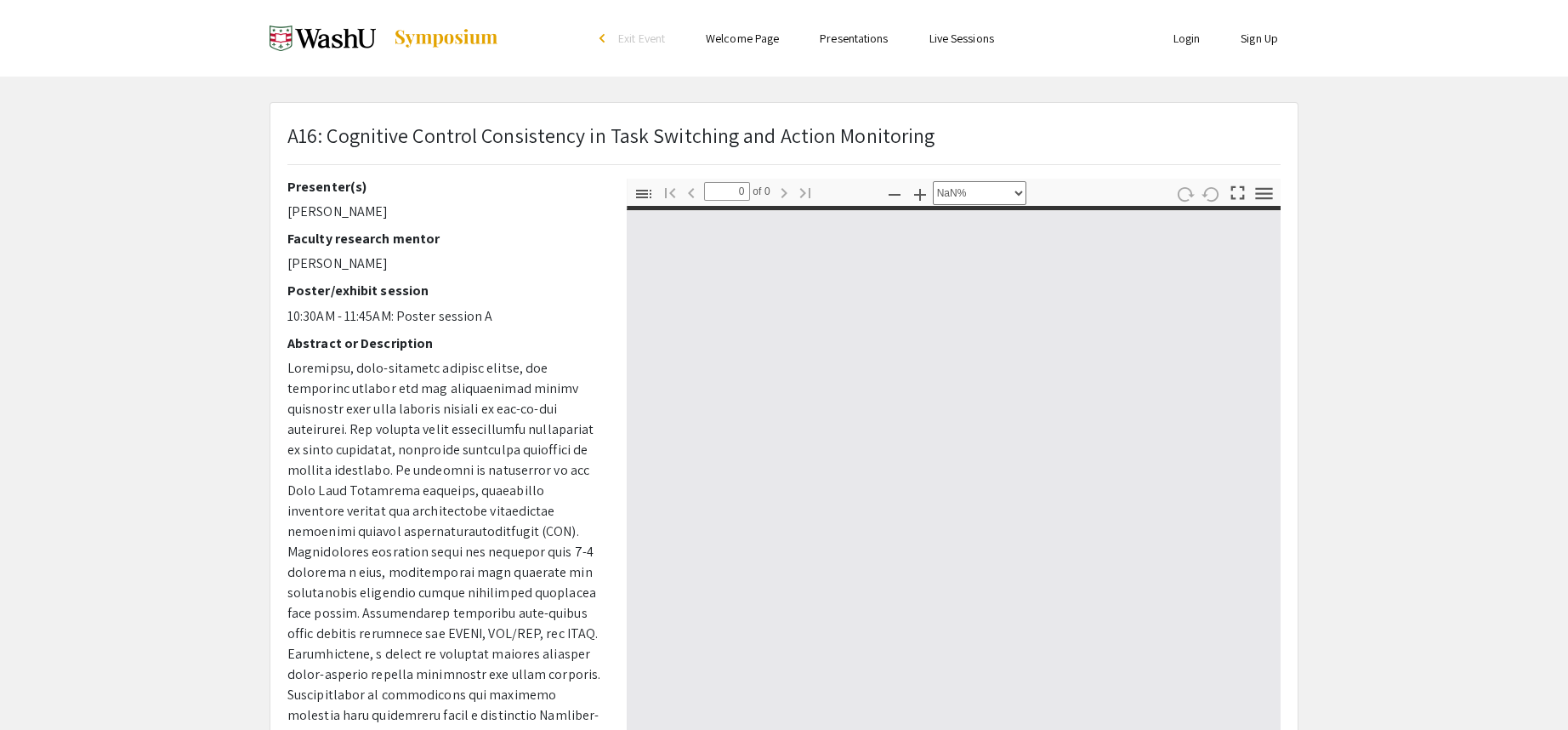
type input "1"
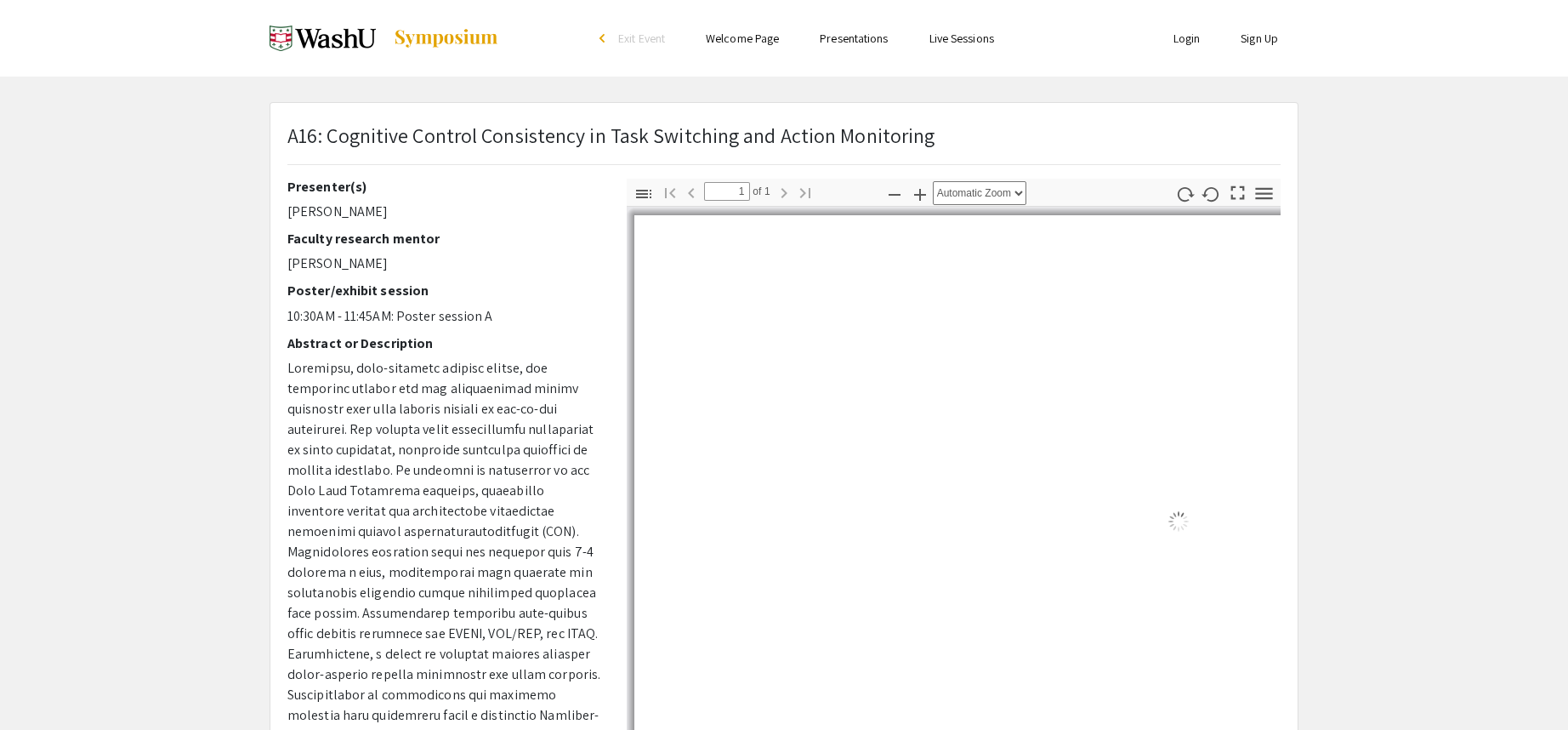
select select "auto"
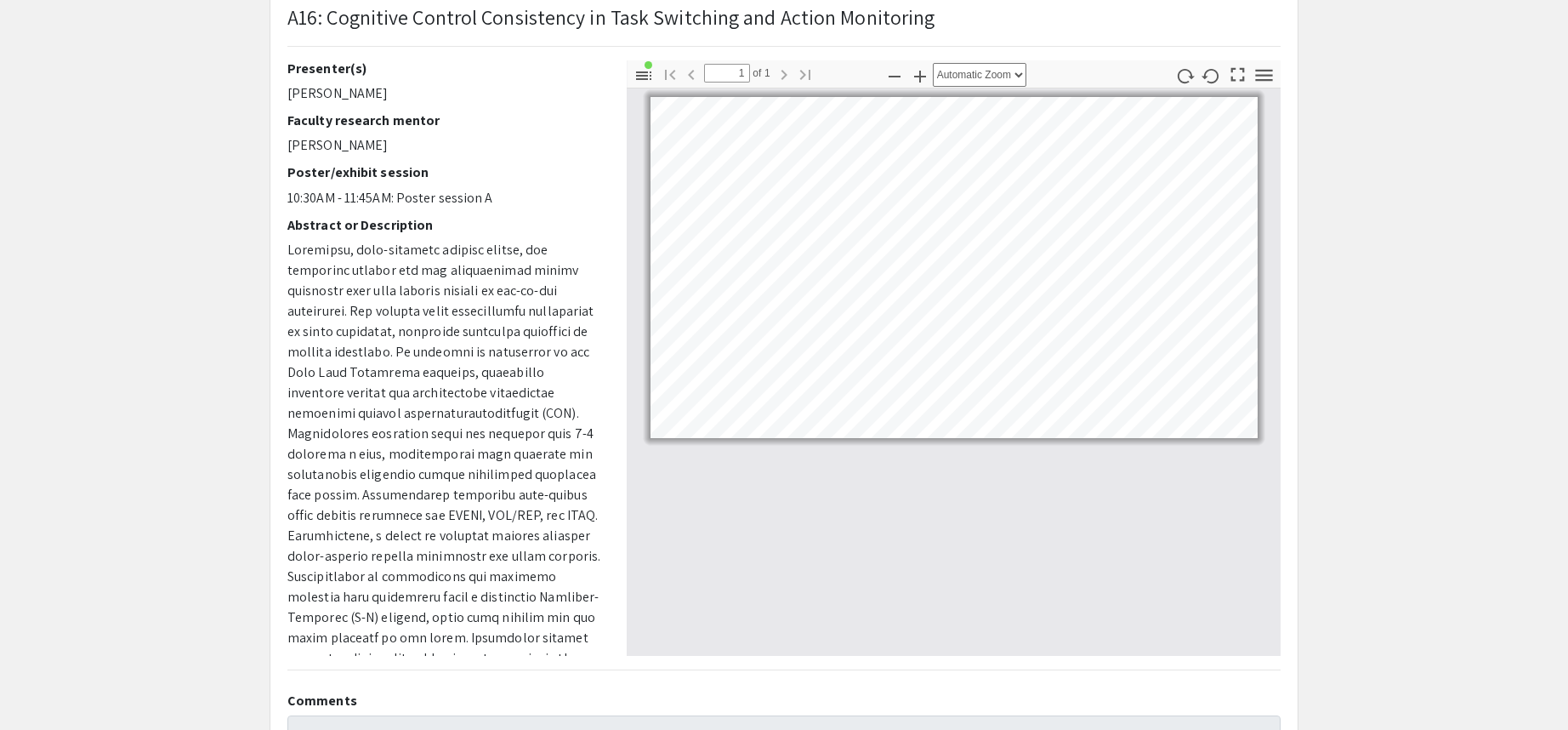
scroll to position [255, 0]
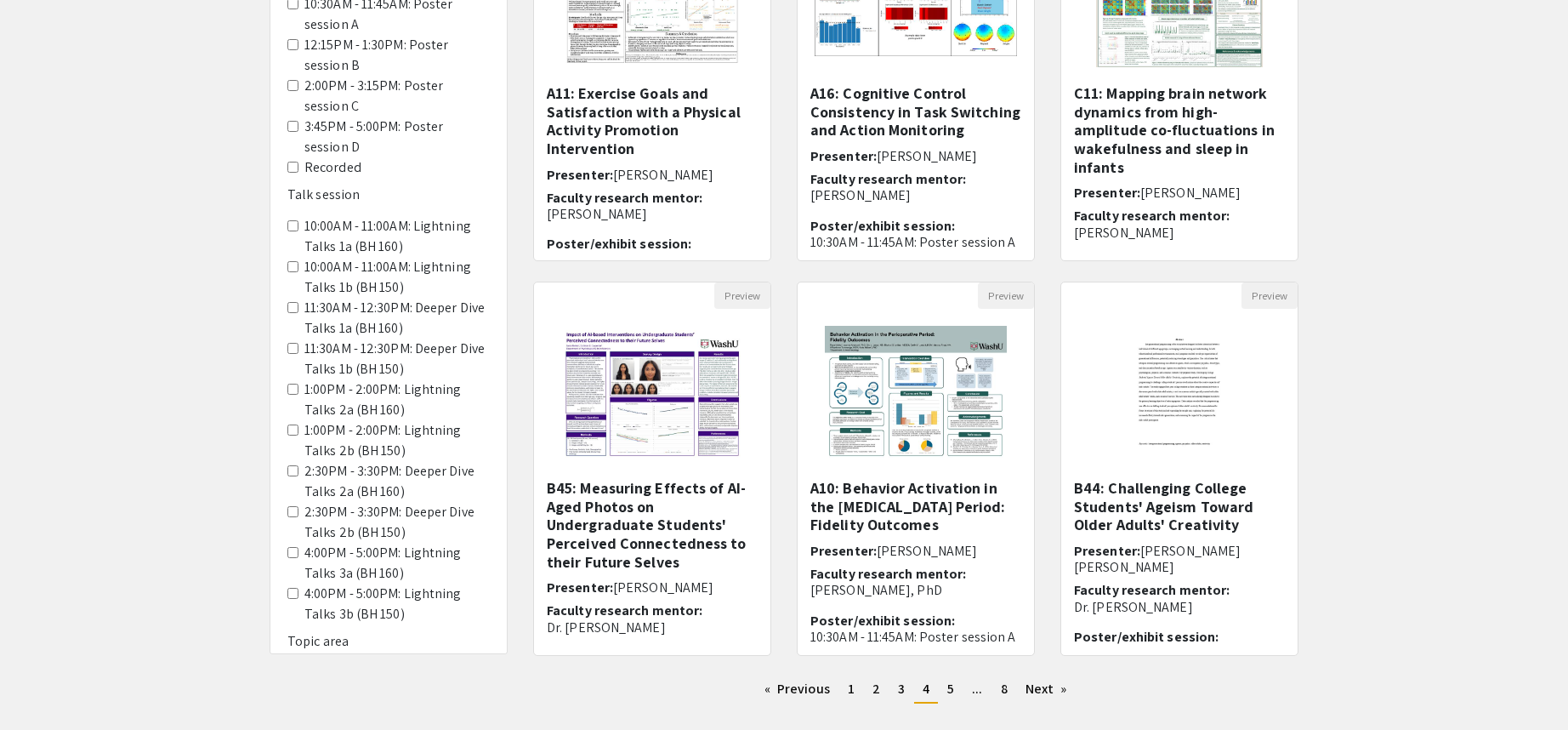
scroll to position [340, 0]
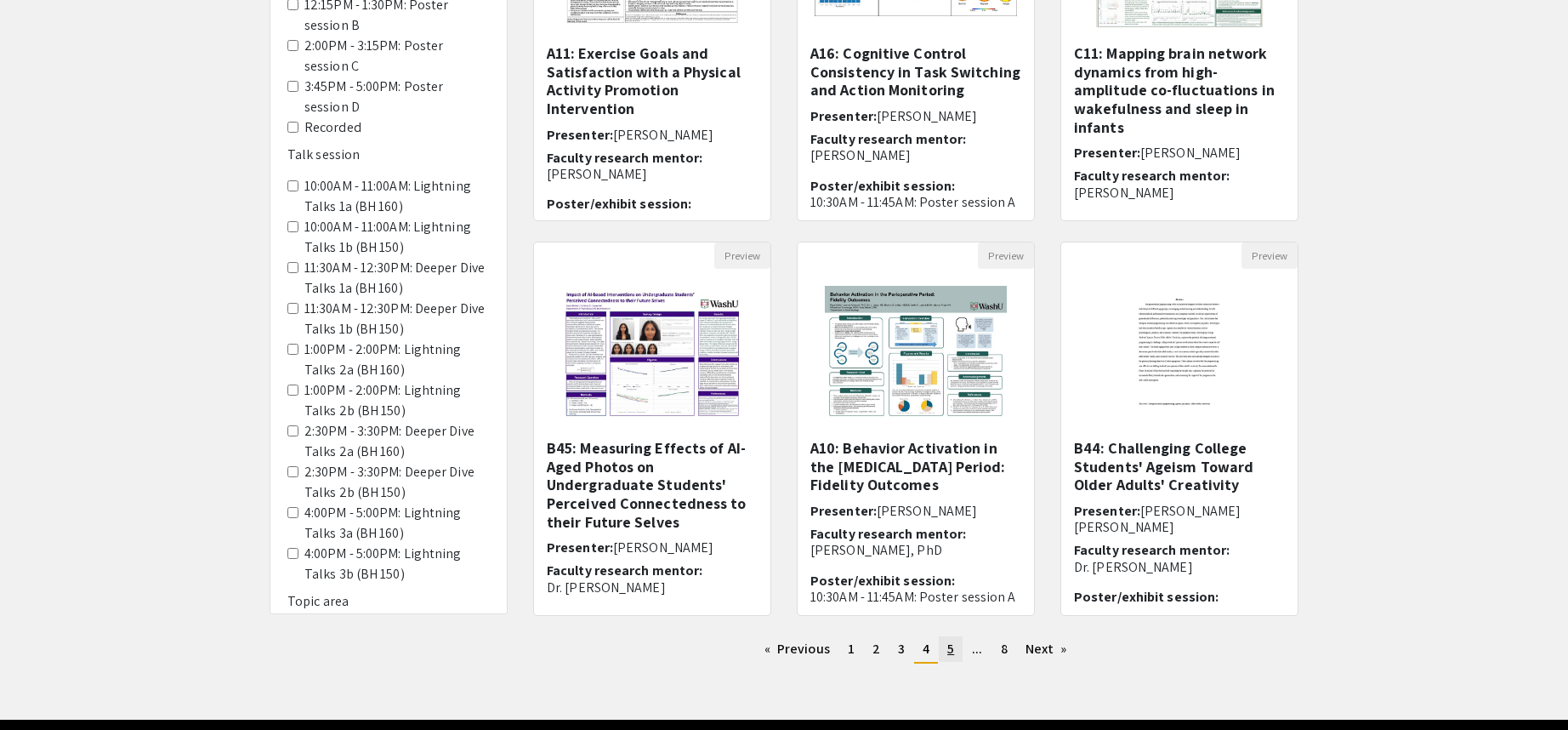
click at [948, 652] on span "5" at bounding box center [950, 648] width 7 height 18
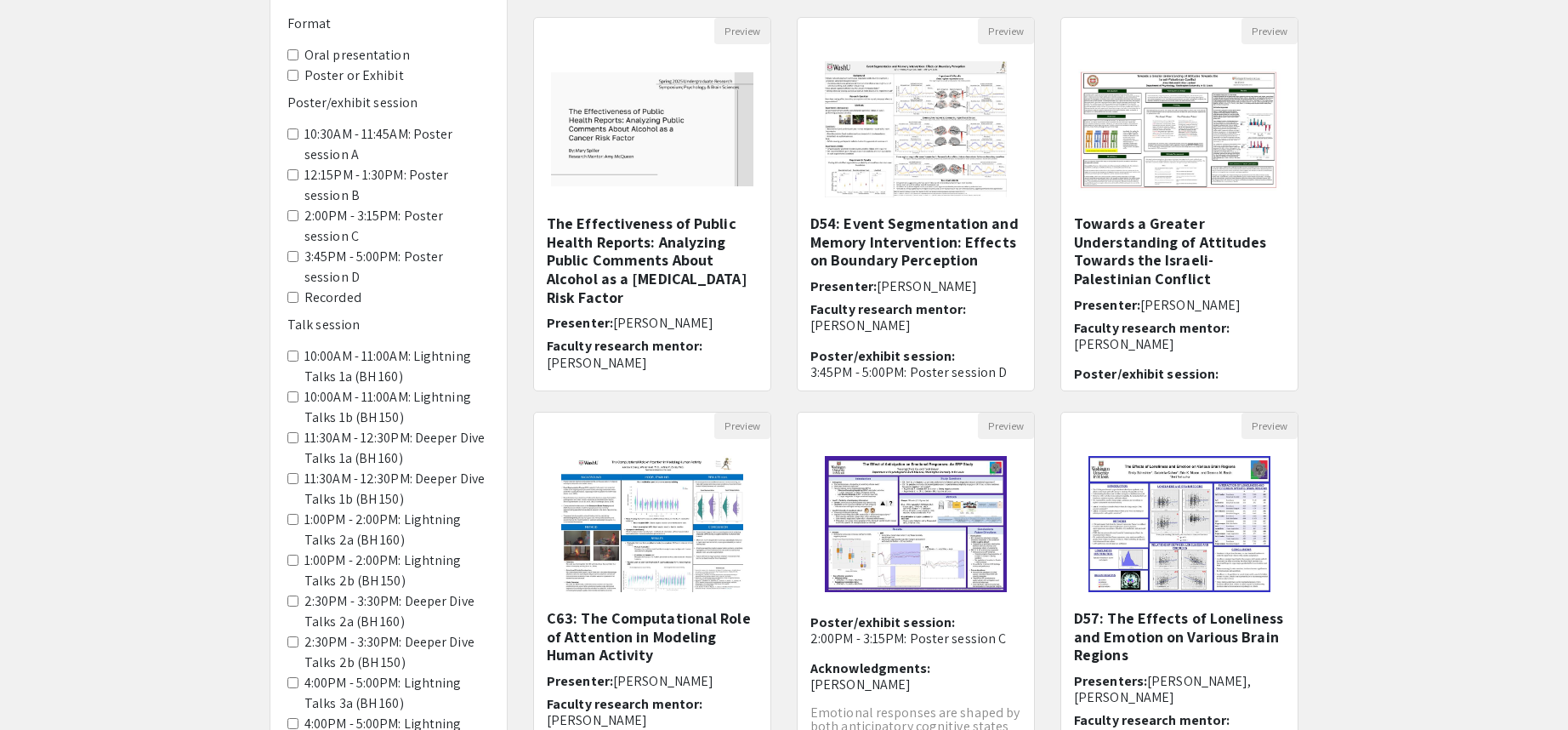
scroll to position [170, 0]
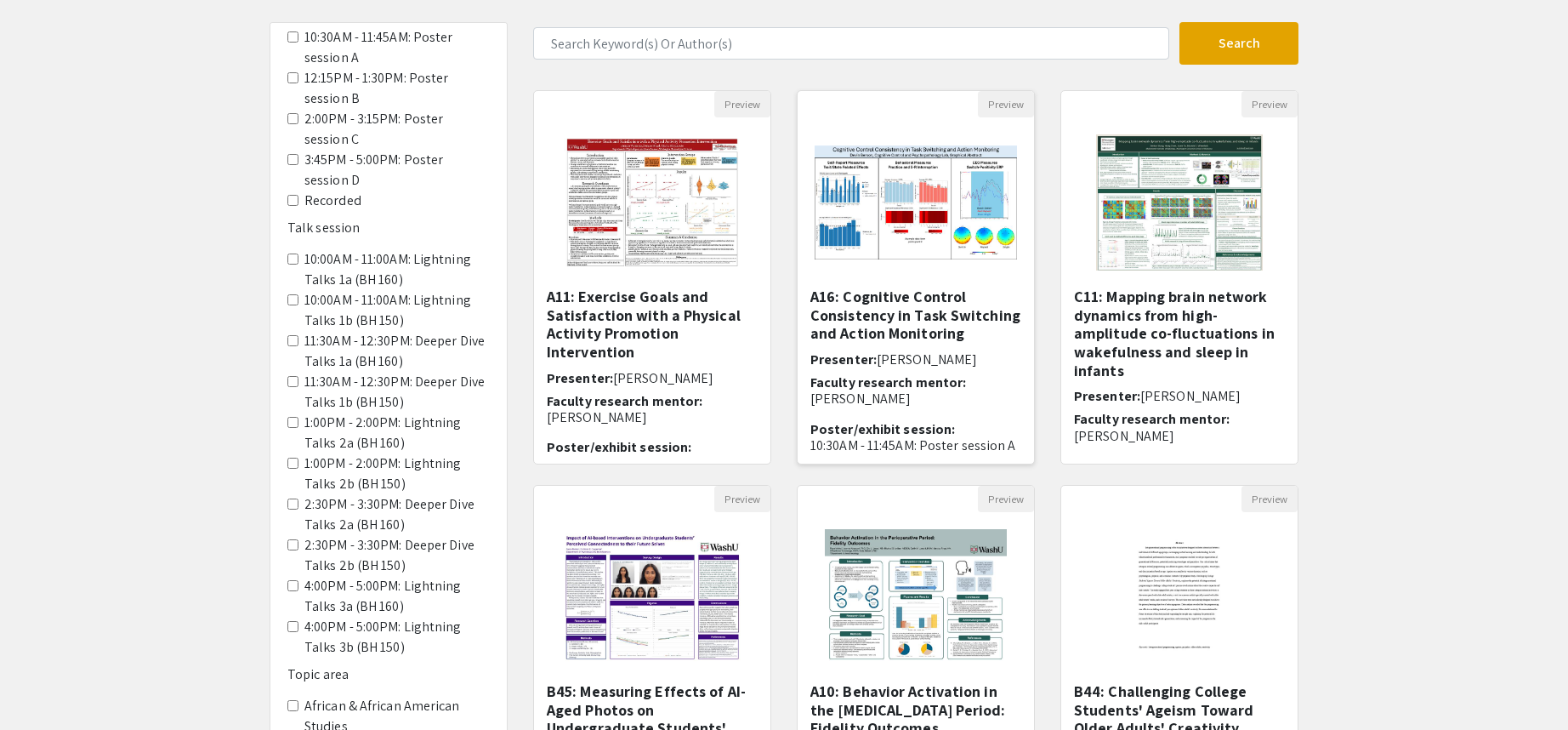
scroll to position [255, 0]
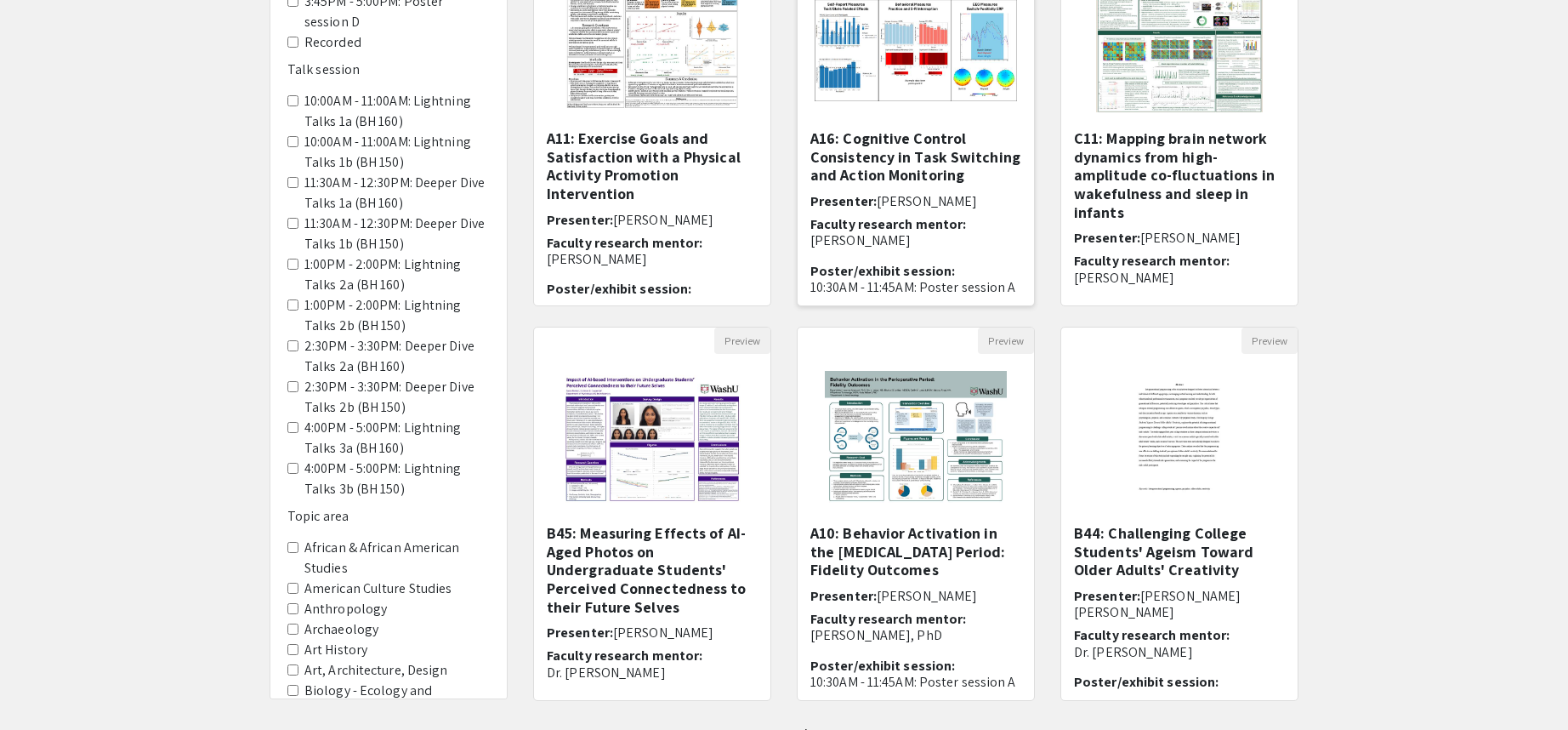
click at [930, 7] on img "Open Presentation <p>A16: Cognitive Control Consistency in Task Switching and A…" at bounding box center [916, 44] width 236 height 148
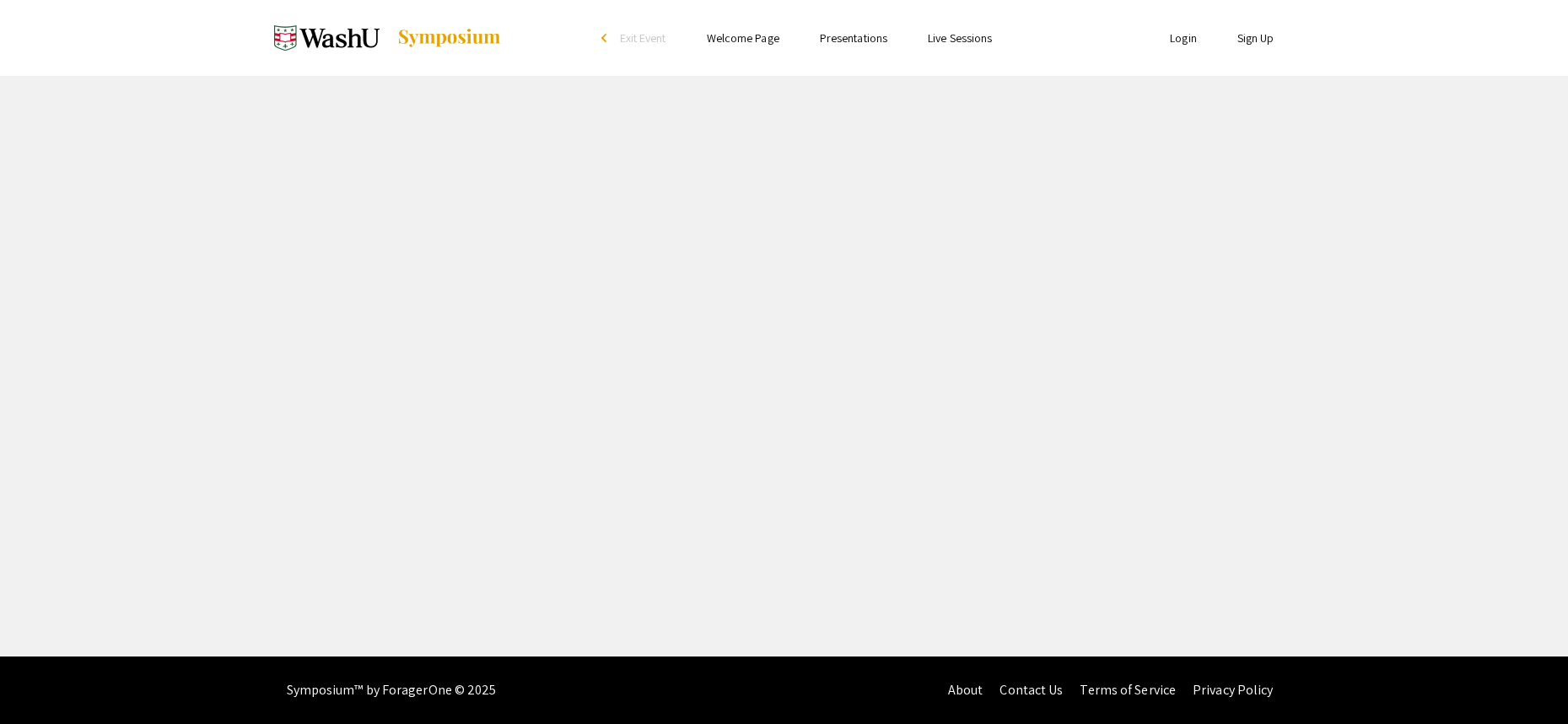
select select "custom"
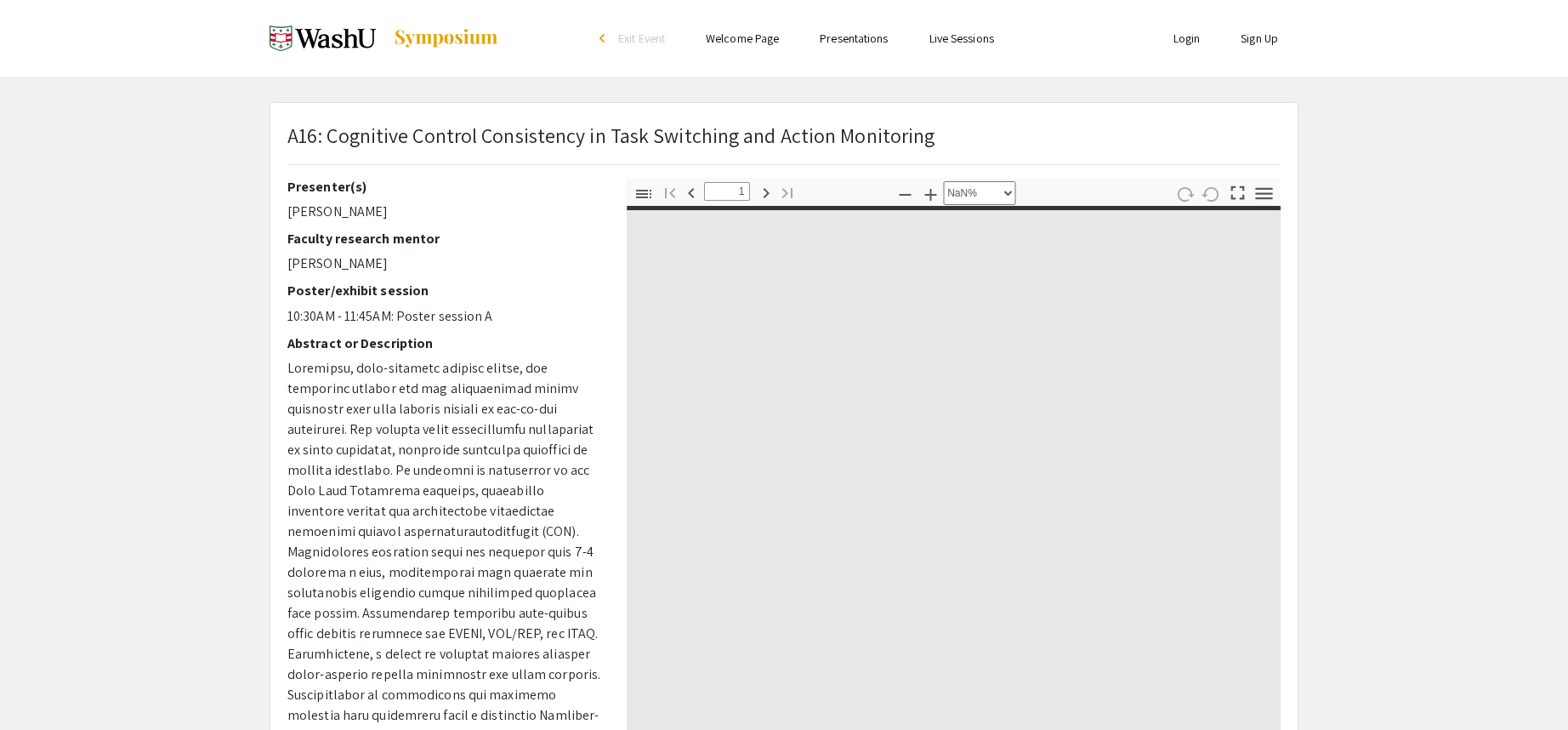
type input "0"
select select "custom"
type input "1"
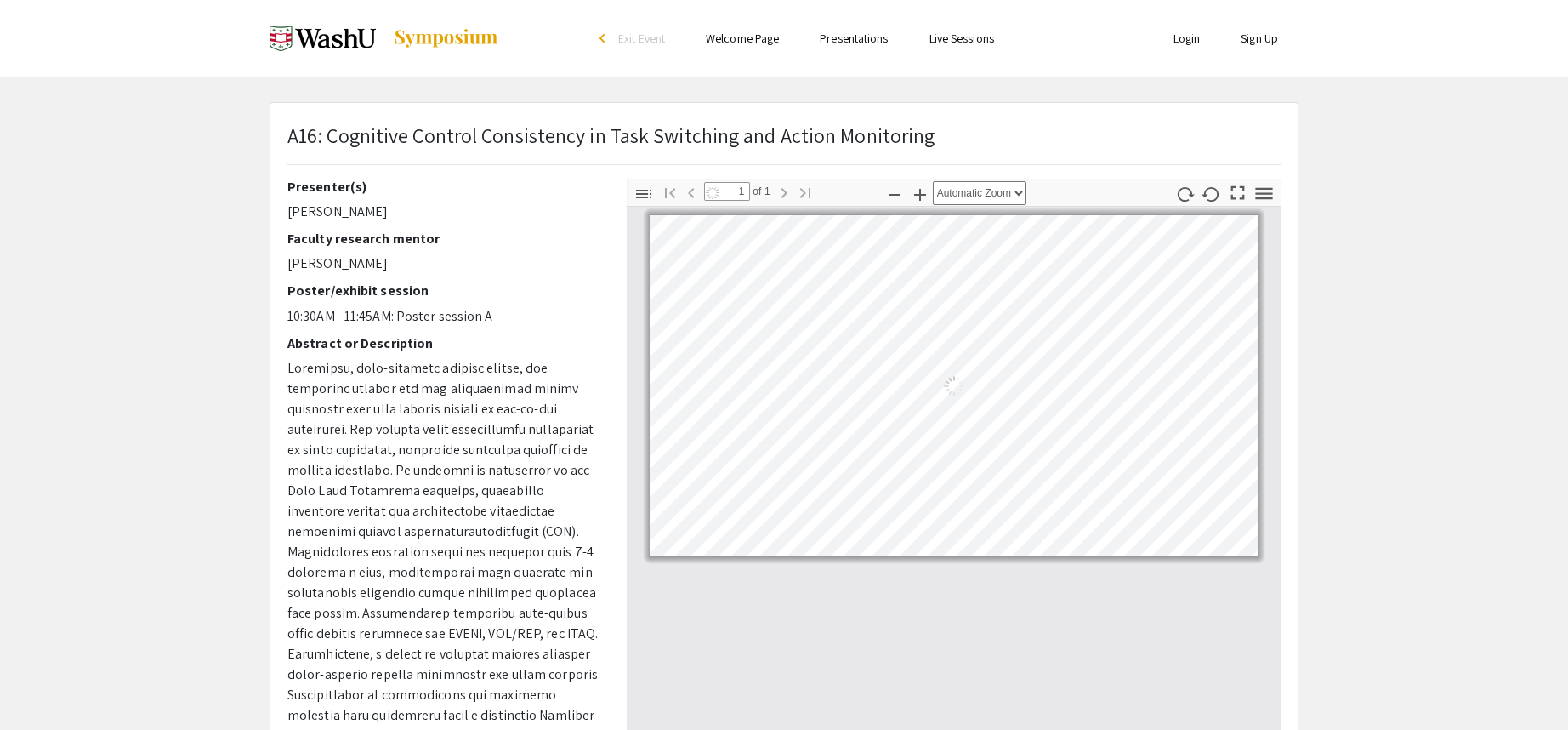
select select "auto"
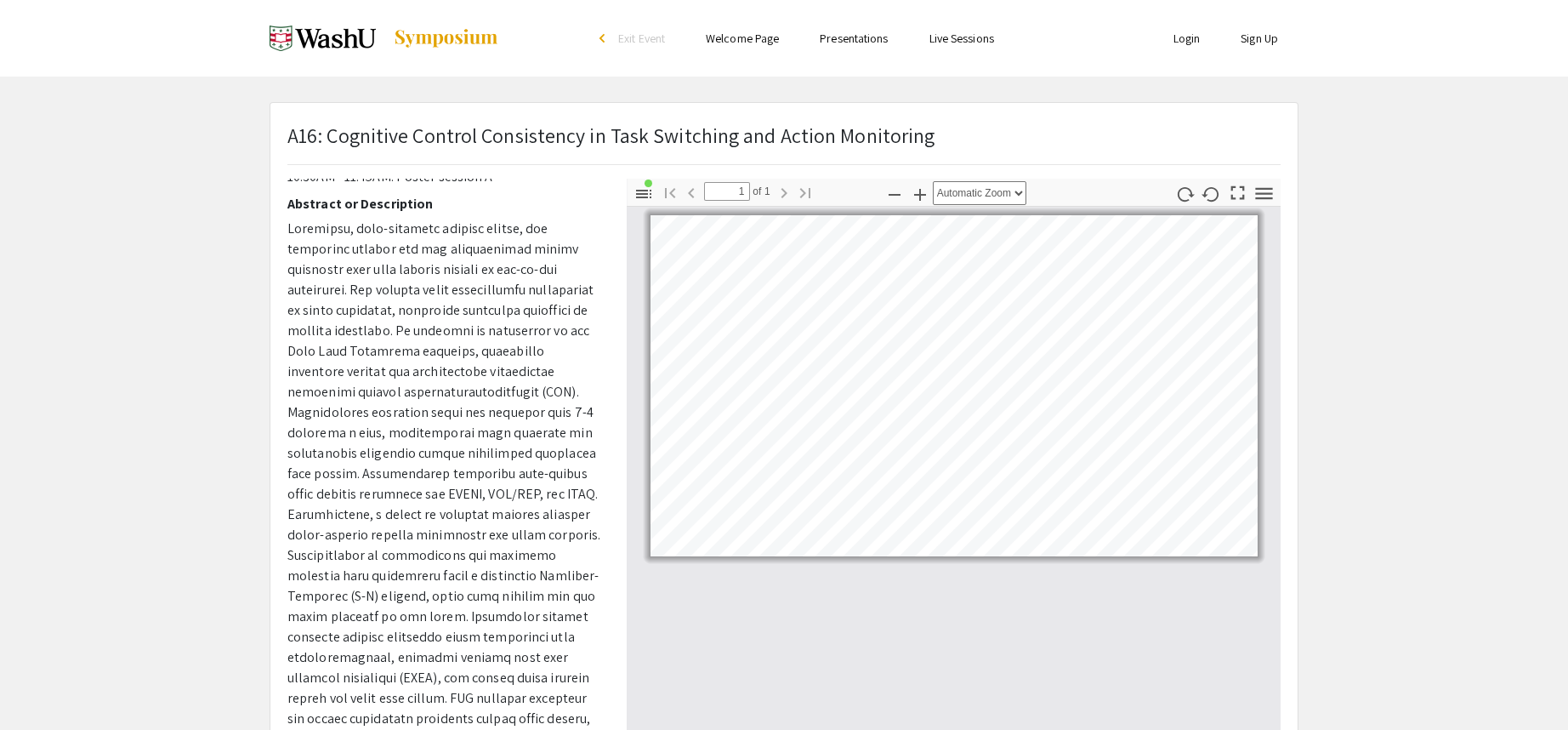
scroll to position [170, 0]
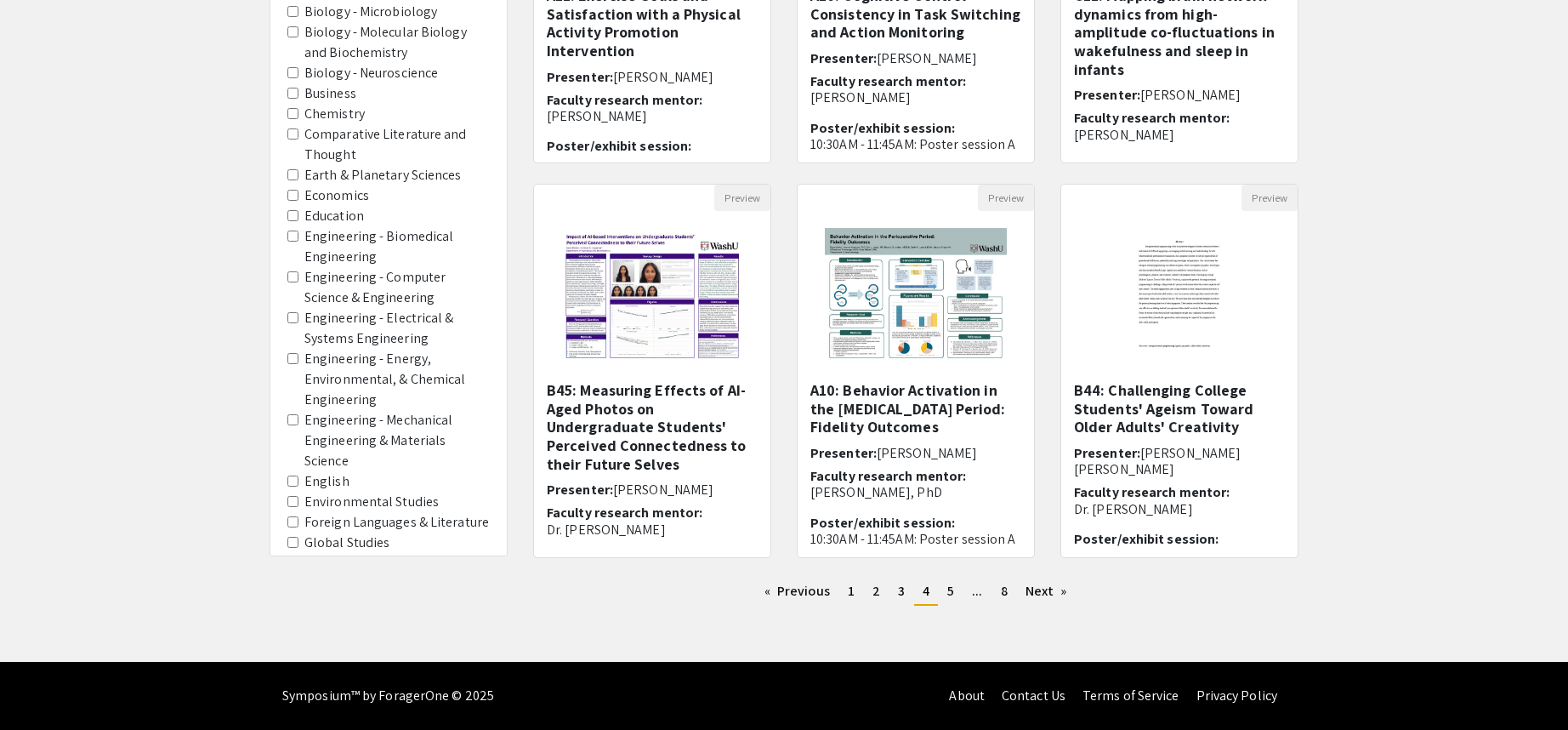
scroll to position [1163, 0]
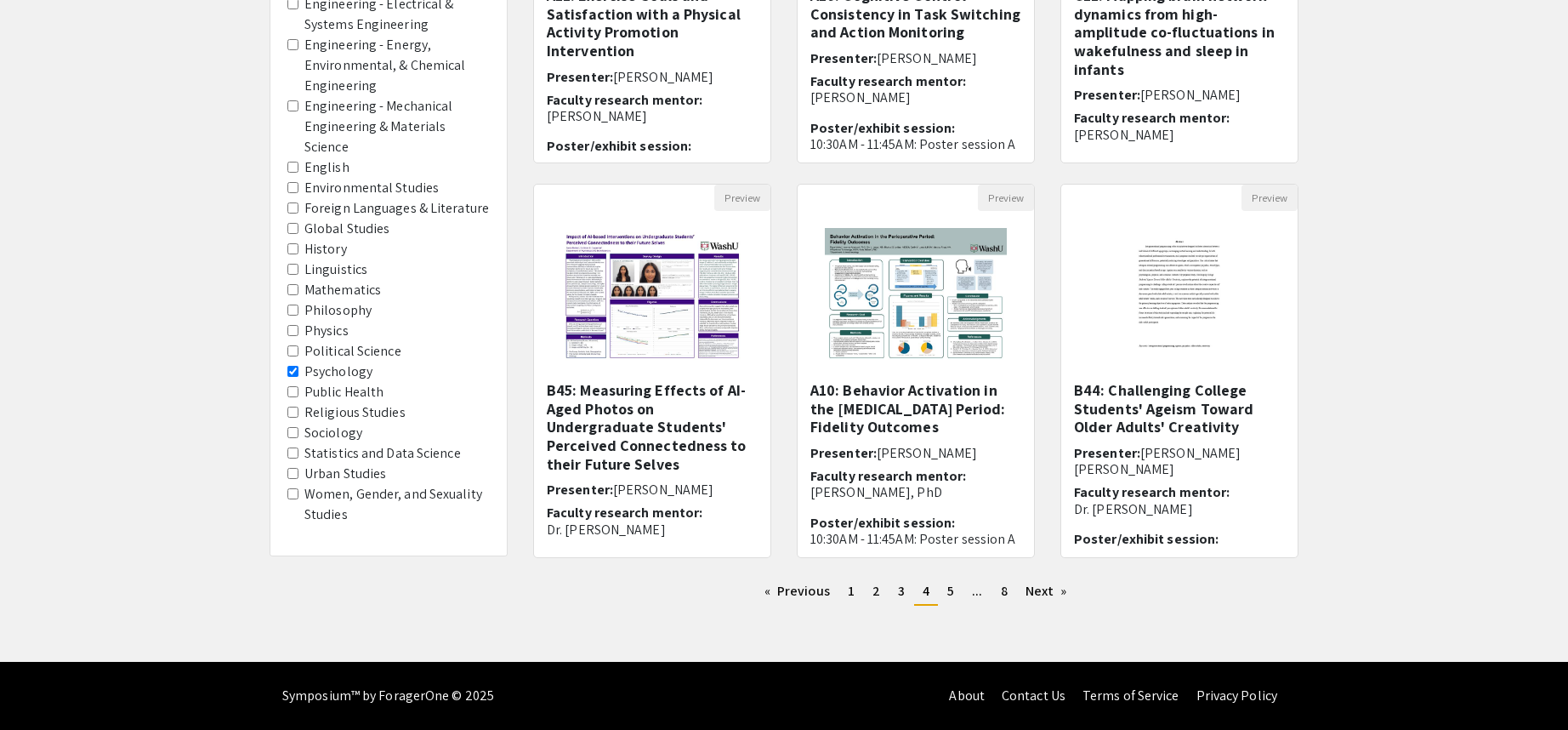
click at [292, 366] on area-Psychology "Psychology" at bounding box center [292, 370] width 11 height 11
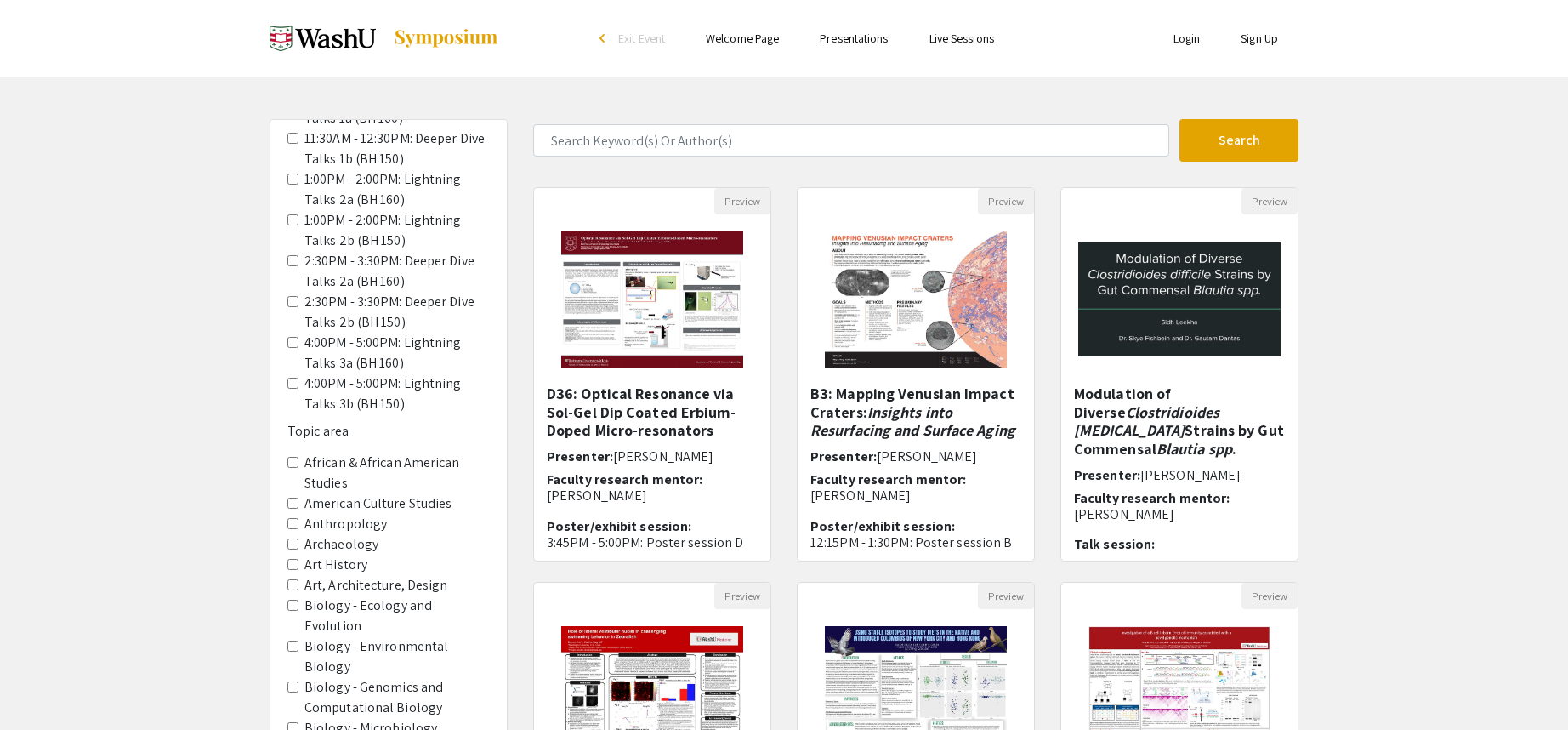
scroll to position [596, 0]
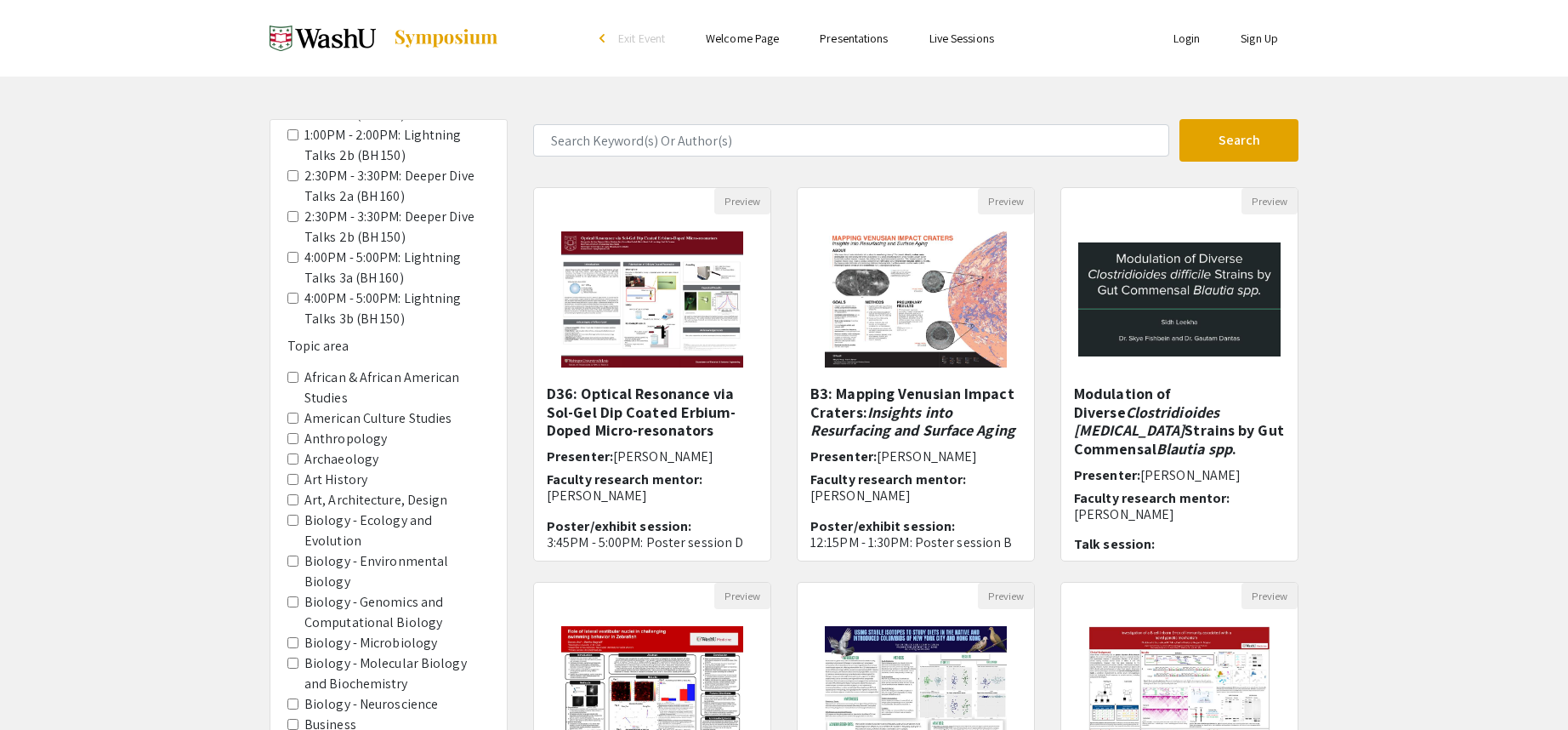
click at [295, 706] on Neuroscience "Biology - Neuroscience" at bounding box center [292, 703] width 11 height 11
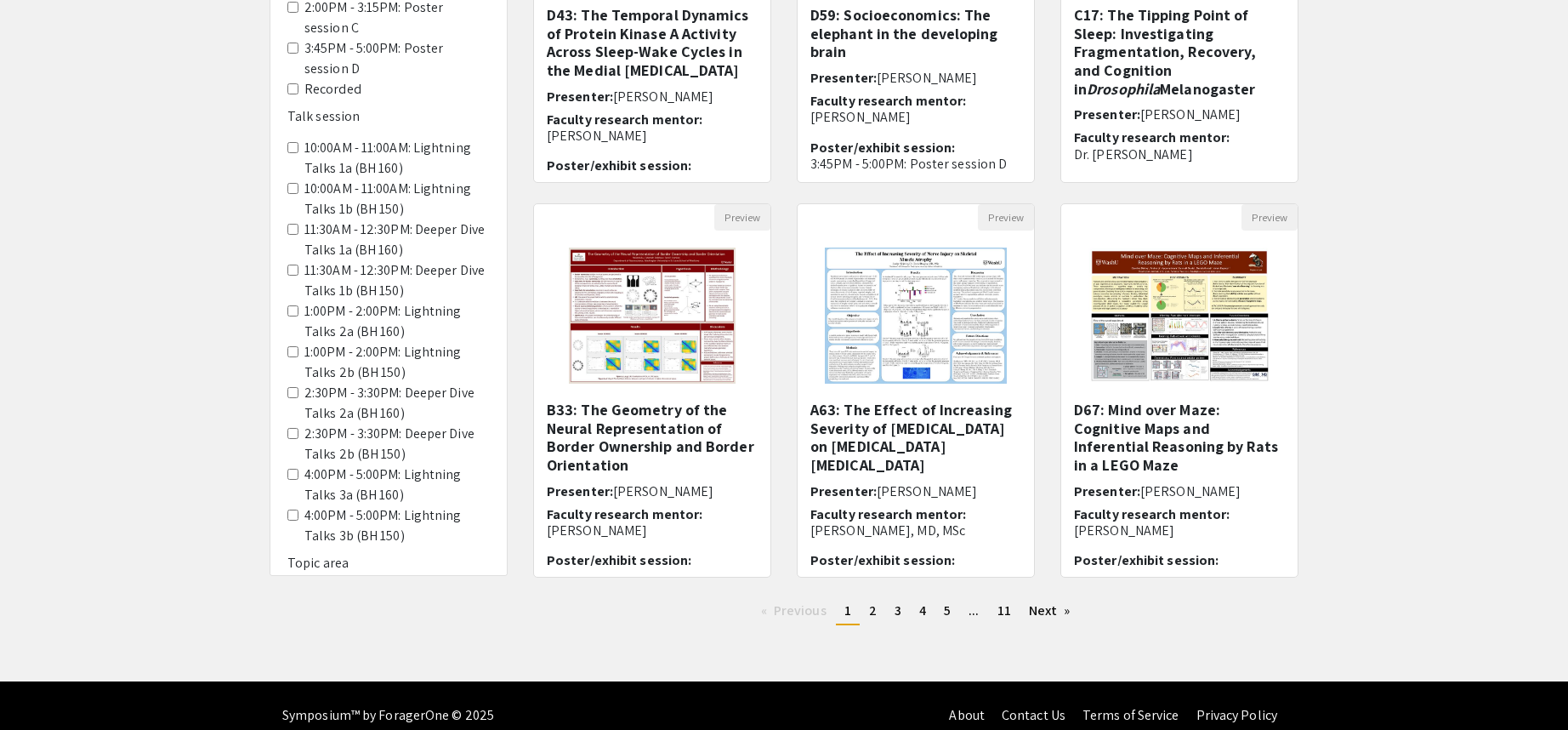
scroll to position [398, 0]
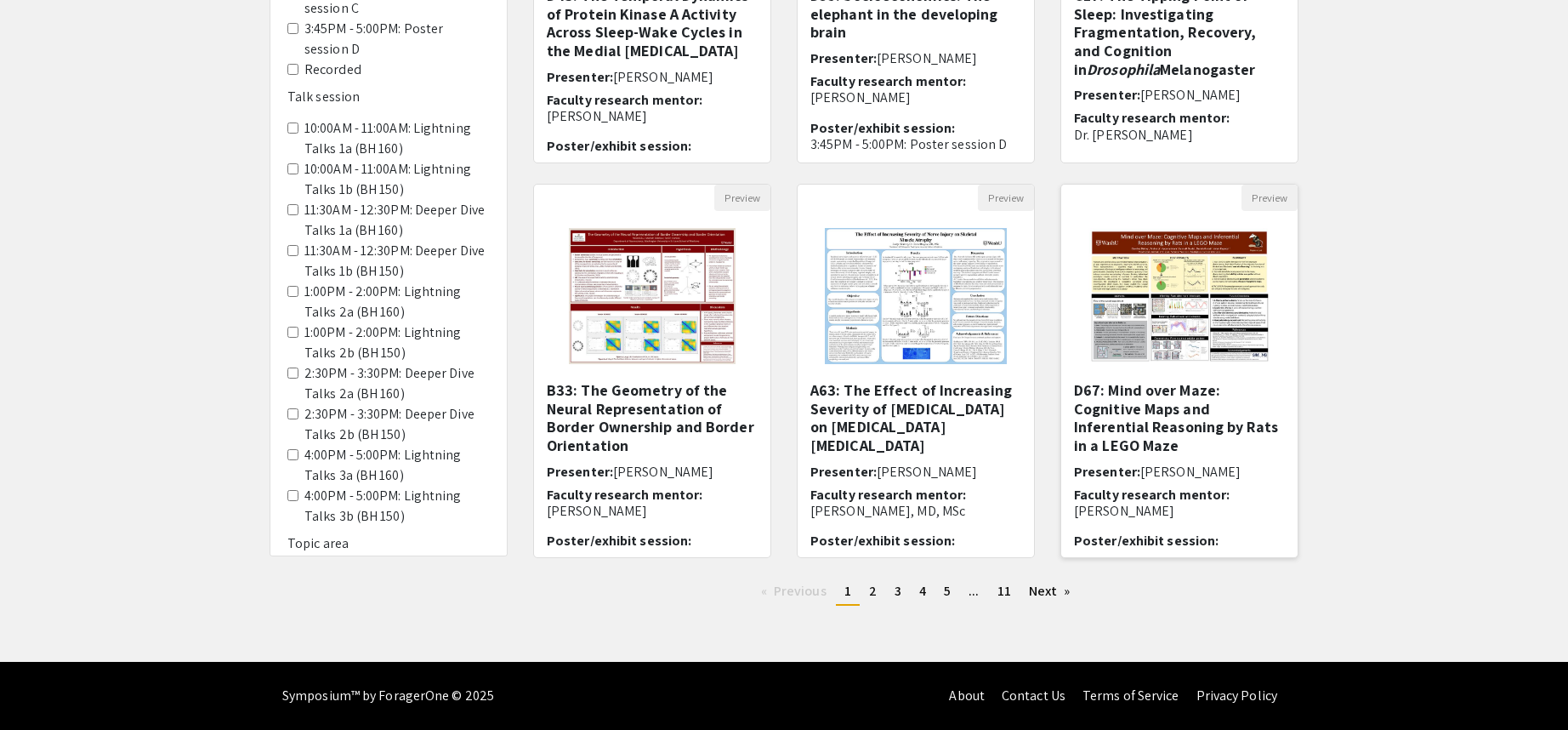
click at [1228, 291] on img "Open Presentation <p>D67: Mind over Maze: Cognitive Maps and Inferential Reason…" at bounding box center [1180, 295] width 215 height 170
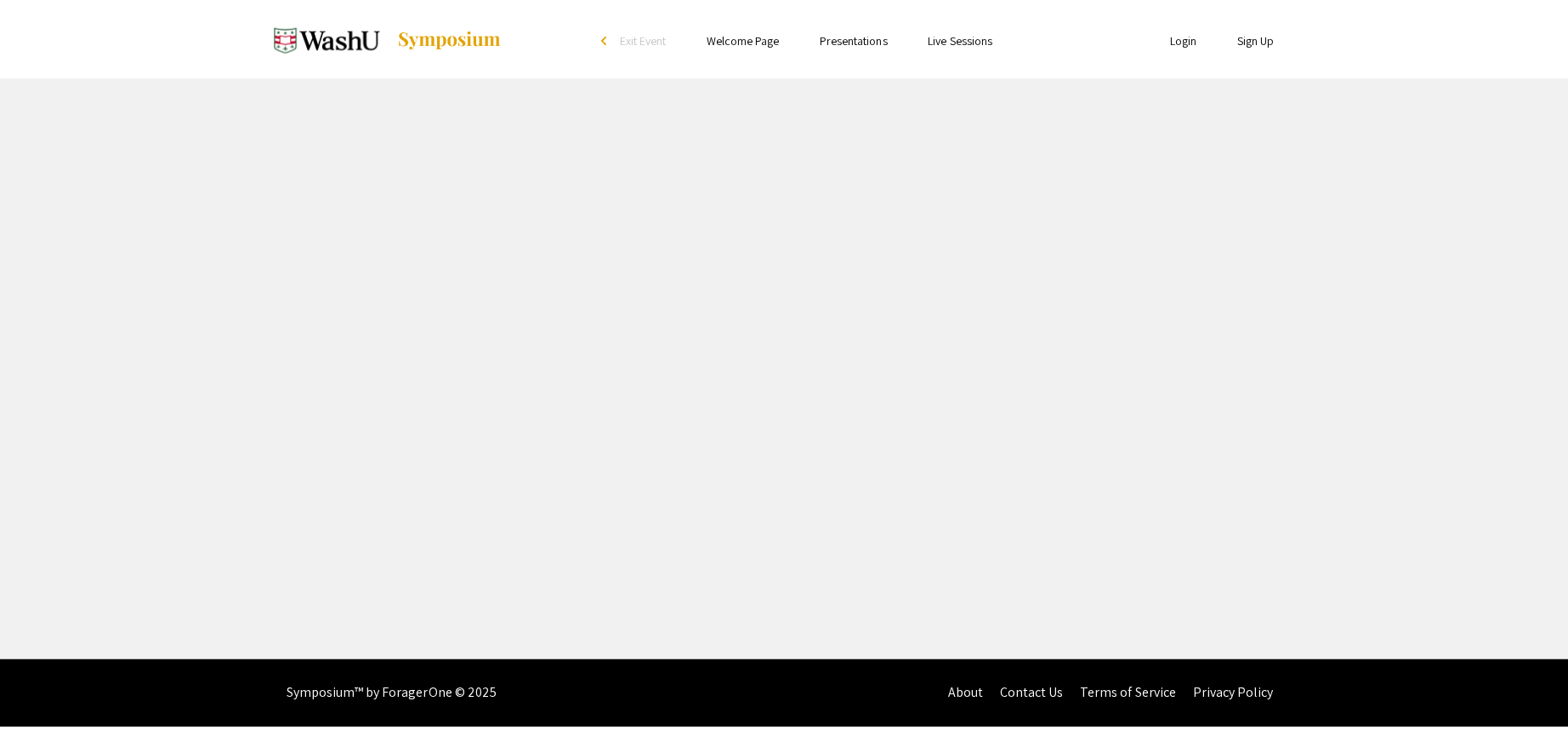
select select "custom"
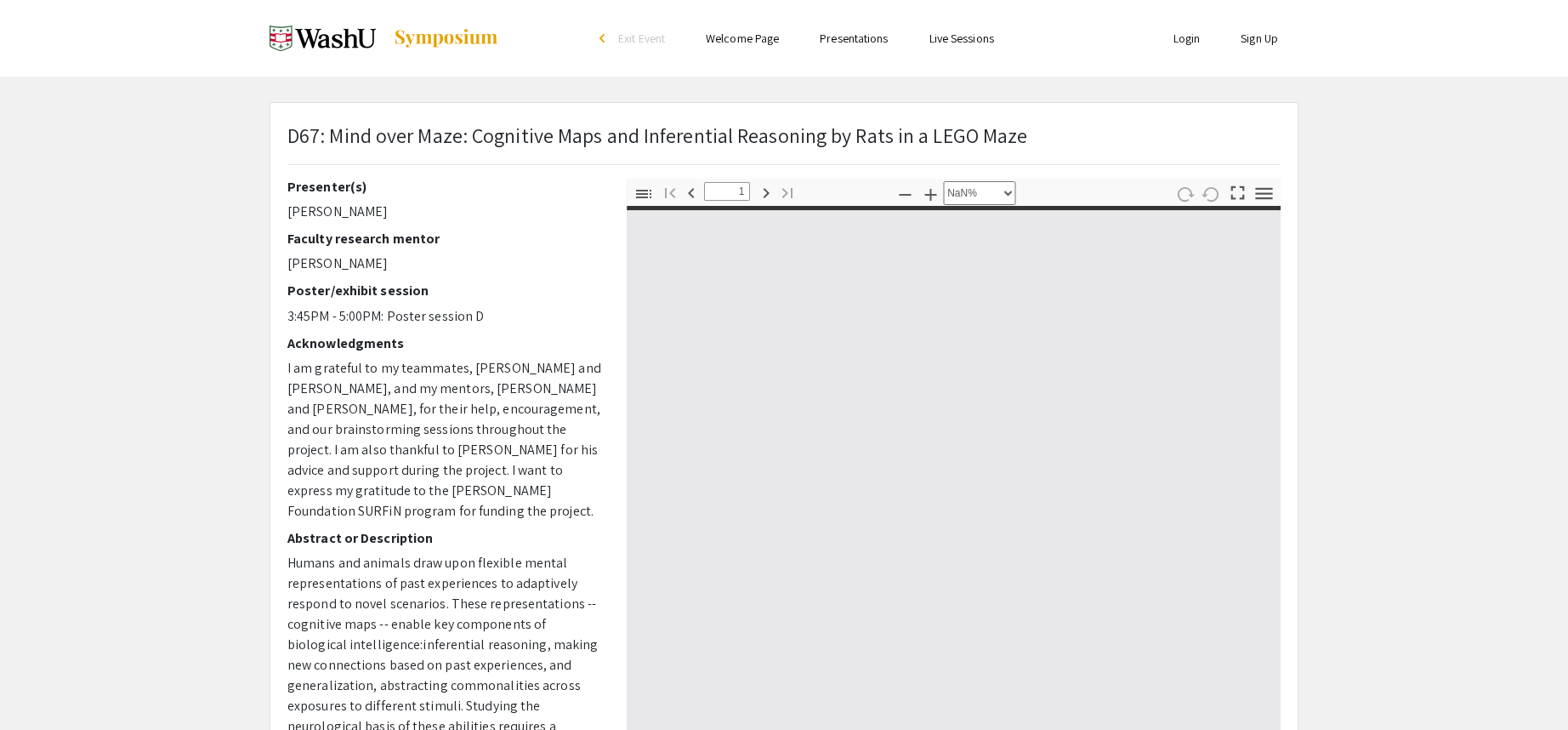
type input "0"
select select "auto"
type input "1"
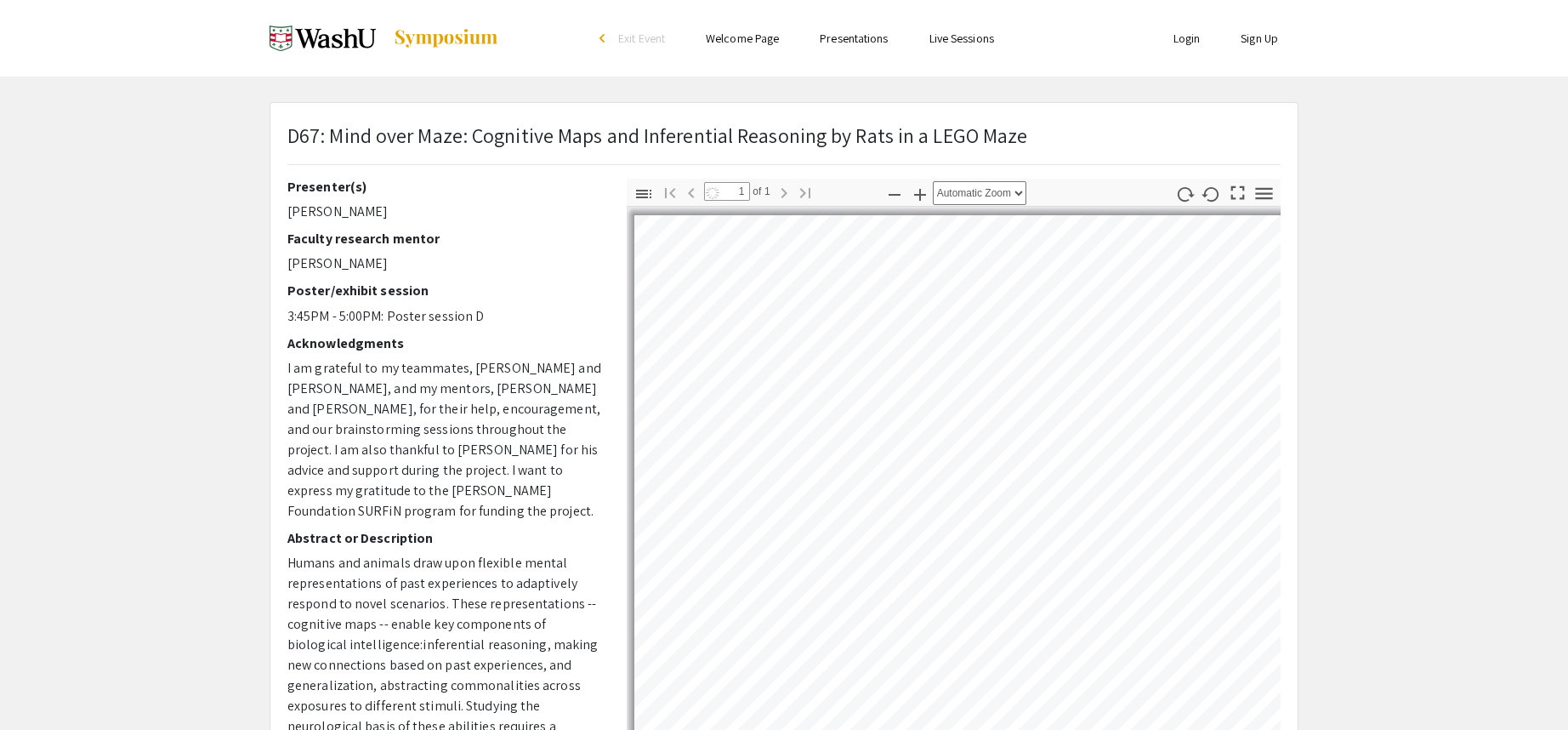
select select "auto"
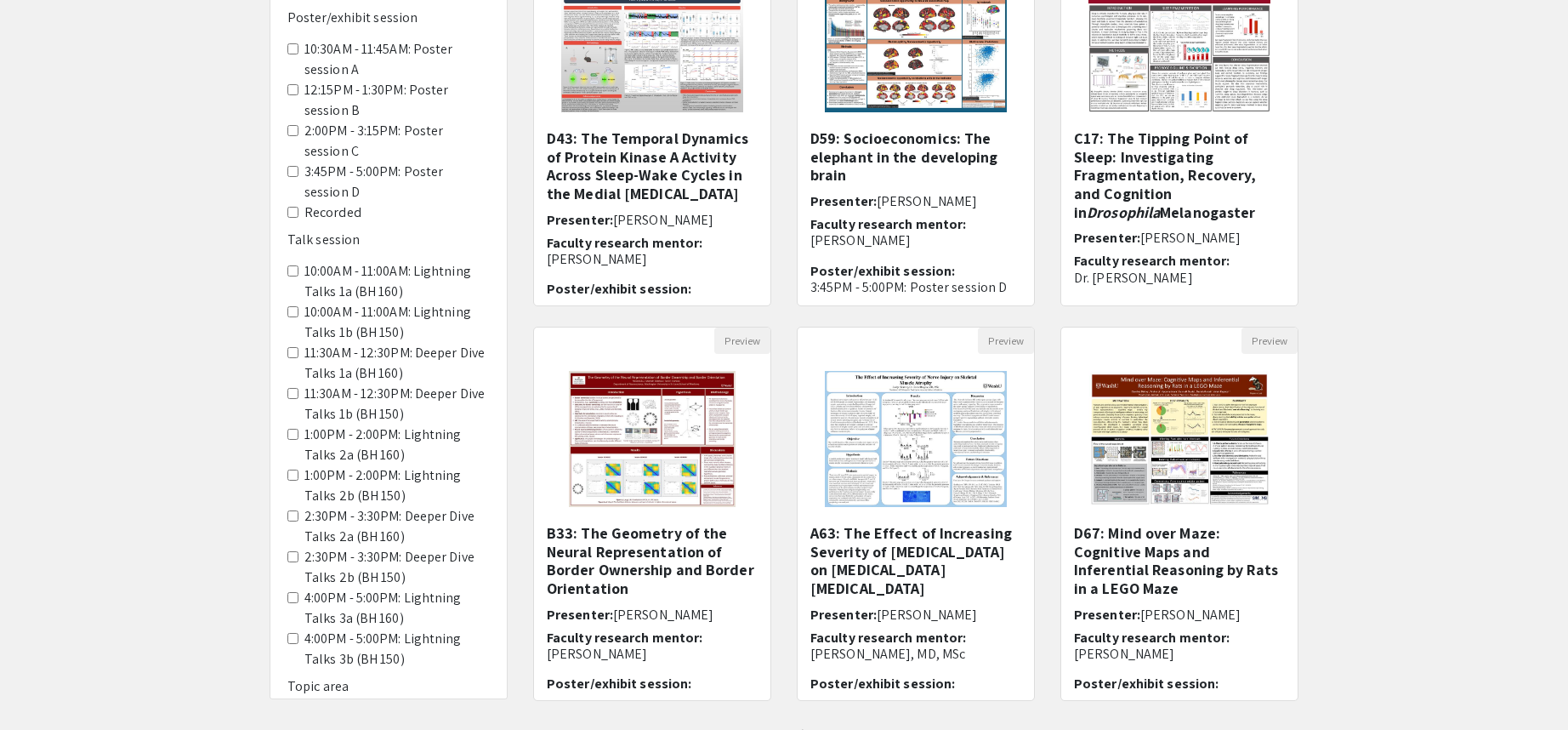
scroll to position [340, 0]
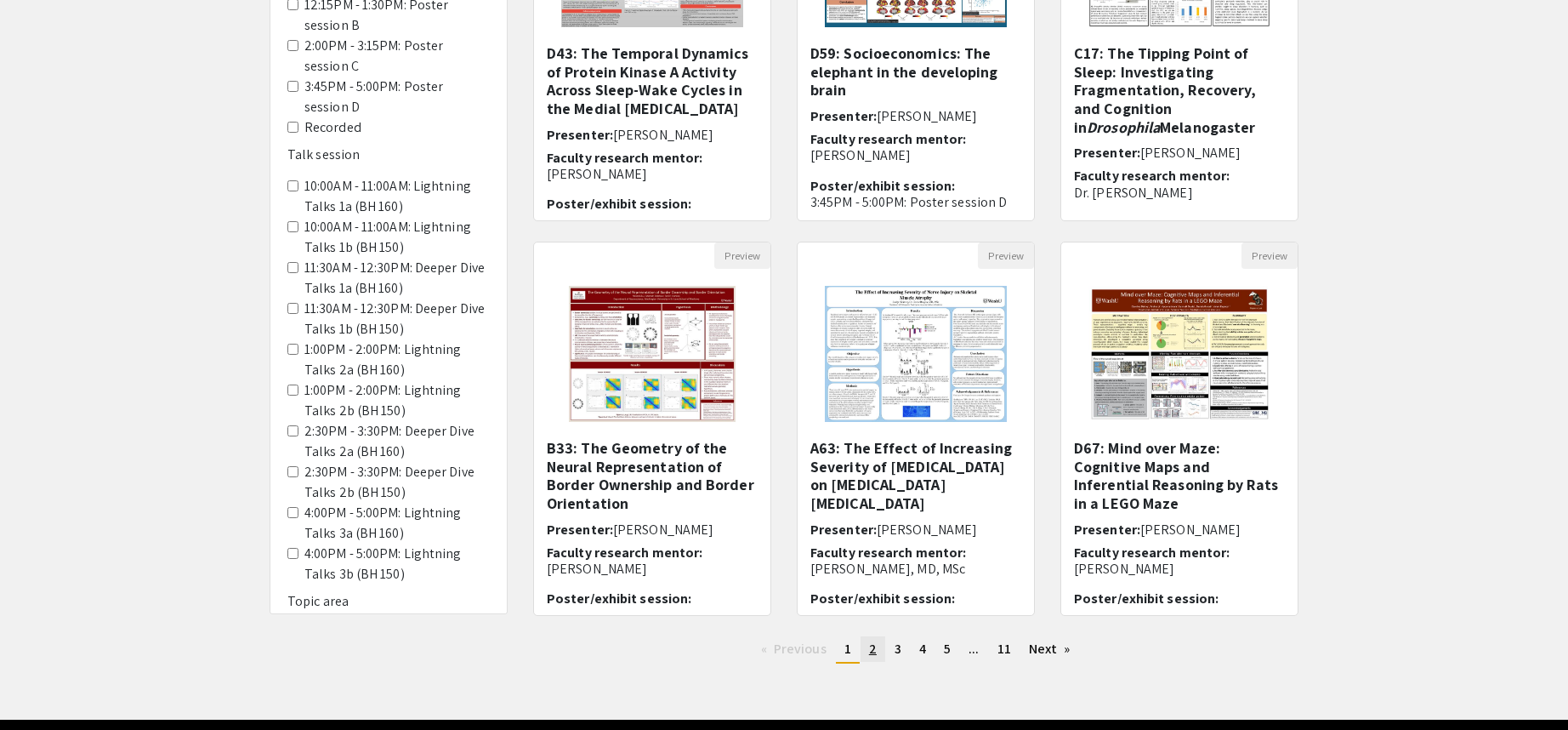
click at [868, 646] on link "page 2" at bounding box center [872, 649] width 25 height 26
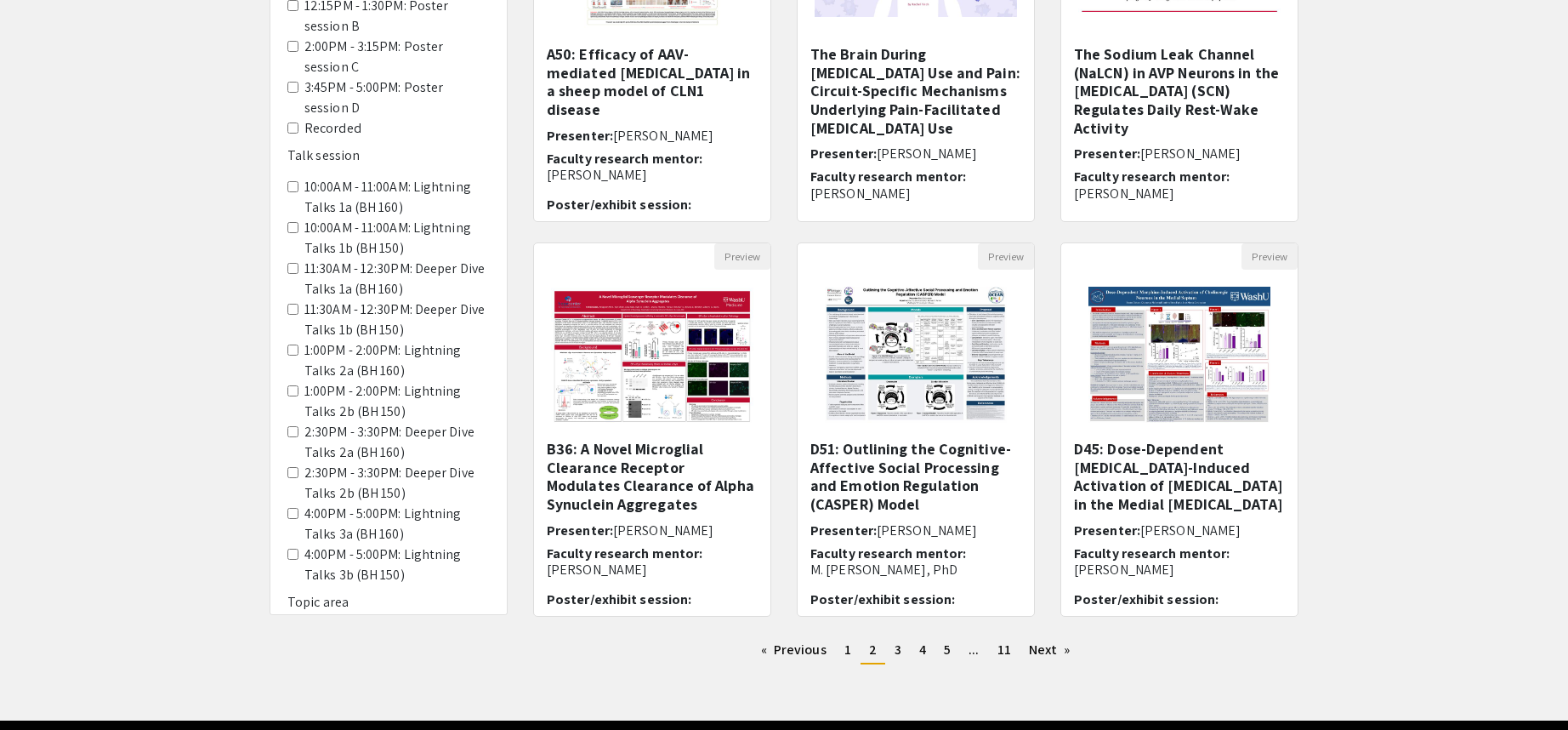
scroll to position [340, 0]
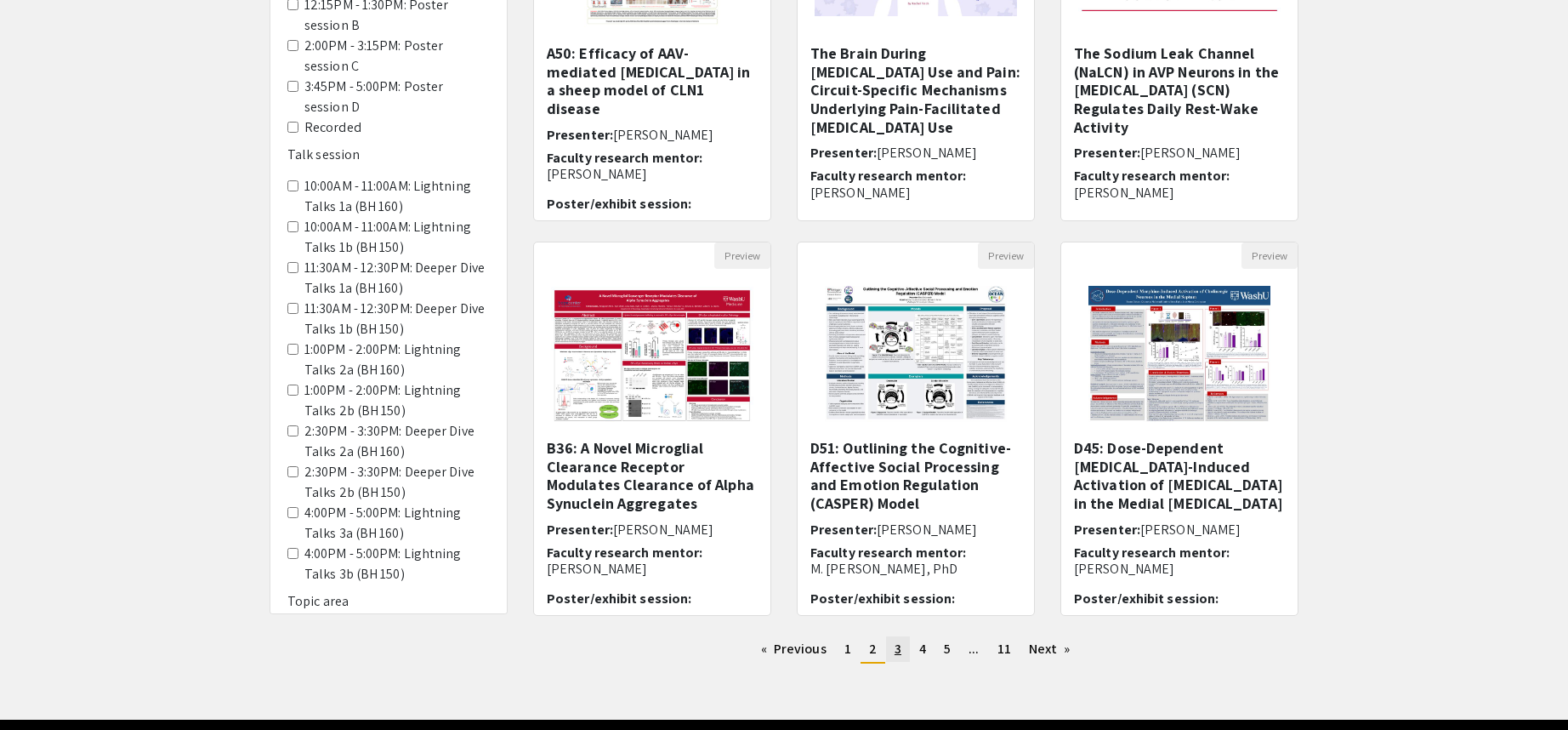
click at [903, 653] on link "page 3" at bounding box center [898, 649] width 24 height 26
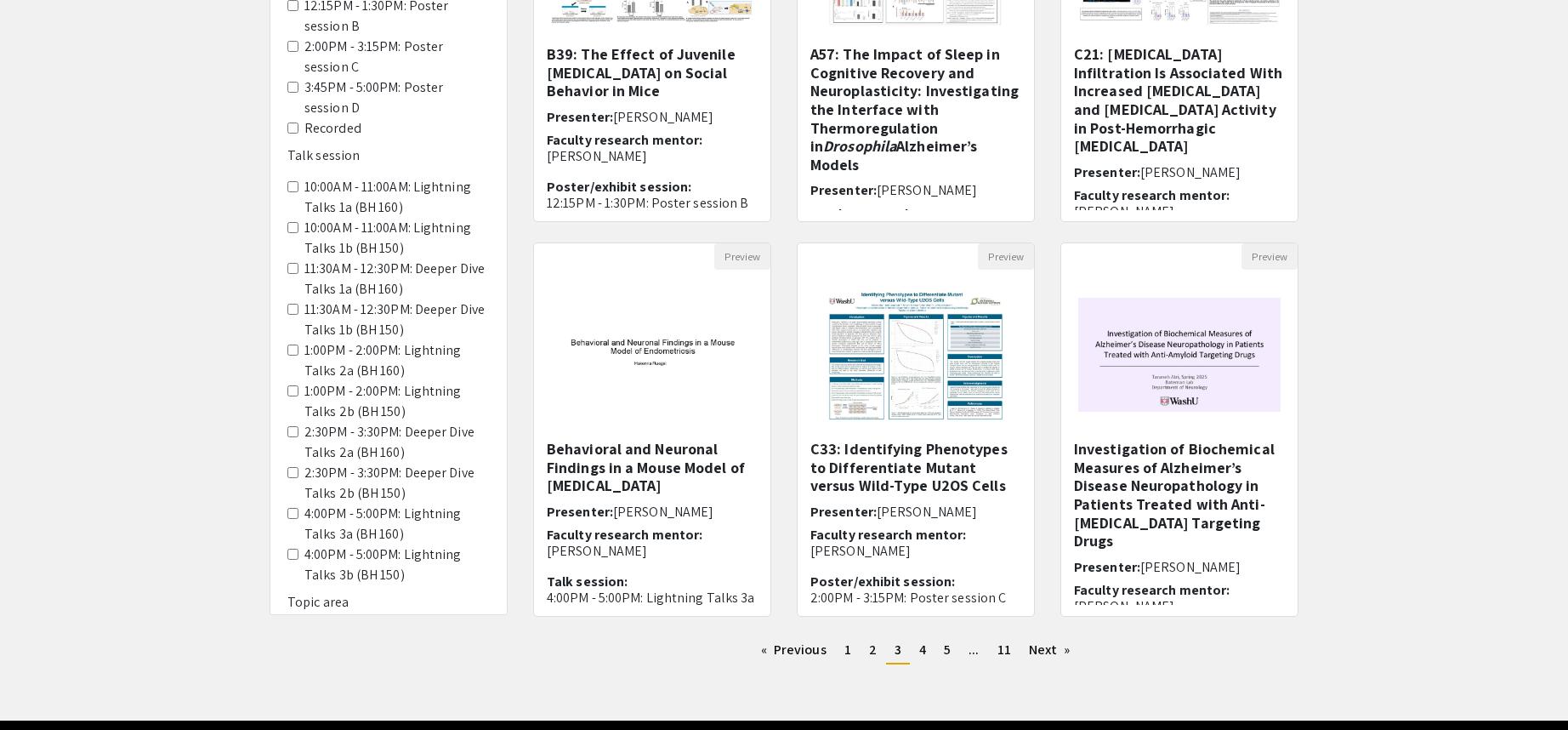
scroll to position [340, 0]
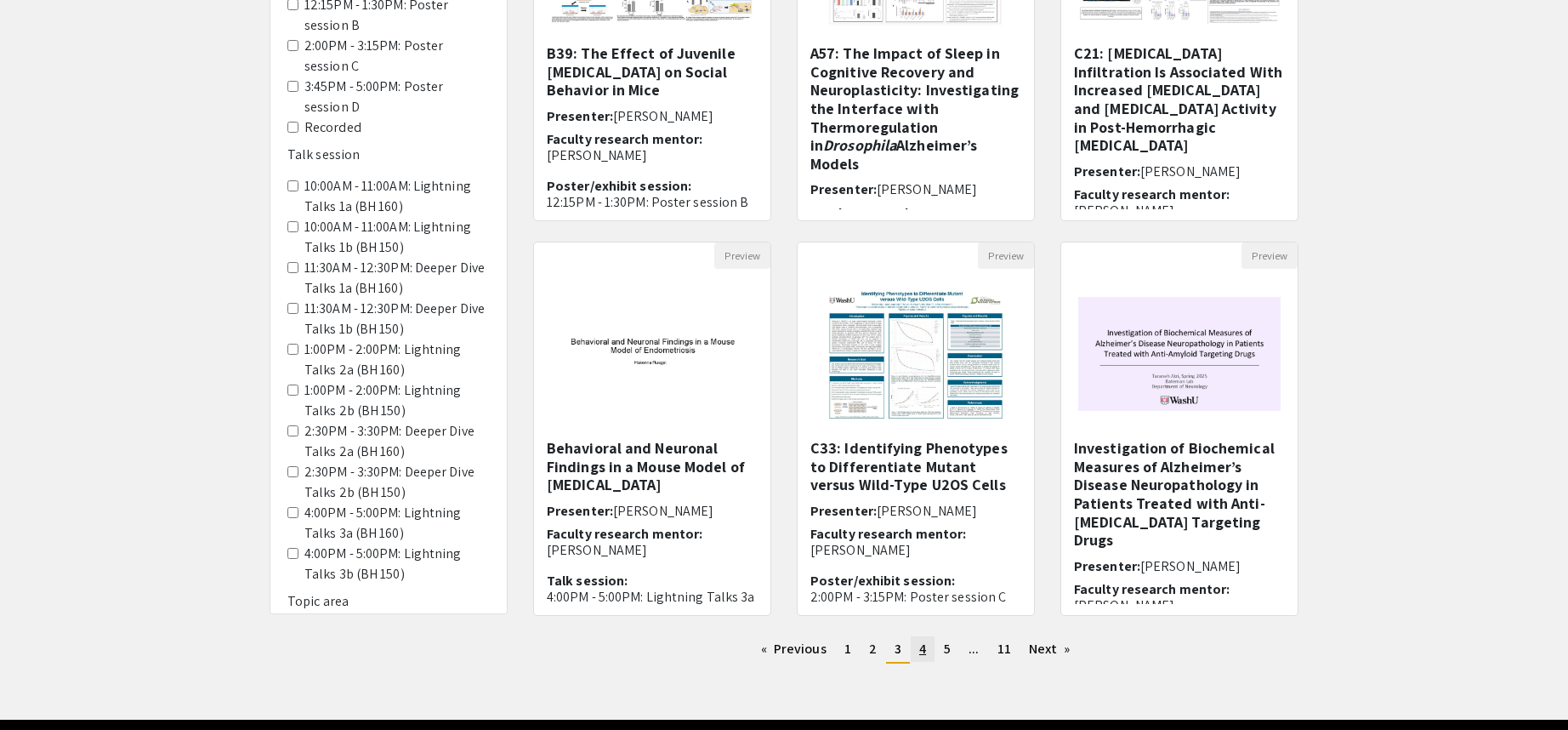
click at [927, 653] on link "page 4" at bounding box center [923, 649] width 24 height 26
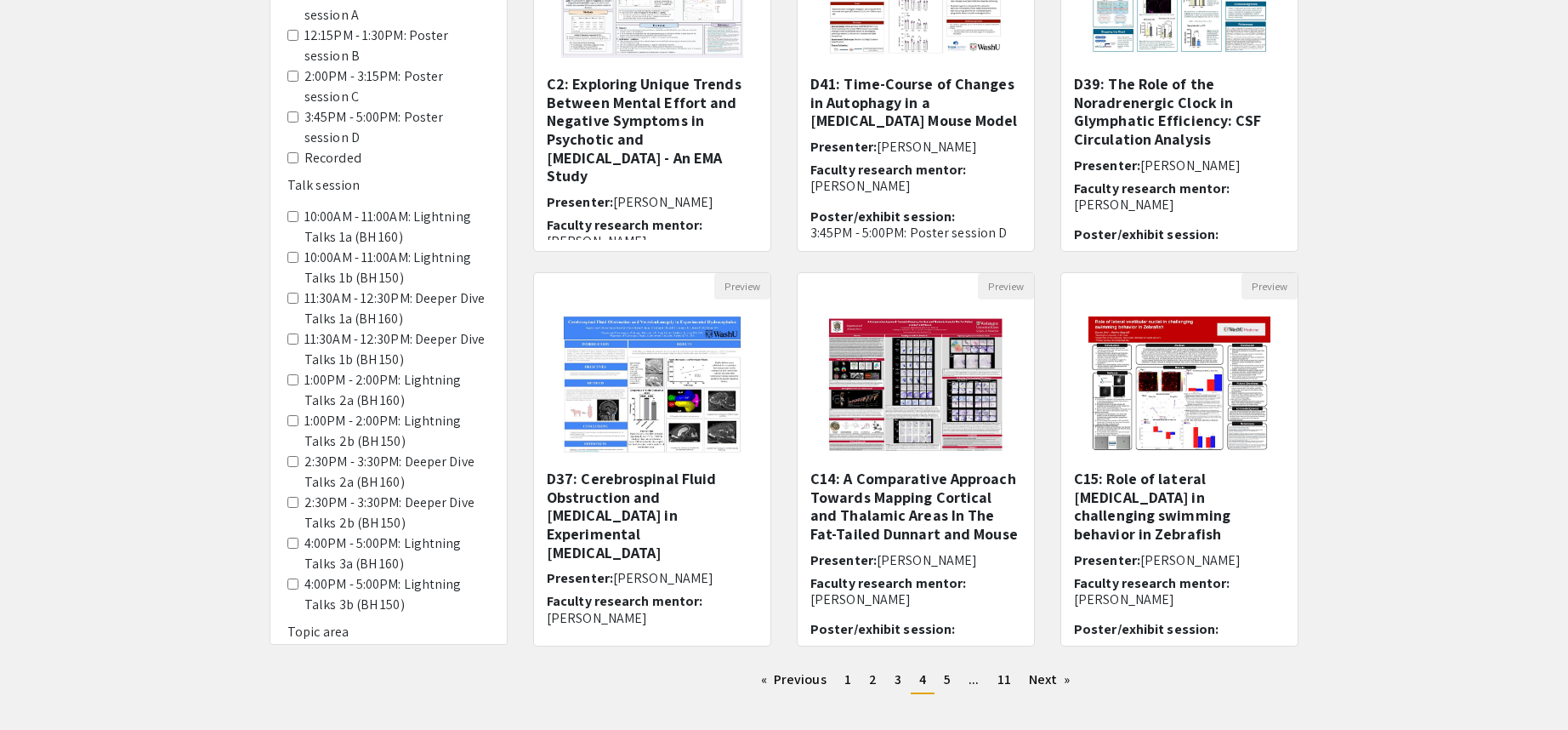
scroll to position [340, 0]
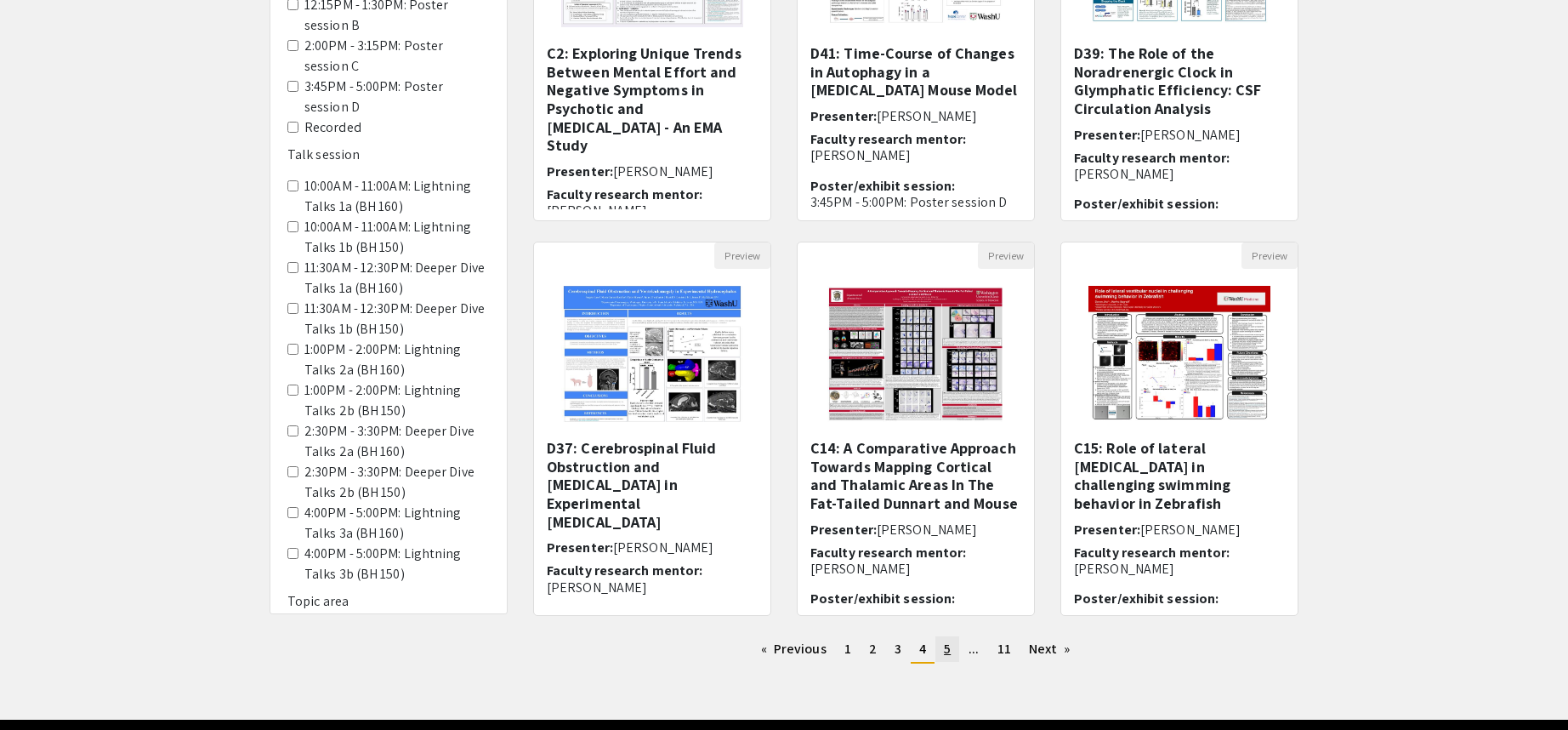
click at [948, 651] on span "5" at bounding box center [948, 648] width 7 height 18
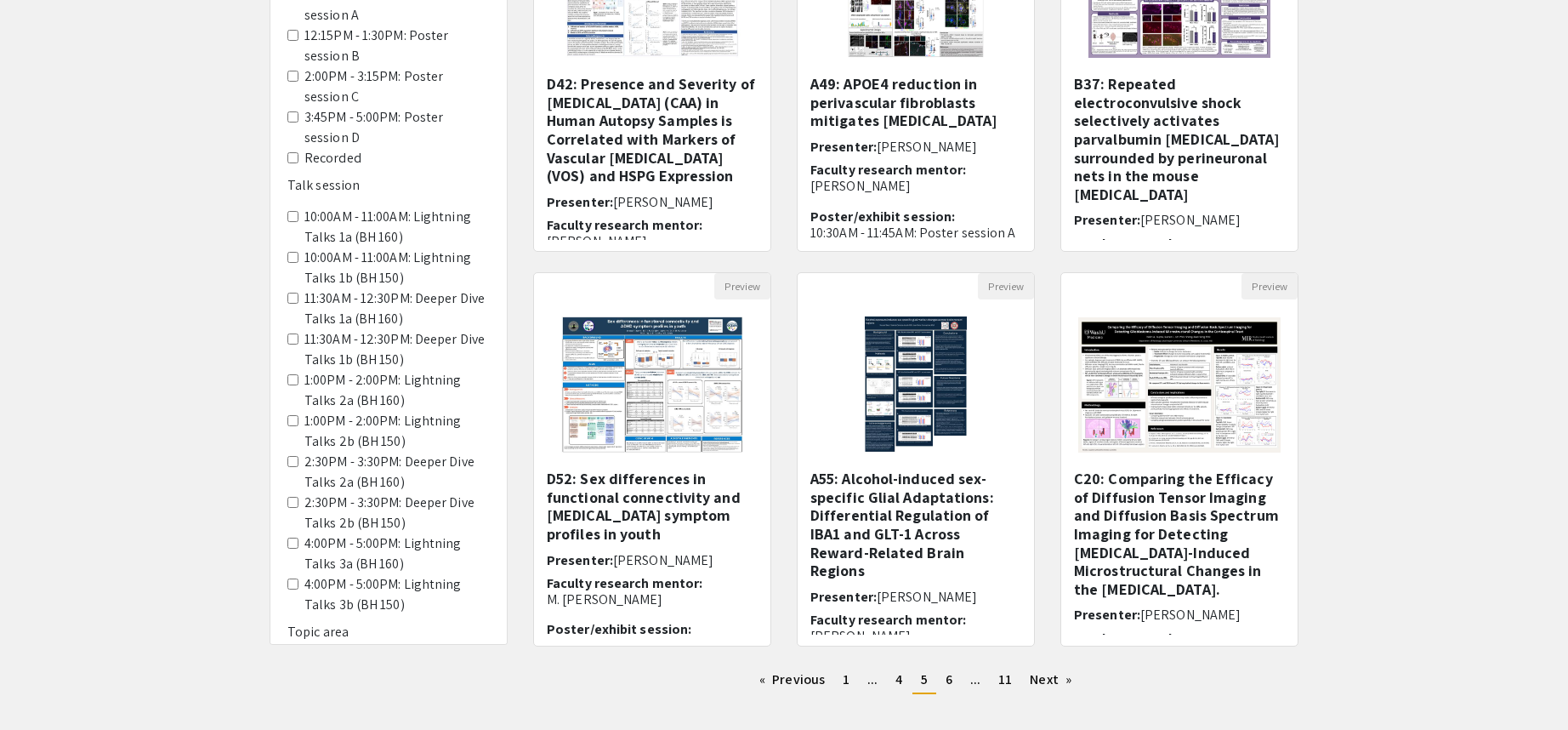
scroll to position [340, 0]
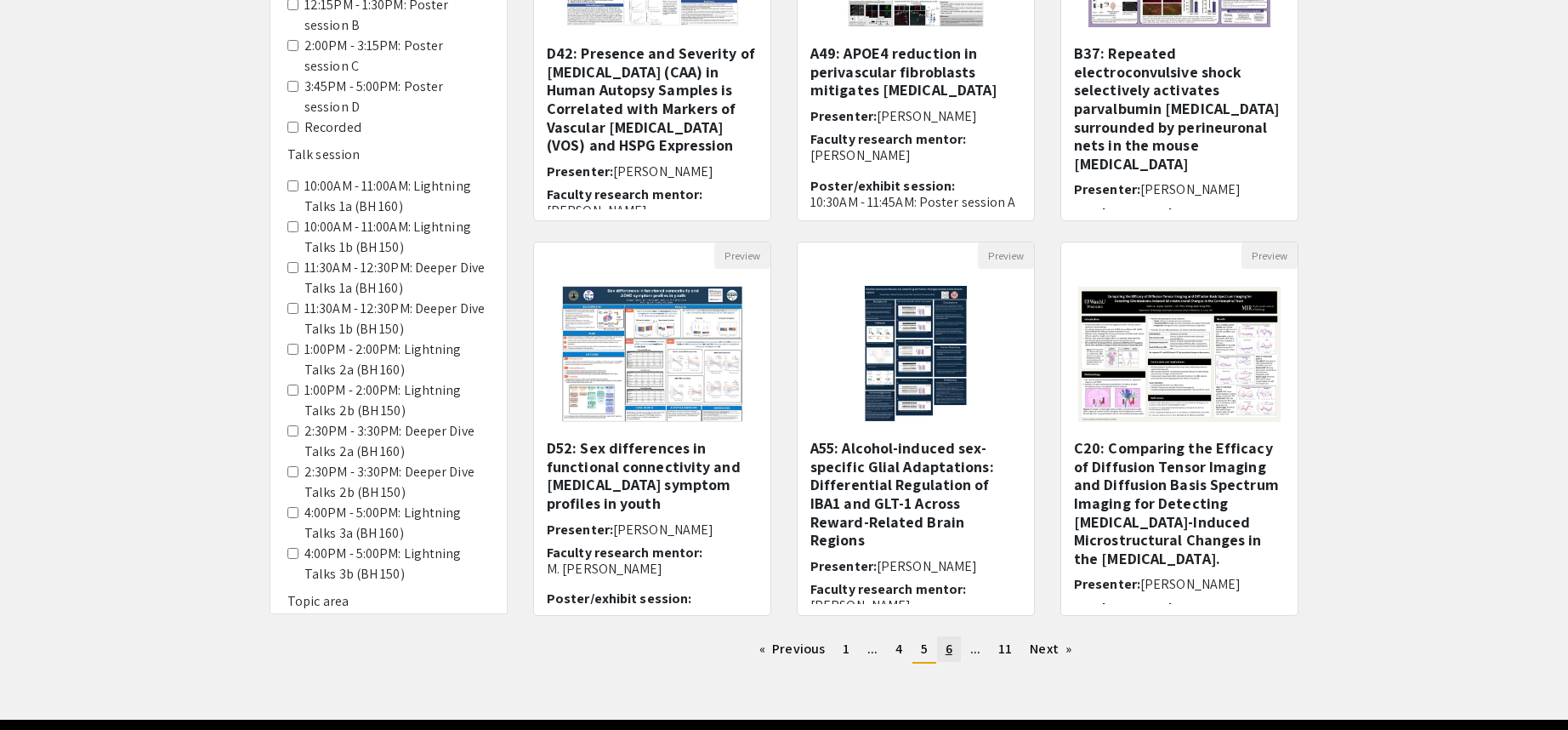
click at [947, 653] on span "6" at bounding box center [949, 648] width 7 height 18
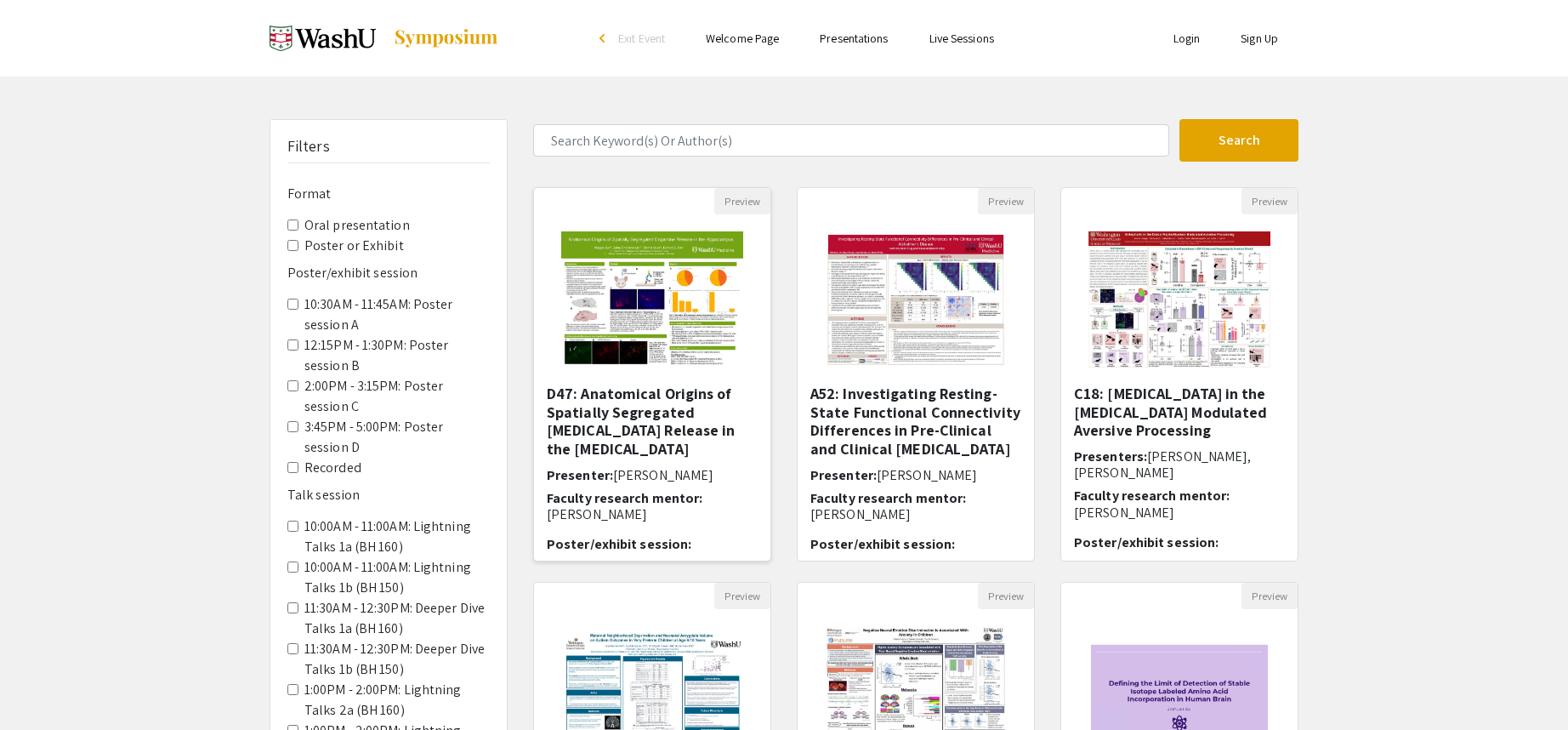
click at [674, 338] on img "Open Presentation <p>D47: Anatomical Origins of Spatially Segregated Dopamine R…" at bounding box center [652, 299] width 215 height 170
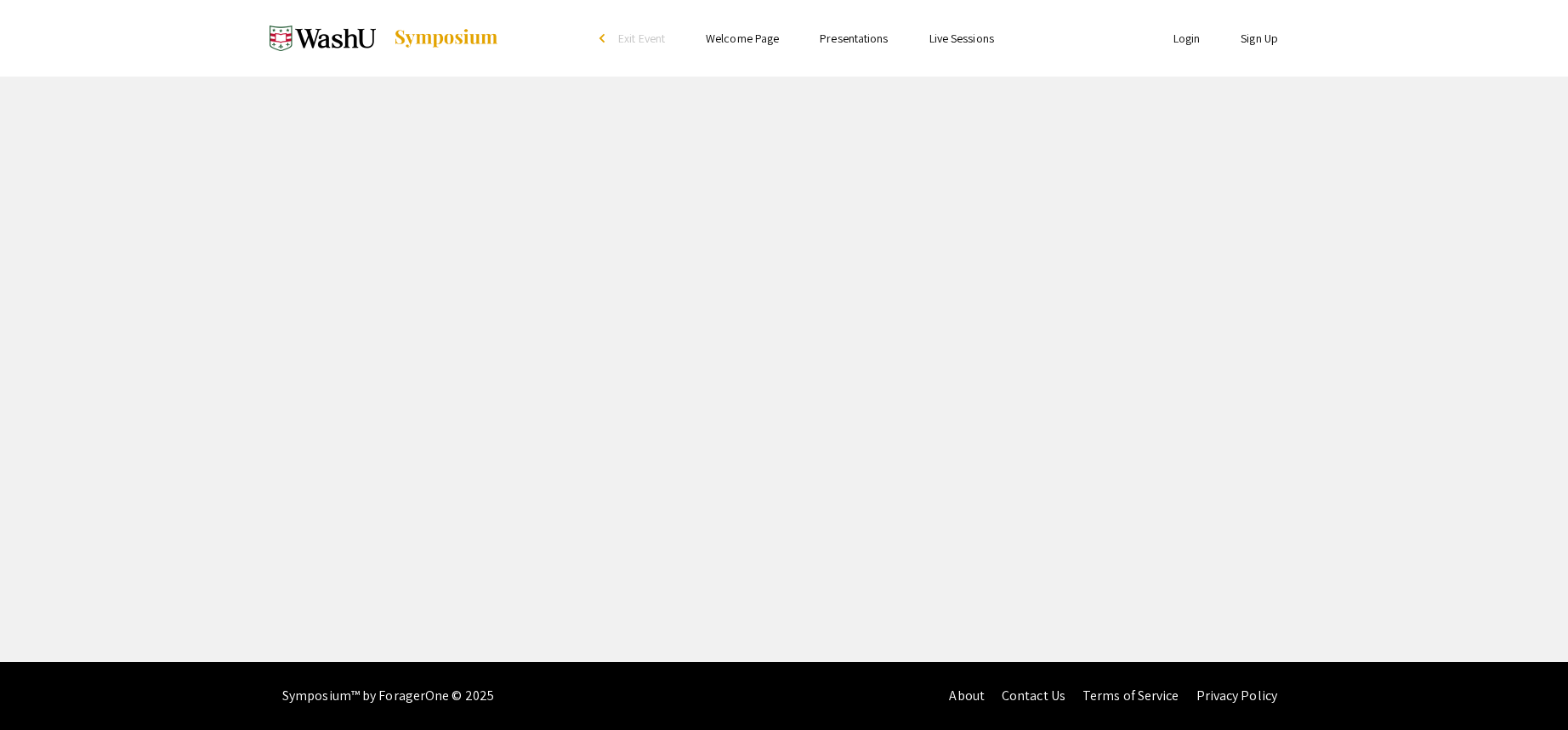
select select "custom"
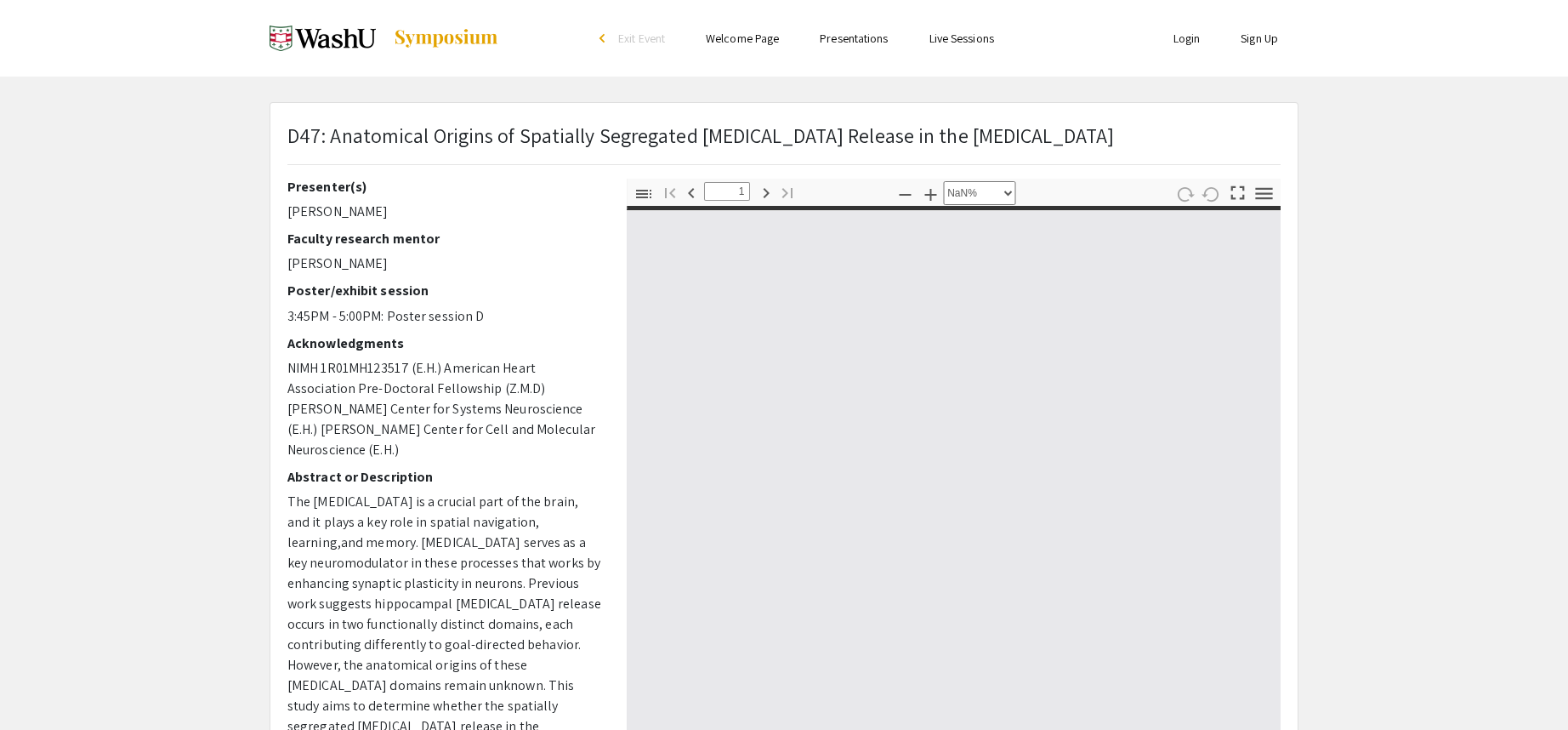
type input "0"
select select "custom"
type input "1"
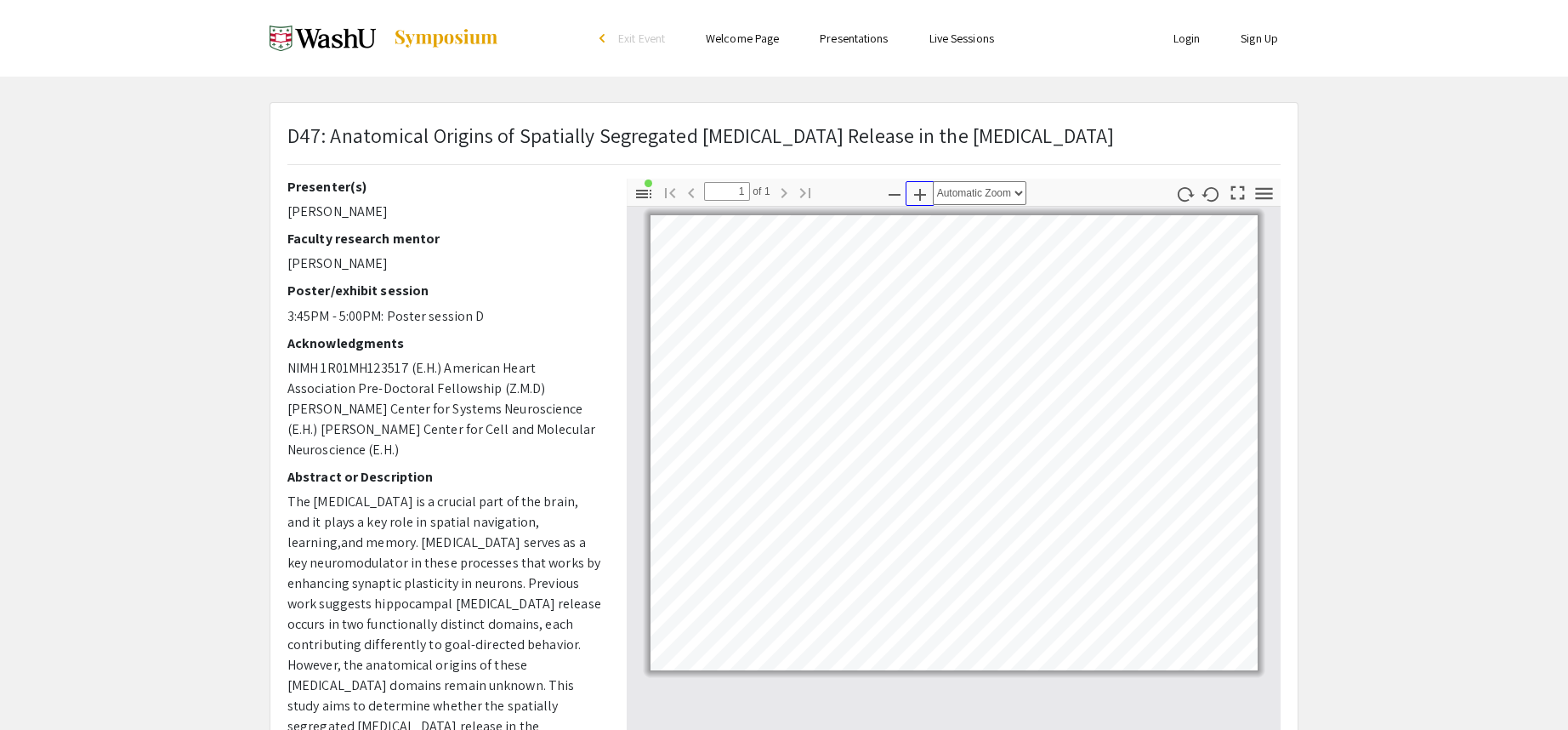
click at [924, 190] on icon "button" at bounding box center [920, 195] width 21 height 21
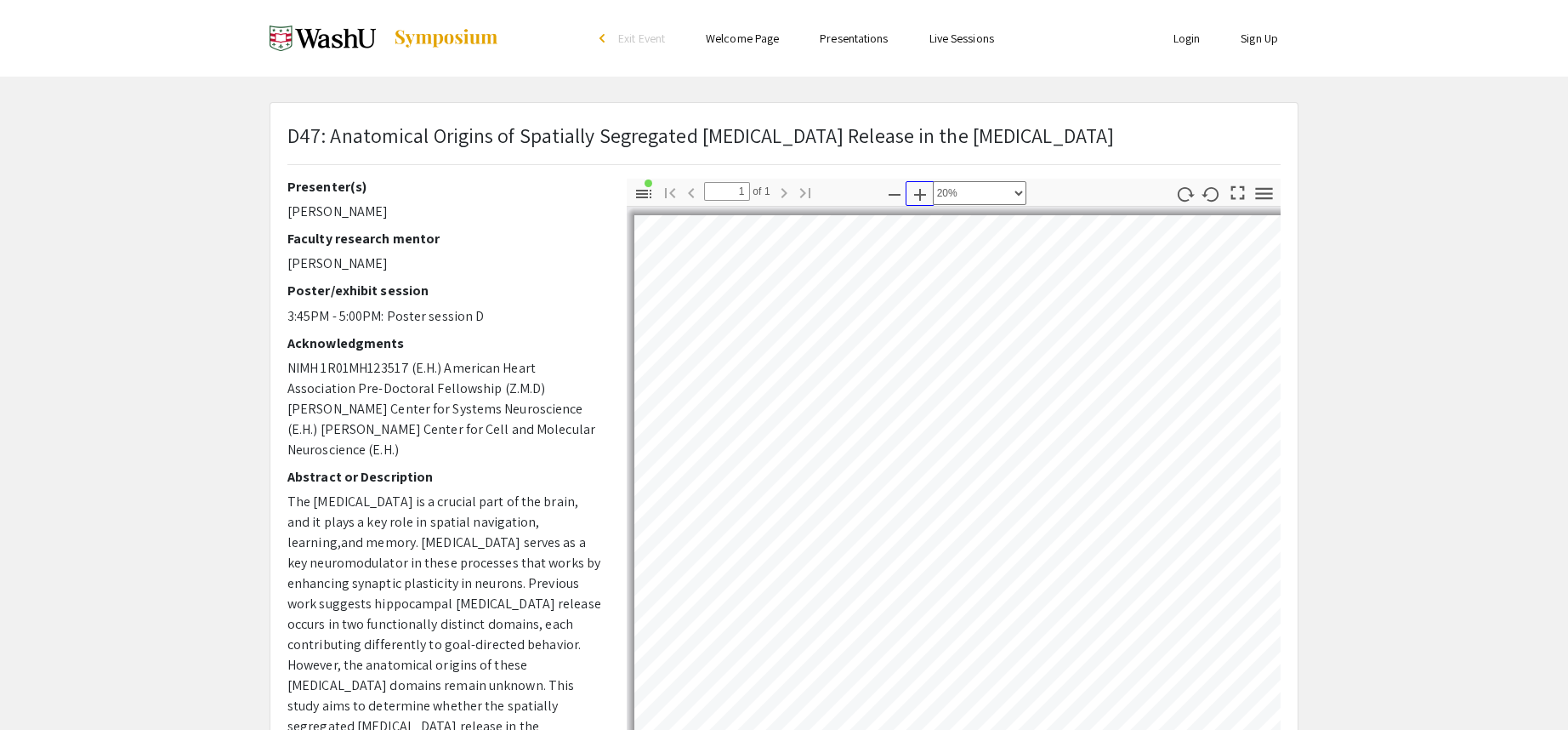
click at [924, 190] on icon "button" at bounding box center [920, 195] width 21 height 21
select select "custom"
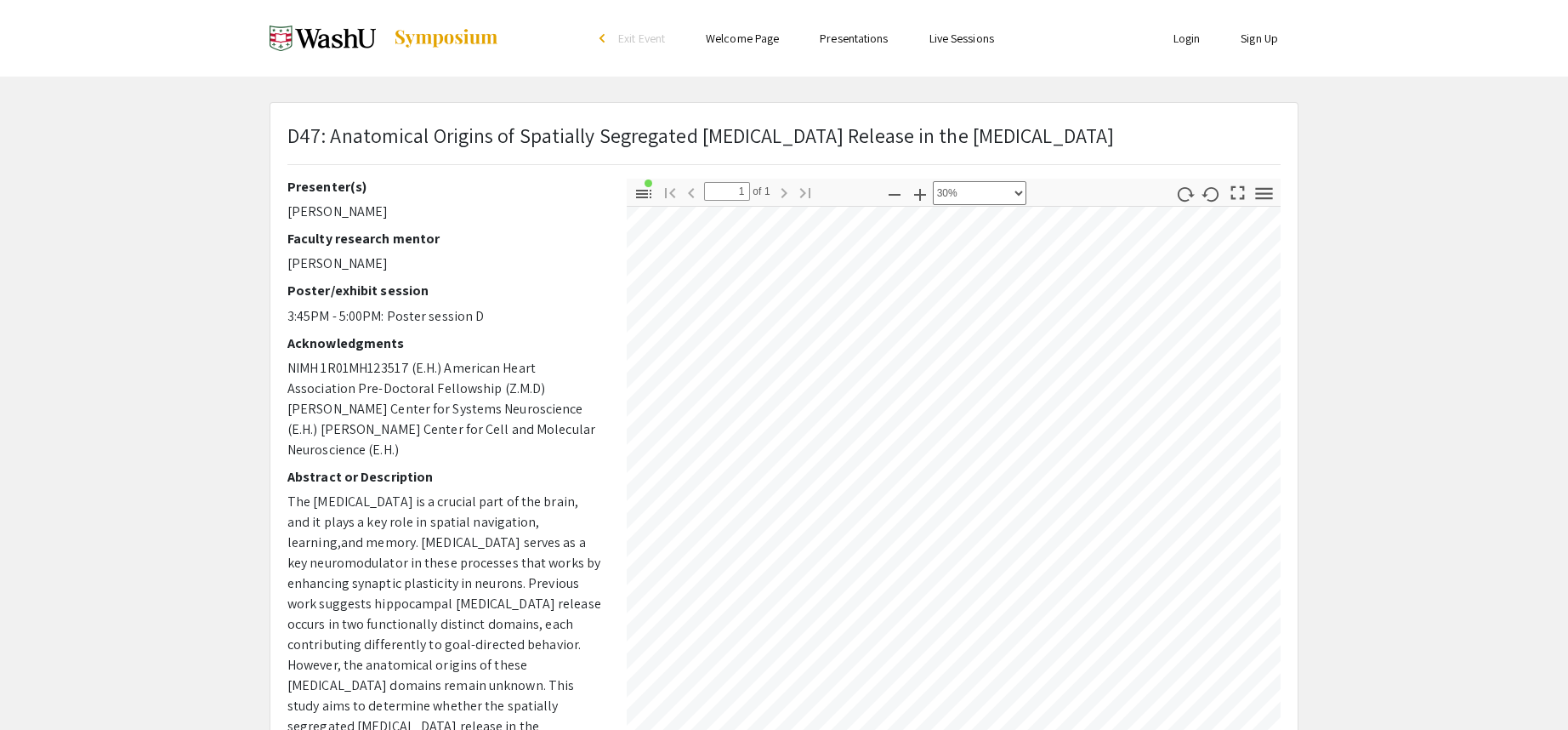
scroll to position [343, 0]
click at [1454, 396] on app-presentation "D47: Anatomical Origins of Spatially Segregated Dopamine Release in the Hippoca…" at bounding box center [784, 531] width 1568 height 859
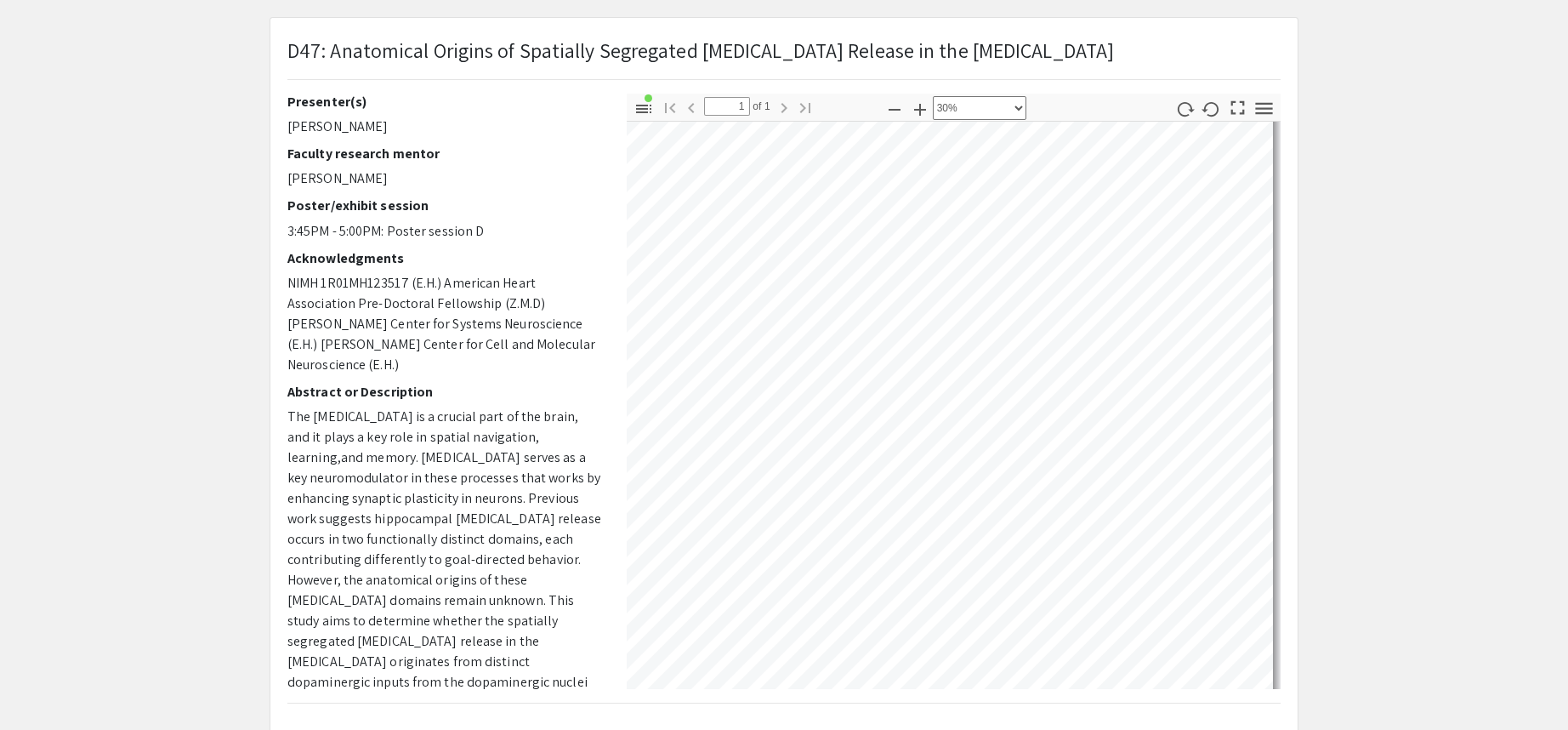
scroll to position [69, 549]
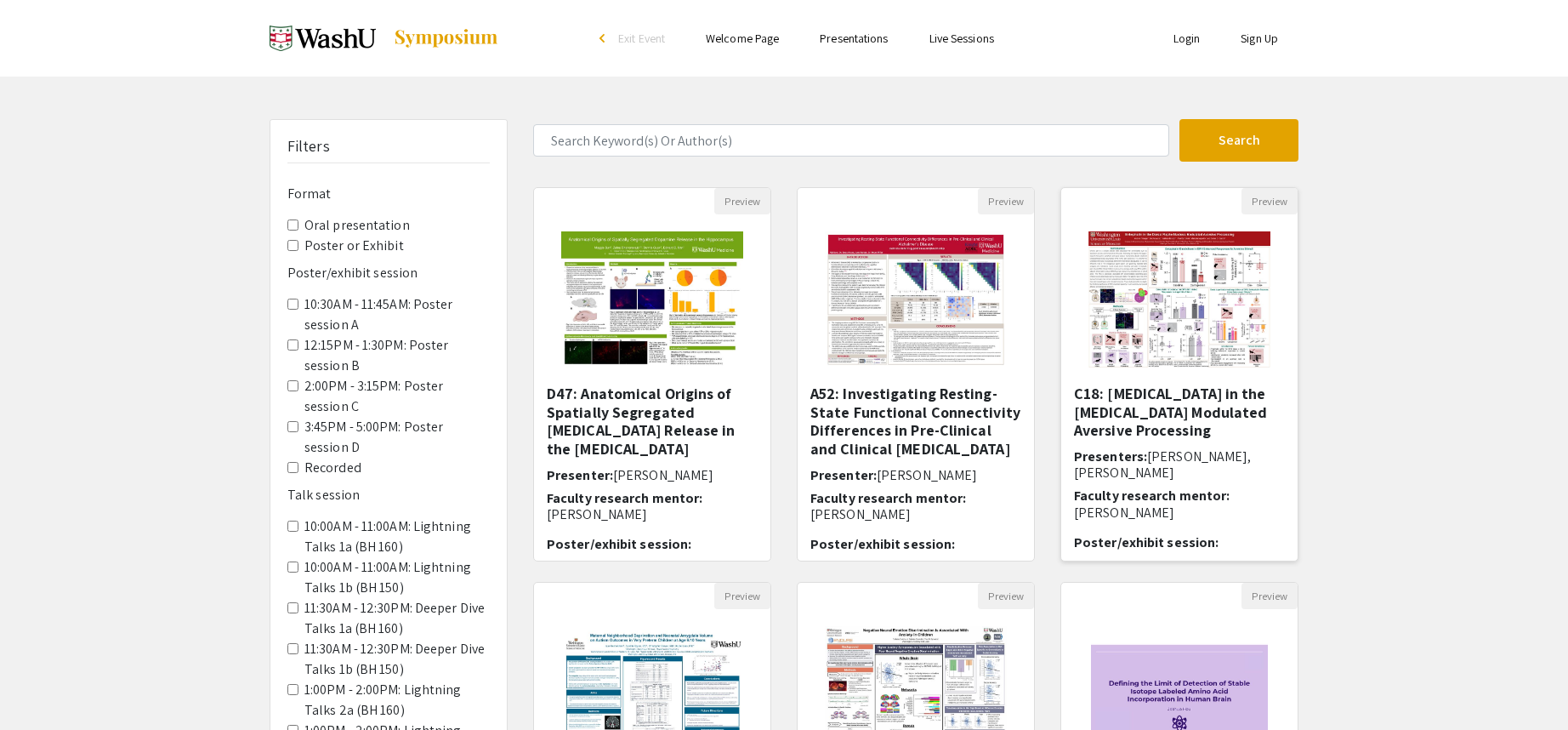
click at [1190, 285] on img "Open Presentation <p>C18: Enkephalin in the Dorsal Raphe Nucleus Modulated Aver…" at bounding box center [1180, 299] width 215 height 170
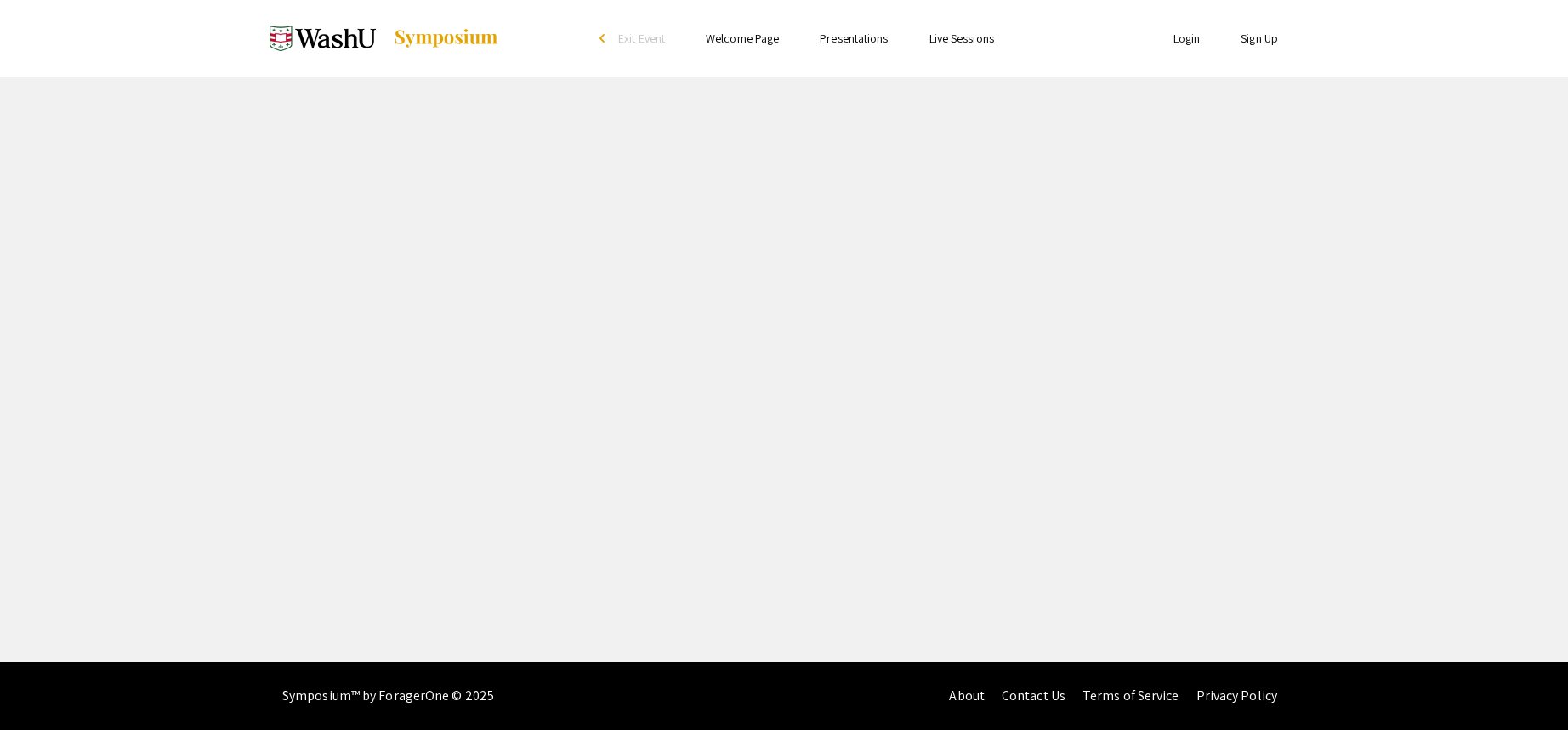
select select "custom"
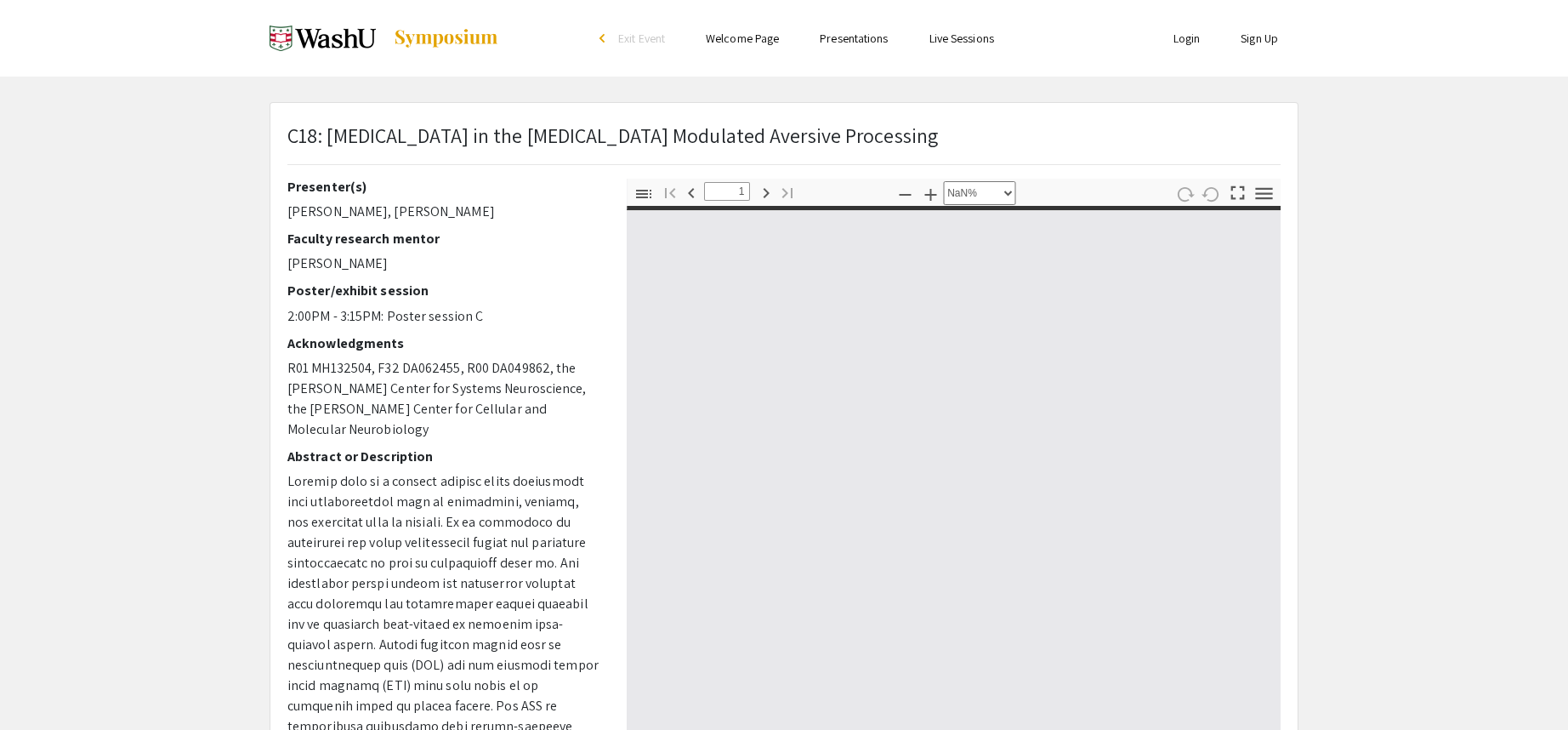
type input "0"
select select "custom"
type input "1"
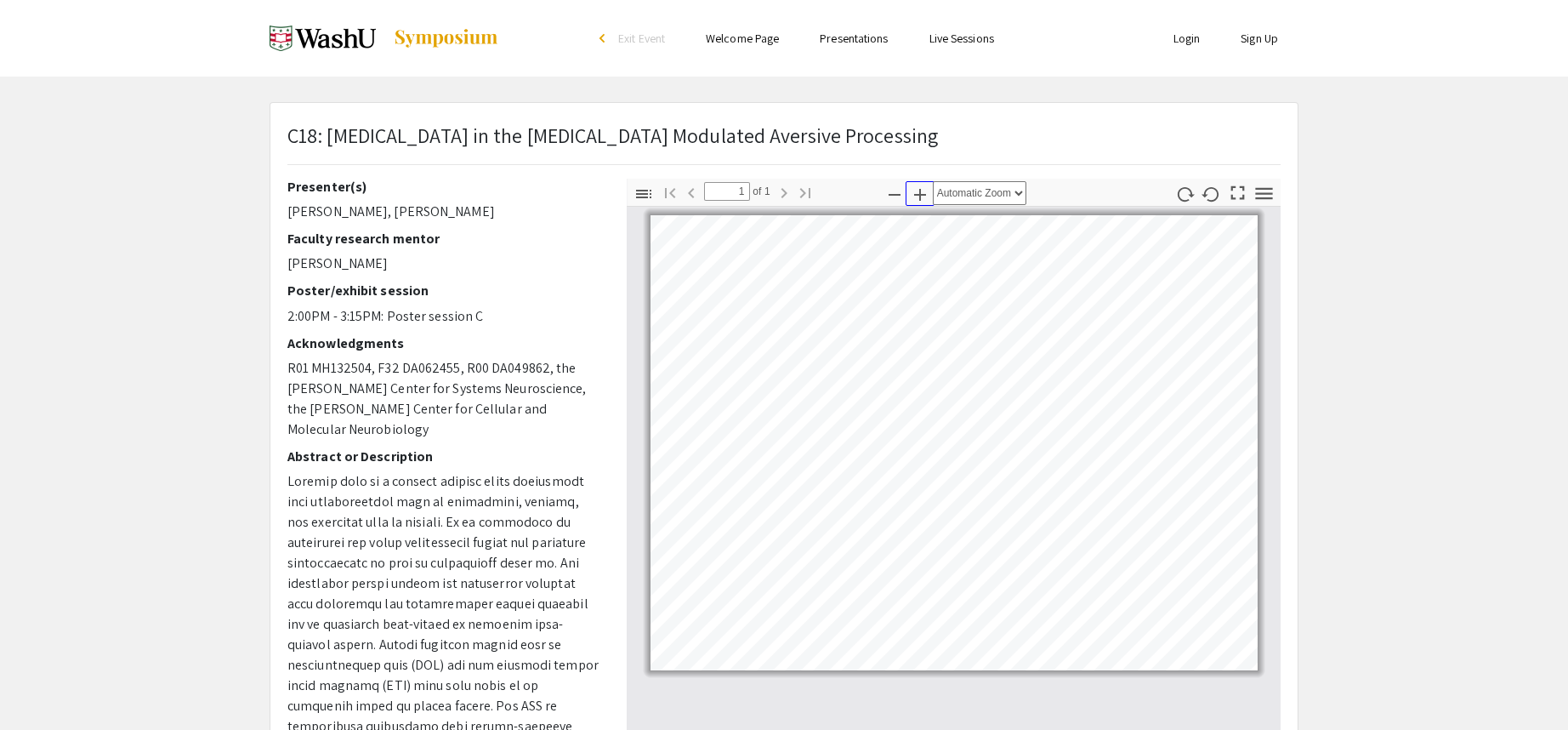
click at [923, 194] on icon "button" at bounding box center [920, 195] width 12 height 12
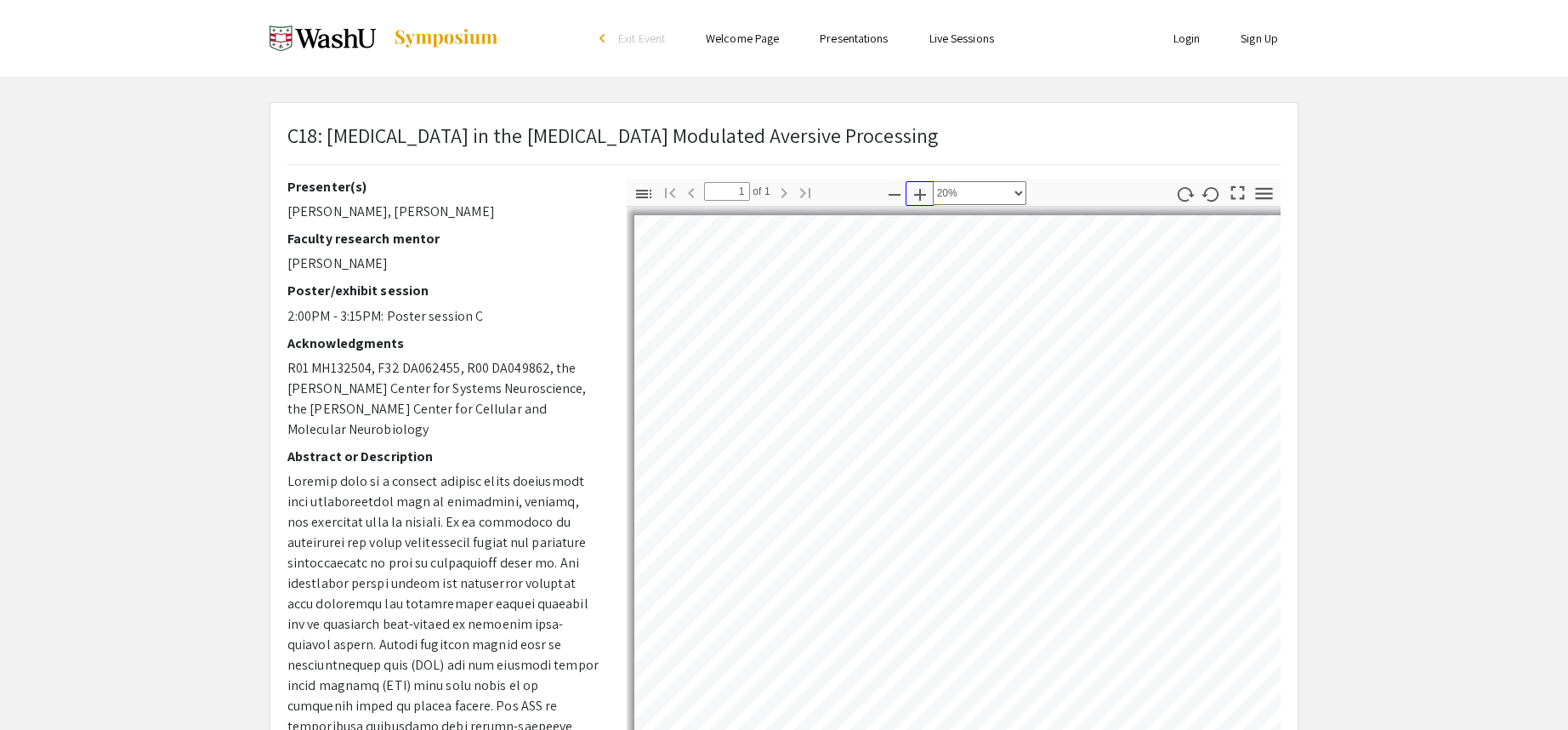
click at [923, 194] on icon "button" at bounding box center [920, 195] width 12 height 12
select select "custom"
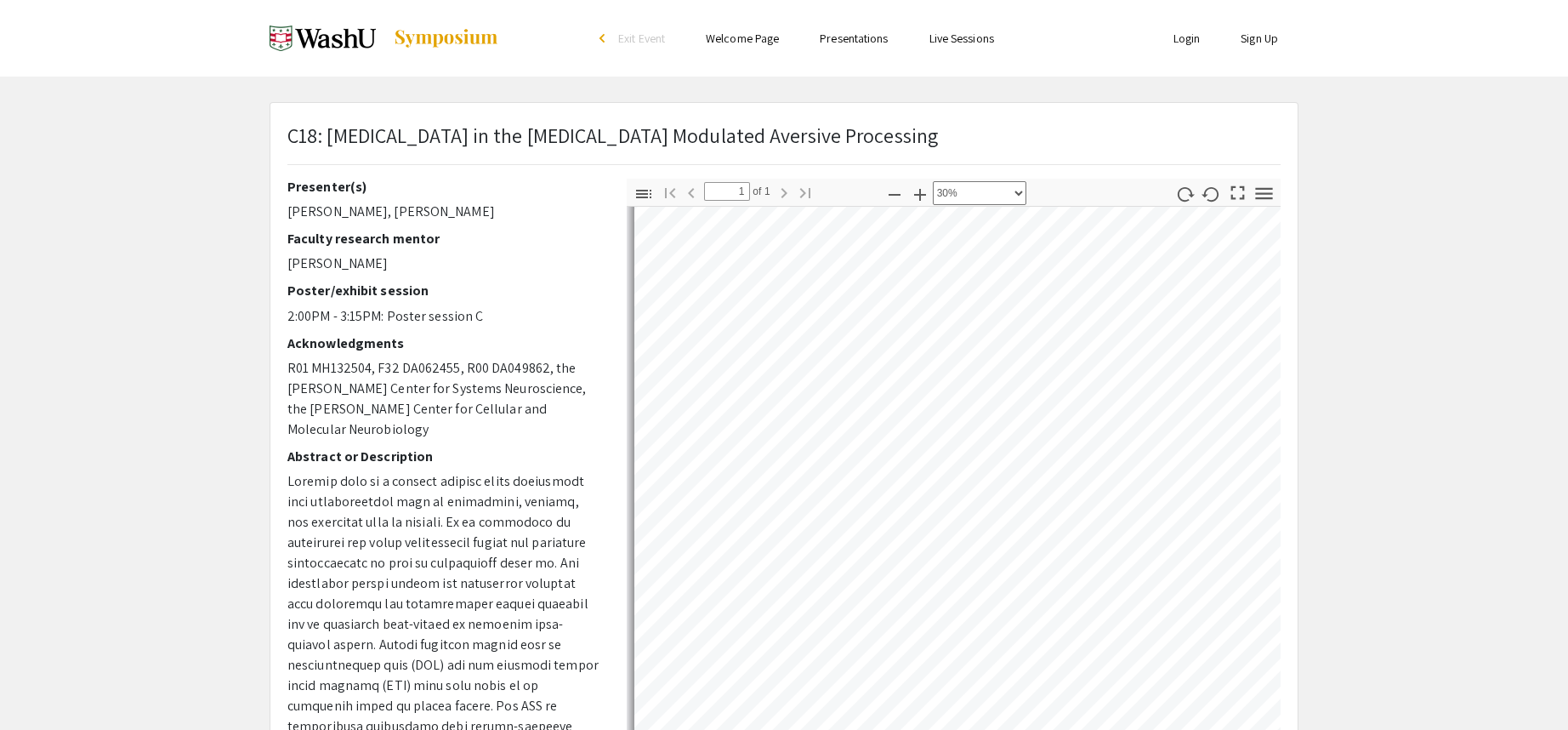
scroll to position [343, 0]
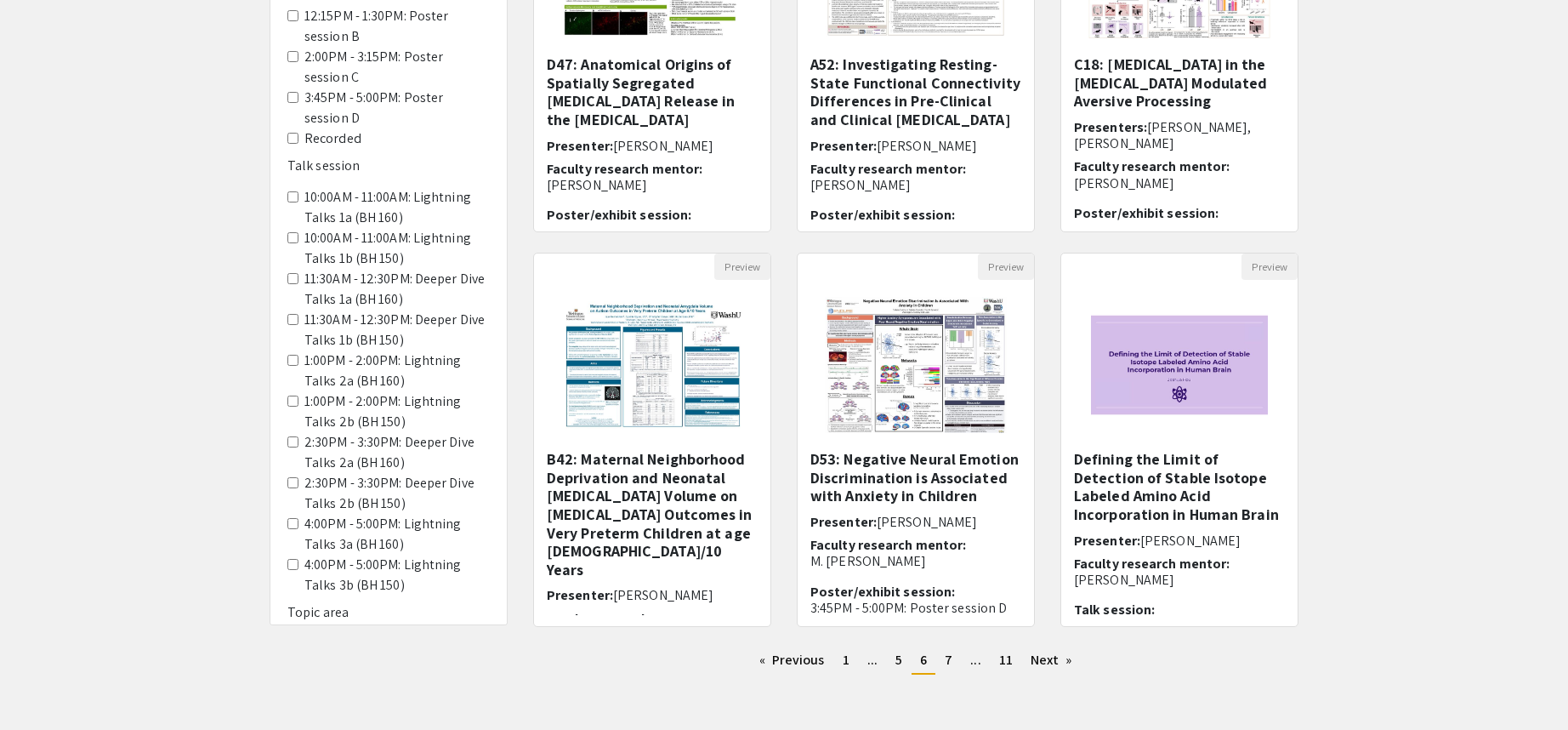
scroll to position [398, 0]
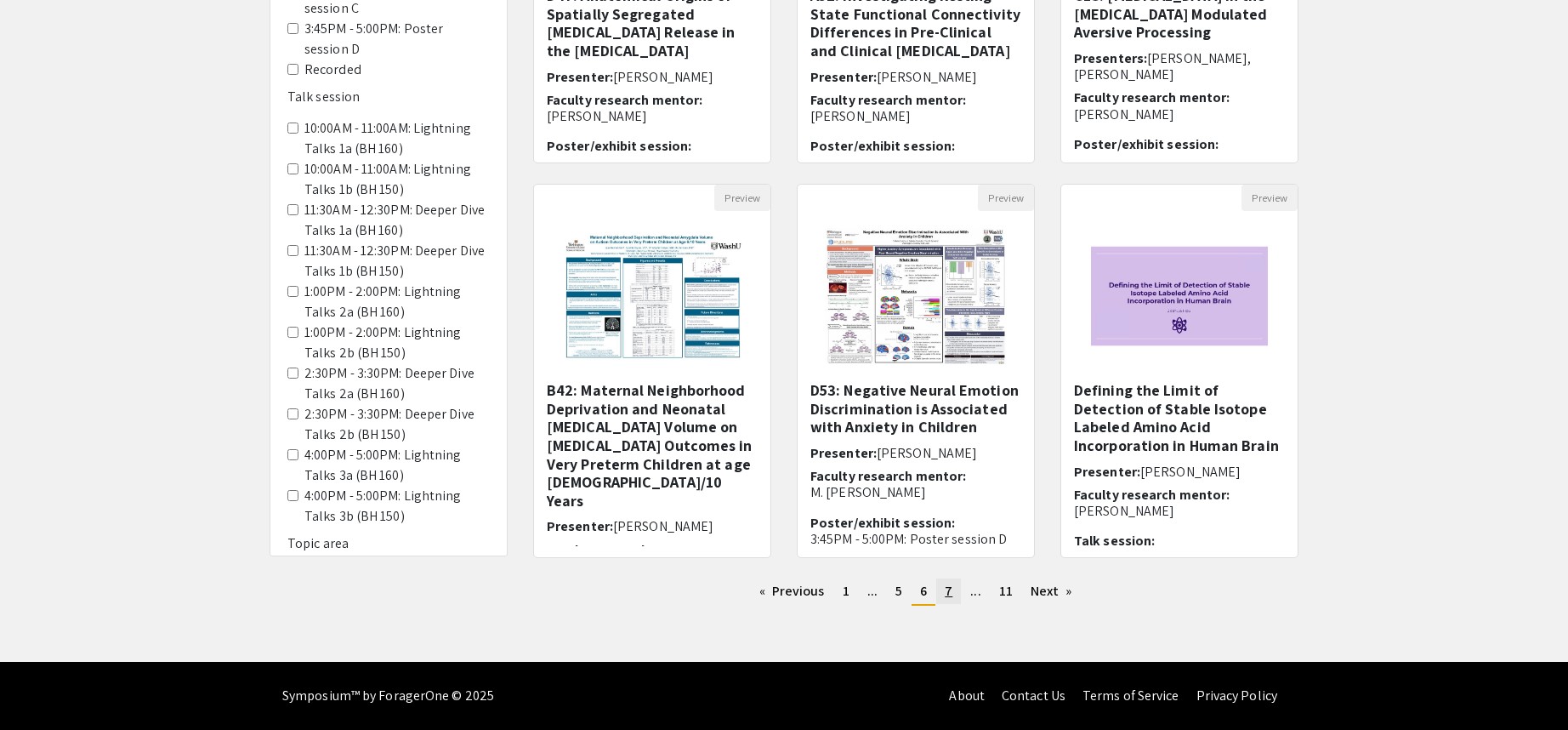
click at [950, 590] on span "7" at bounding box center [949, 591] width 8 height 18
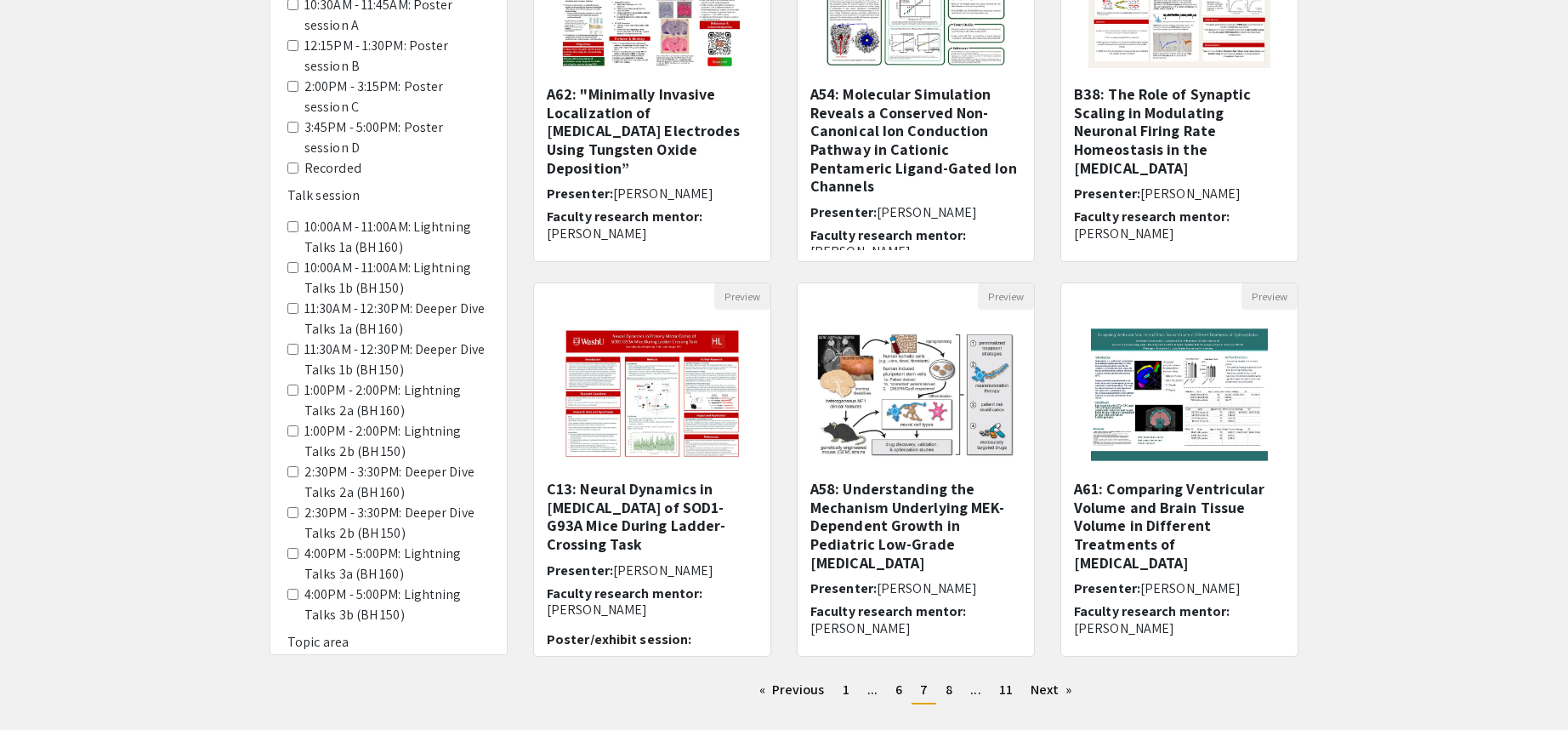
scroll to position [340, 0]
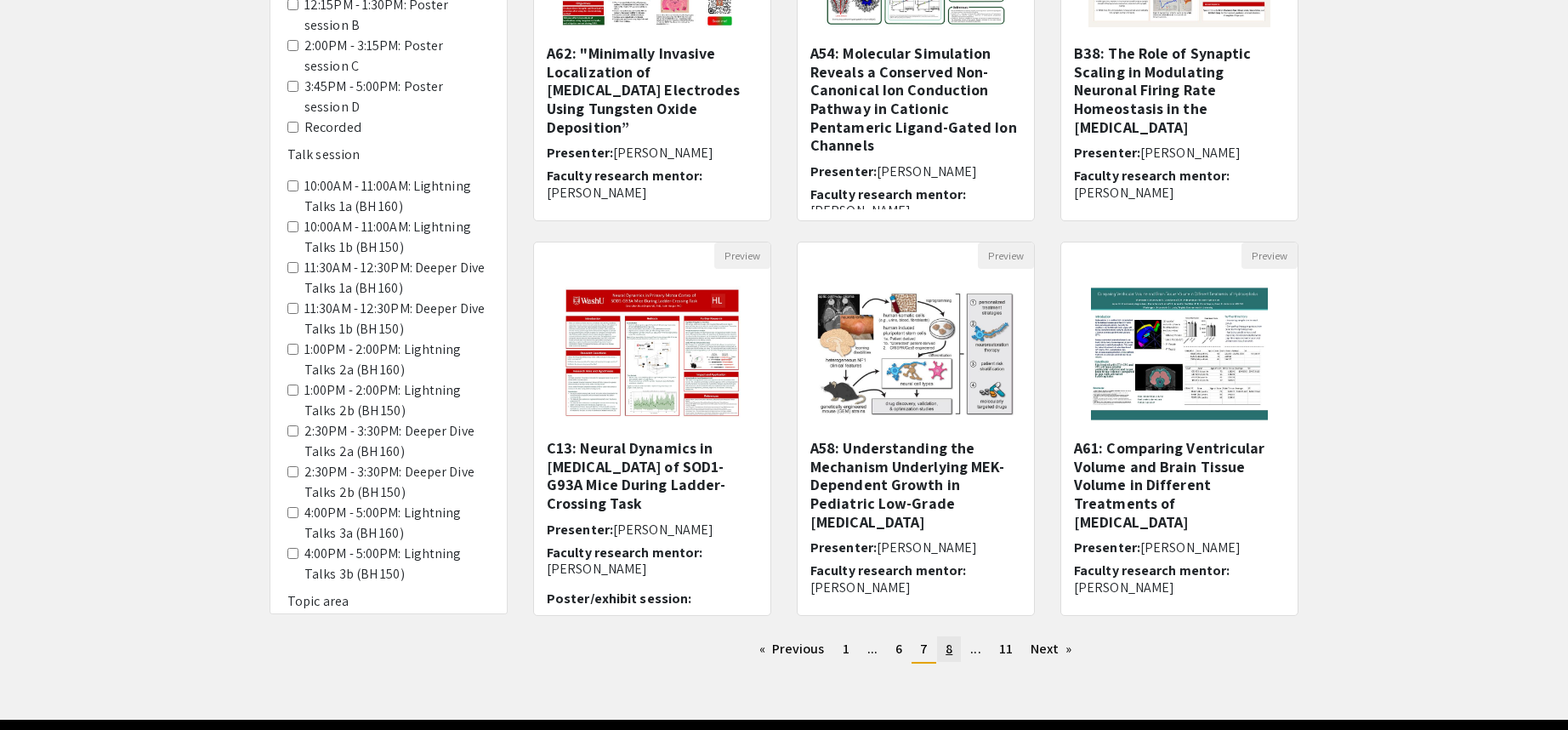
click at [950, 651] on span "8" at bounding box center [949, 648] width 7 height 18
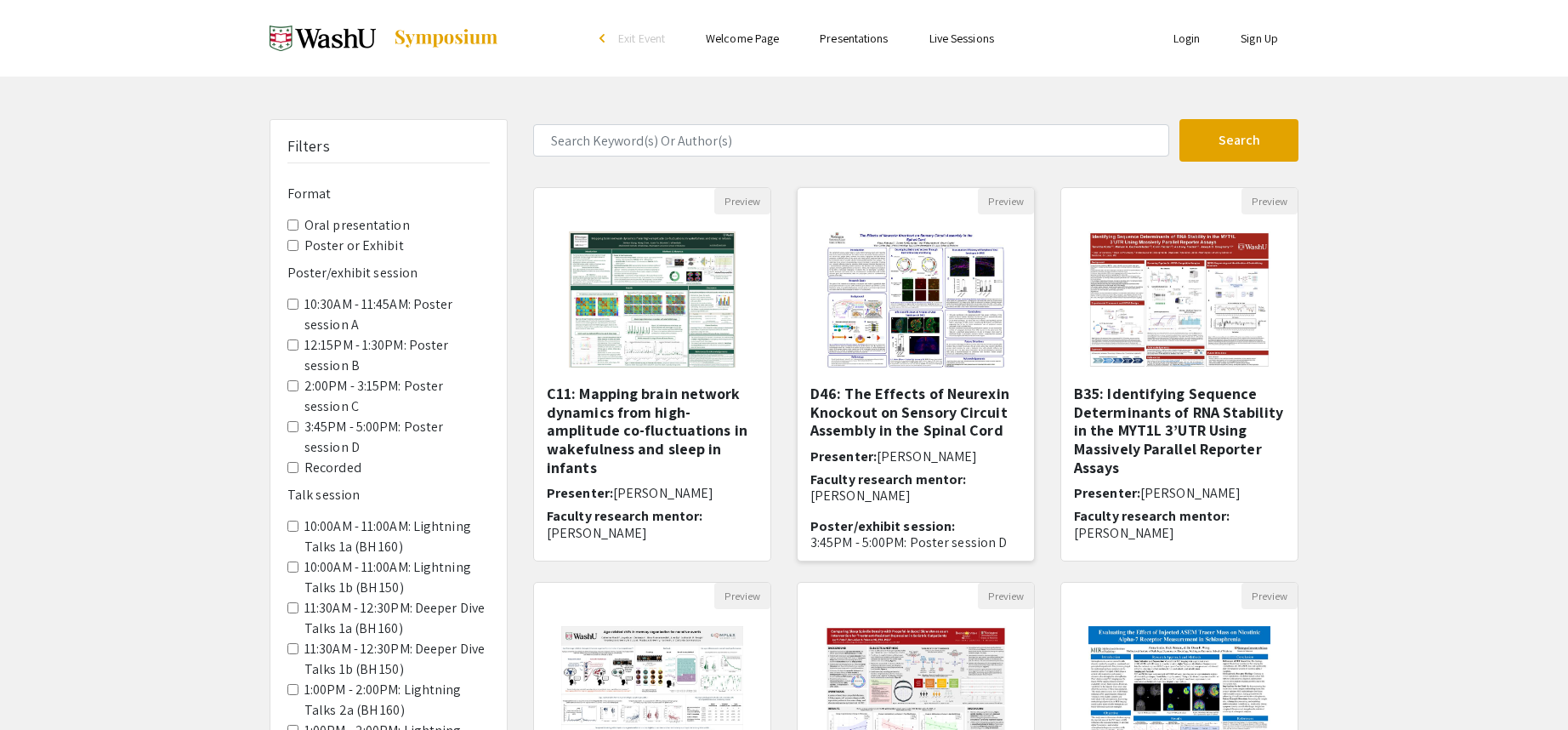
click at [962, 299] on img "Open Presentation <p>D46: The Effects of Neurexin Knockout on Sensory Circuit A…" at bounding box center [916, 299] width 215 height 170
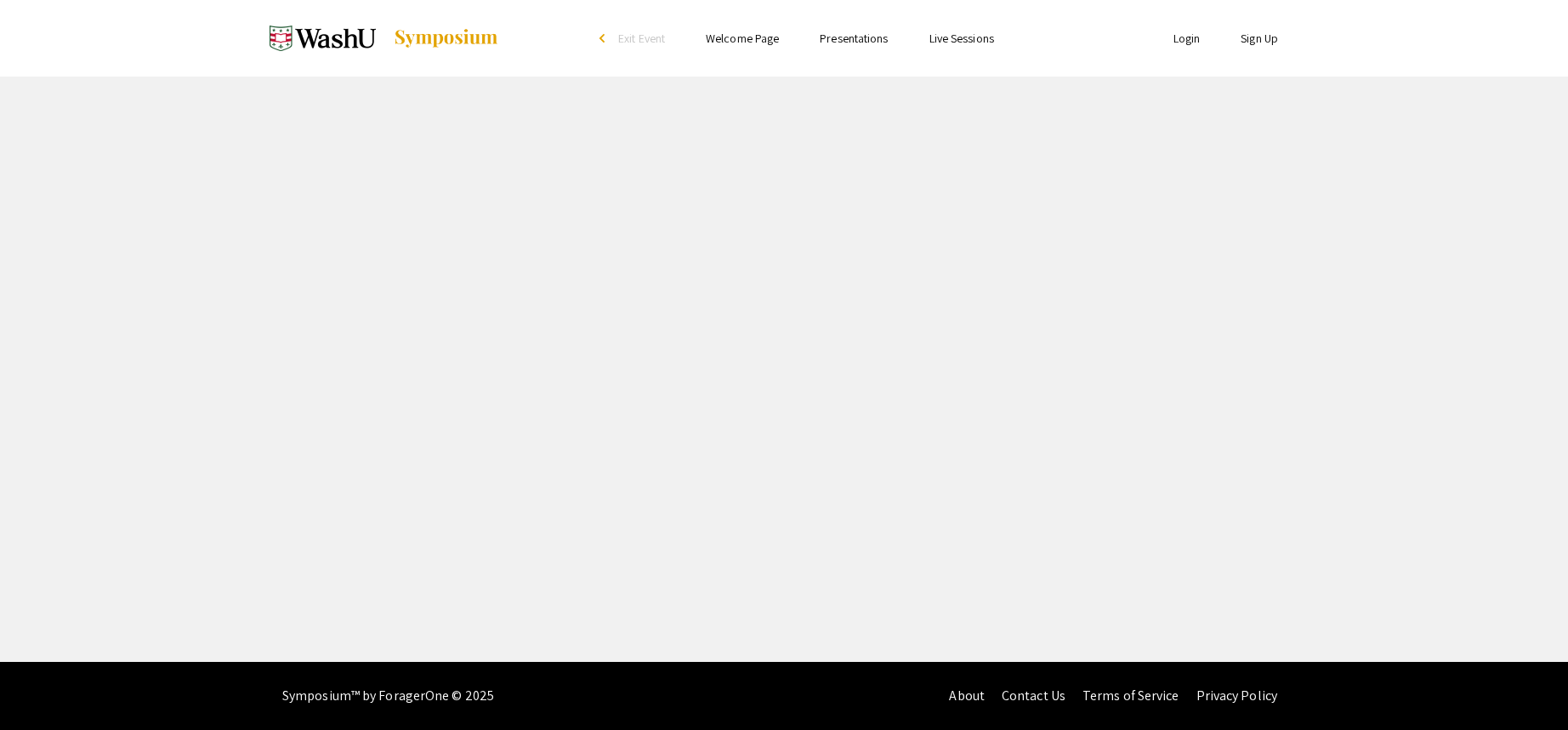
select select "custom"
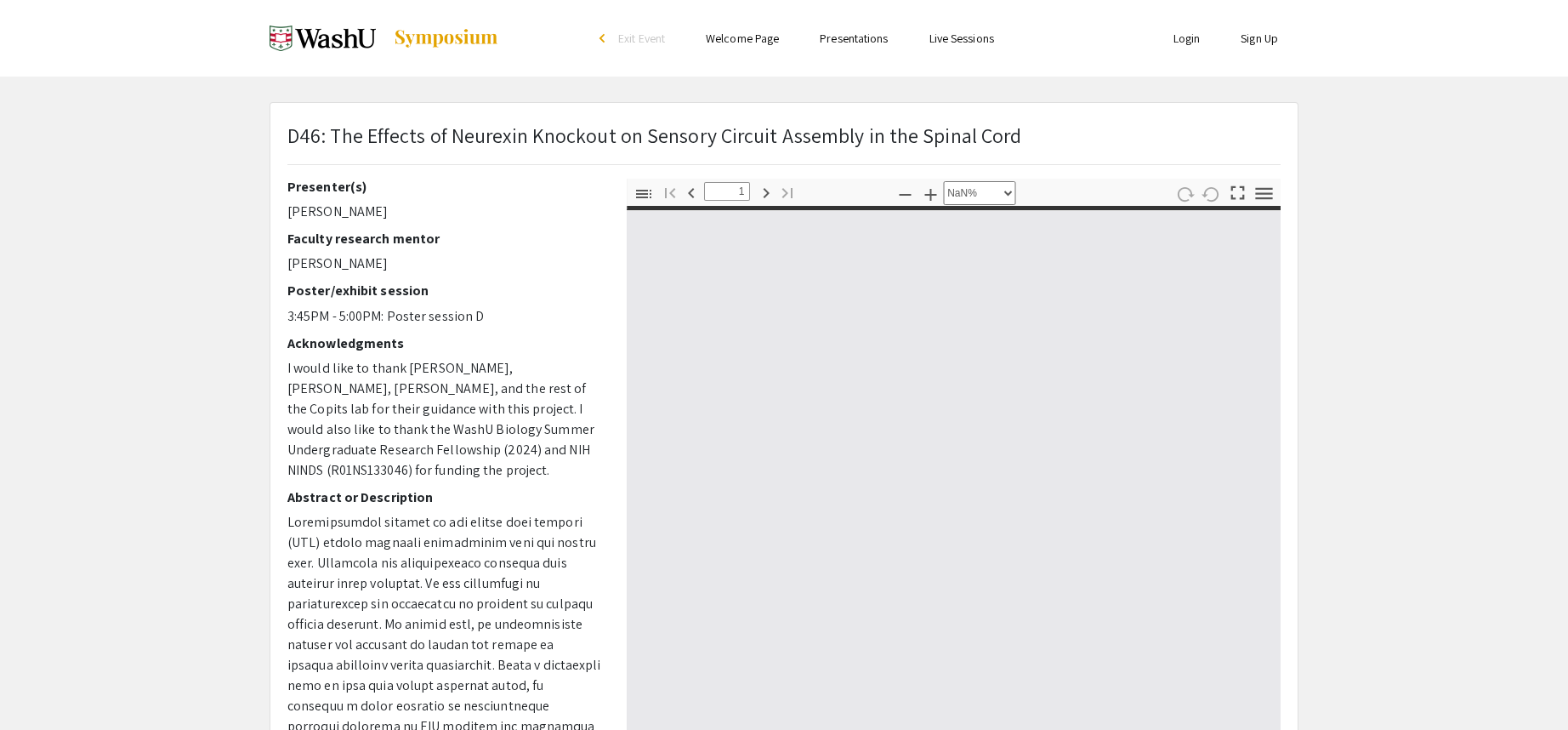
type input "0"
select select "custom"
type input "1"
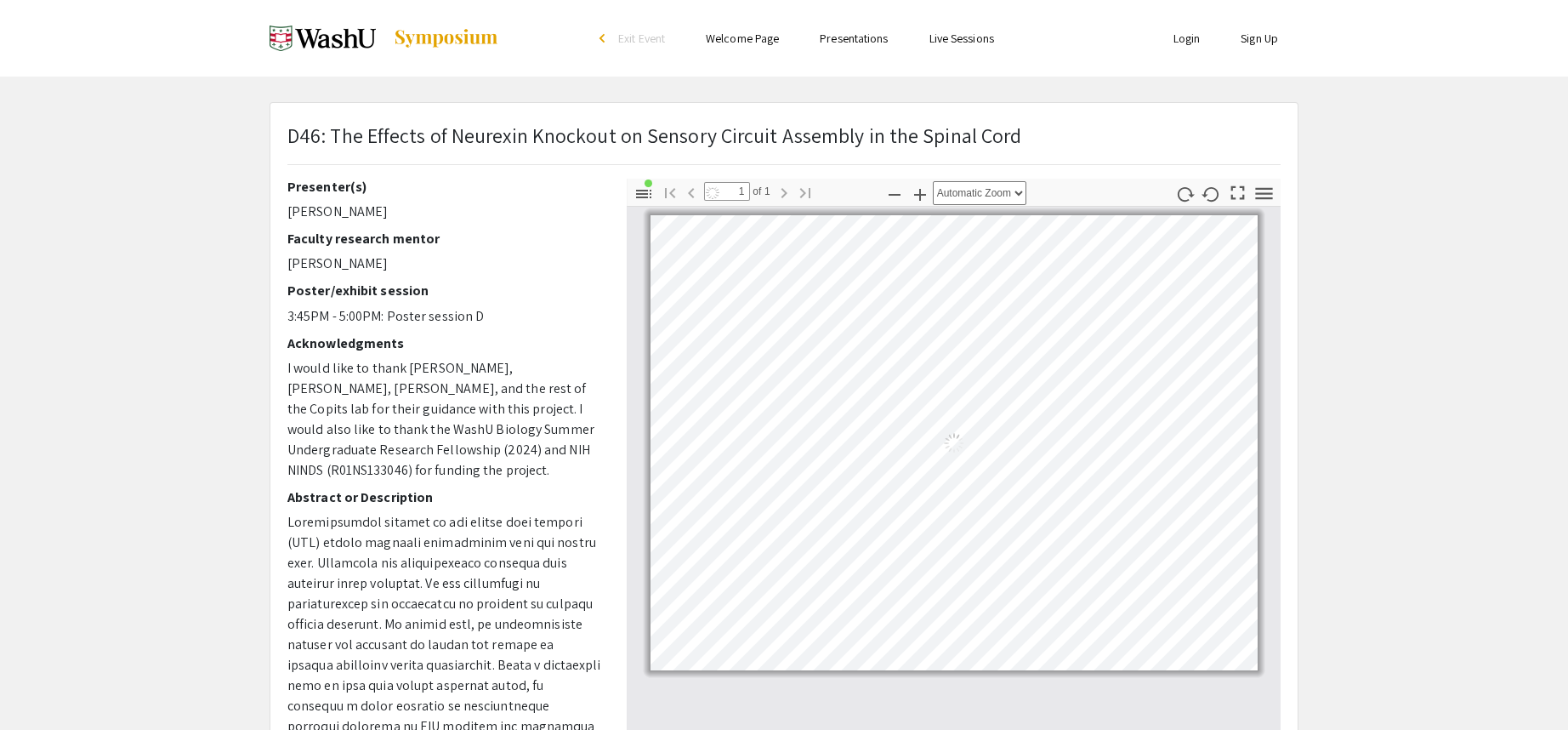
scroll to position [85, 0]
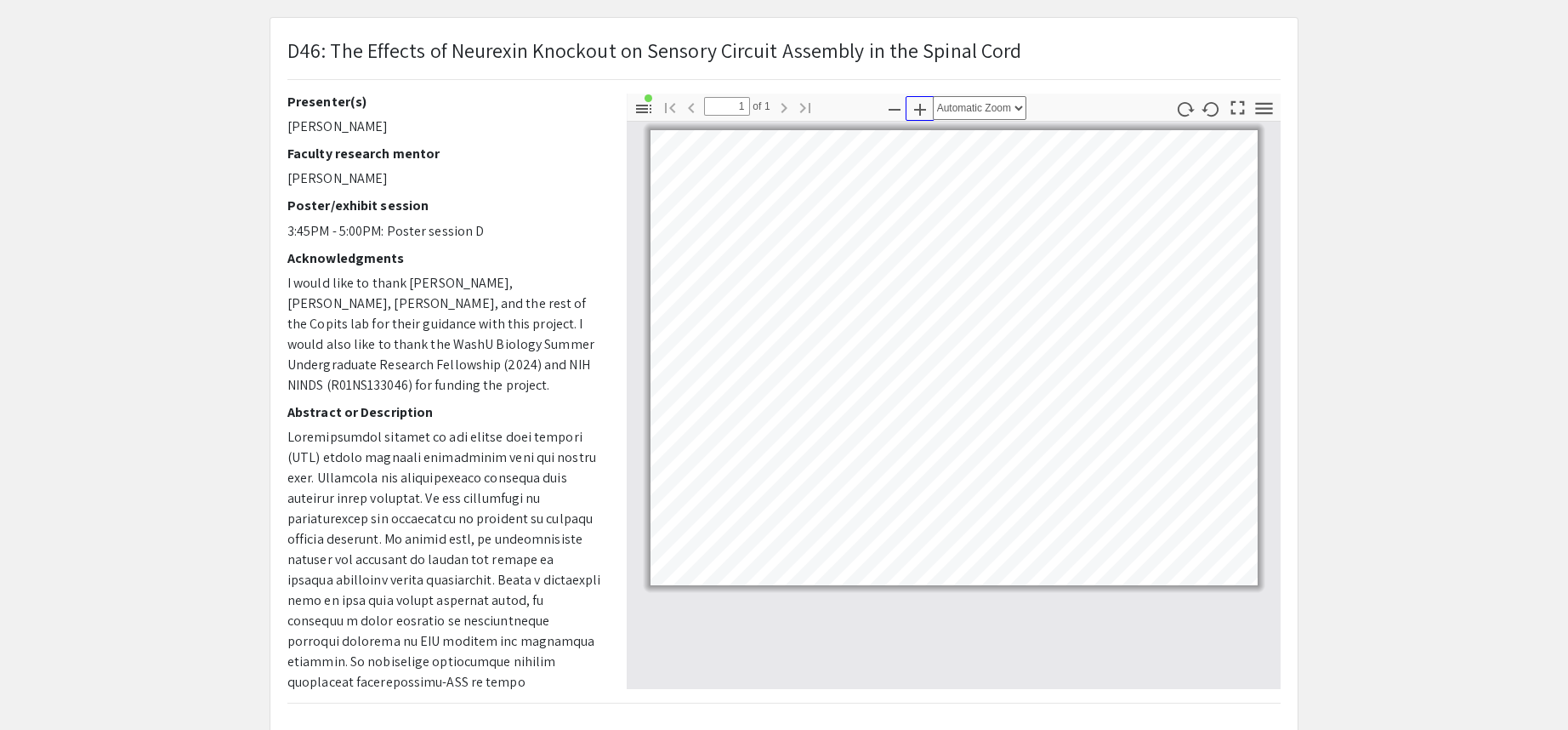
click at [916, 104] on icon "button" at bounding box center [920, 110] width 21 height 21
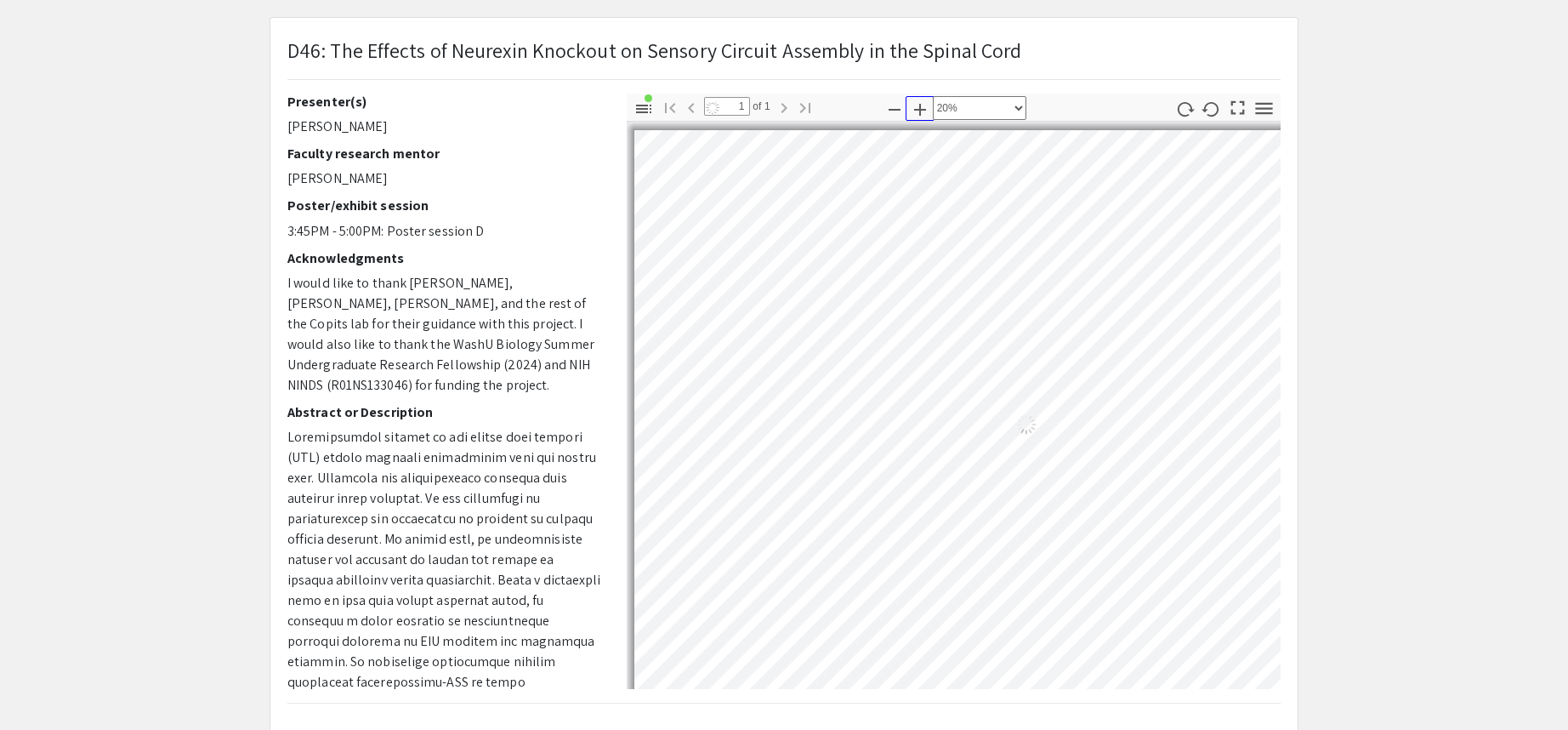
click at [916, 104] on icon "button" at bounding box center [920, 110] width 21 height 21
select select "custom"
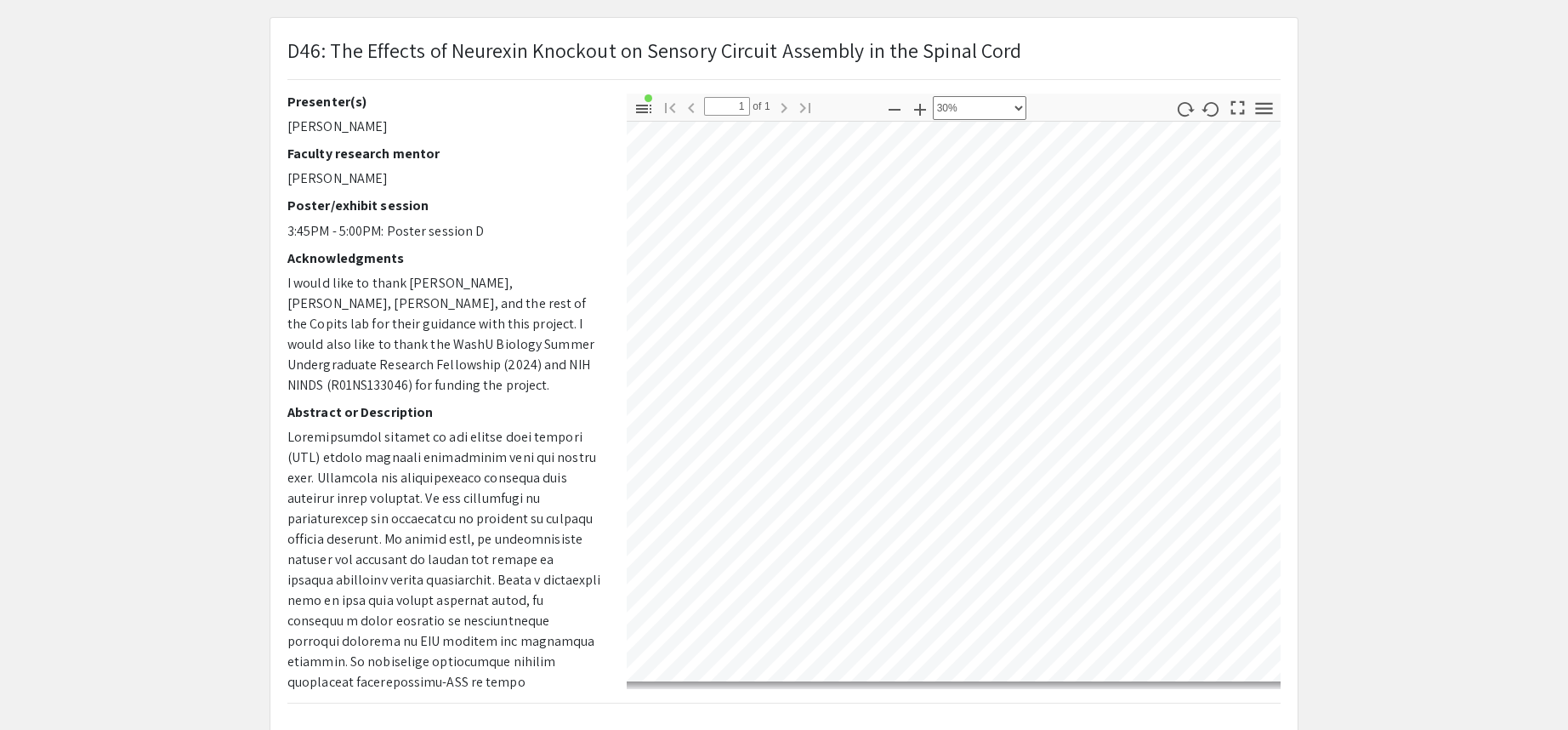
scroll to position [343, 28]
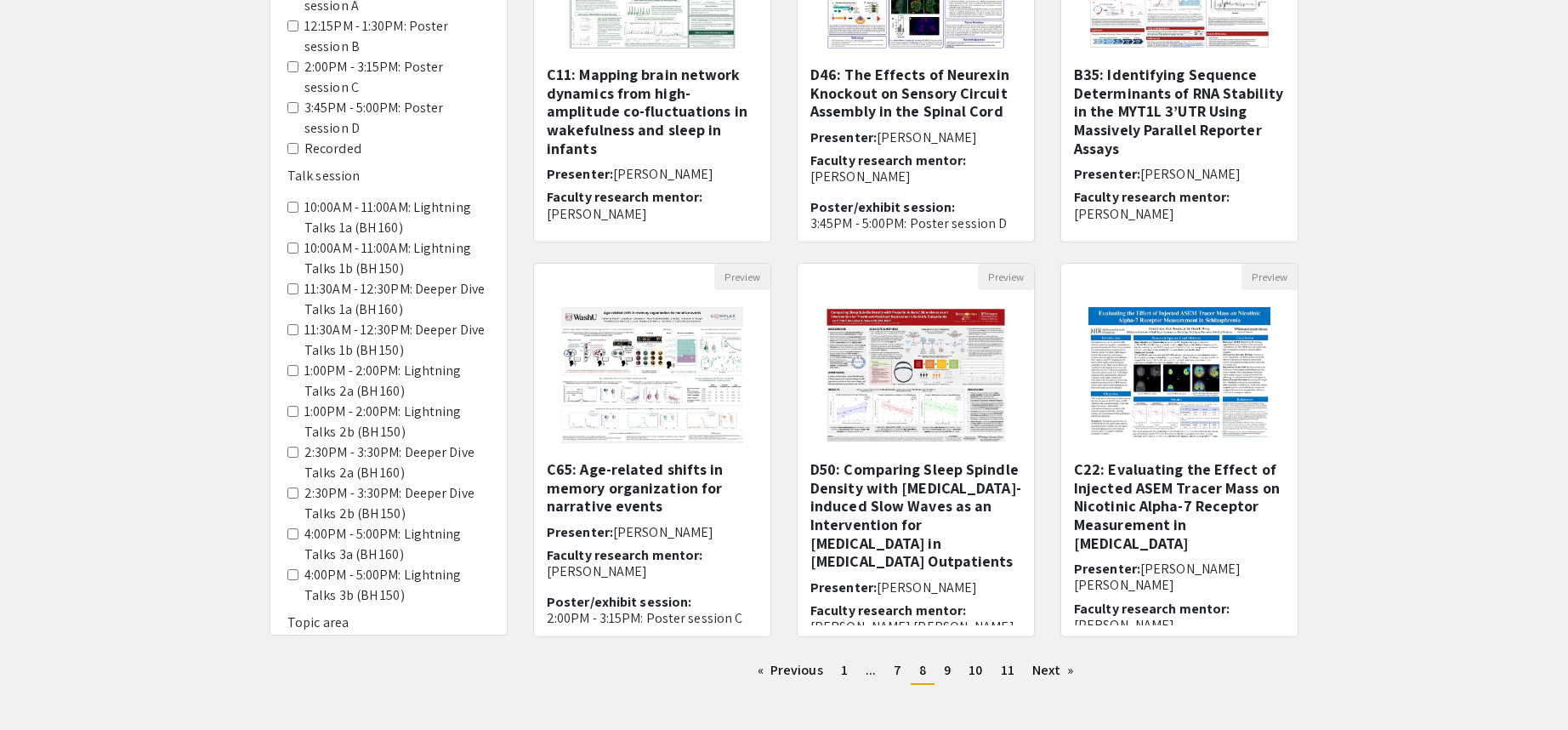
scroll to position [398, 0]
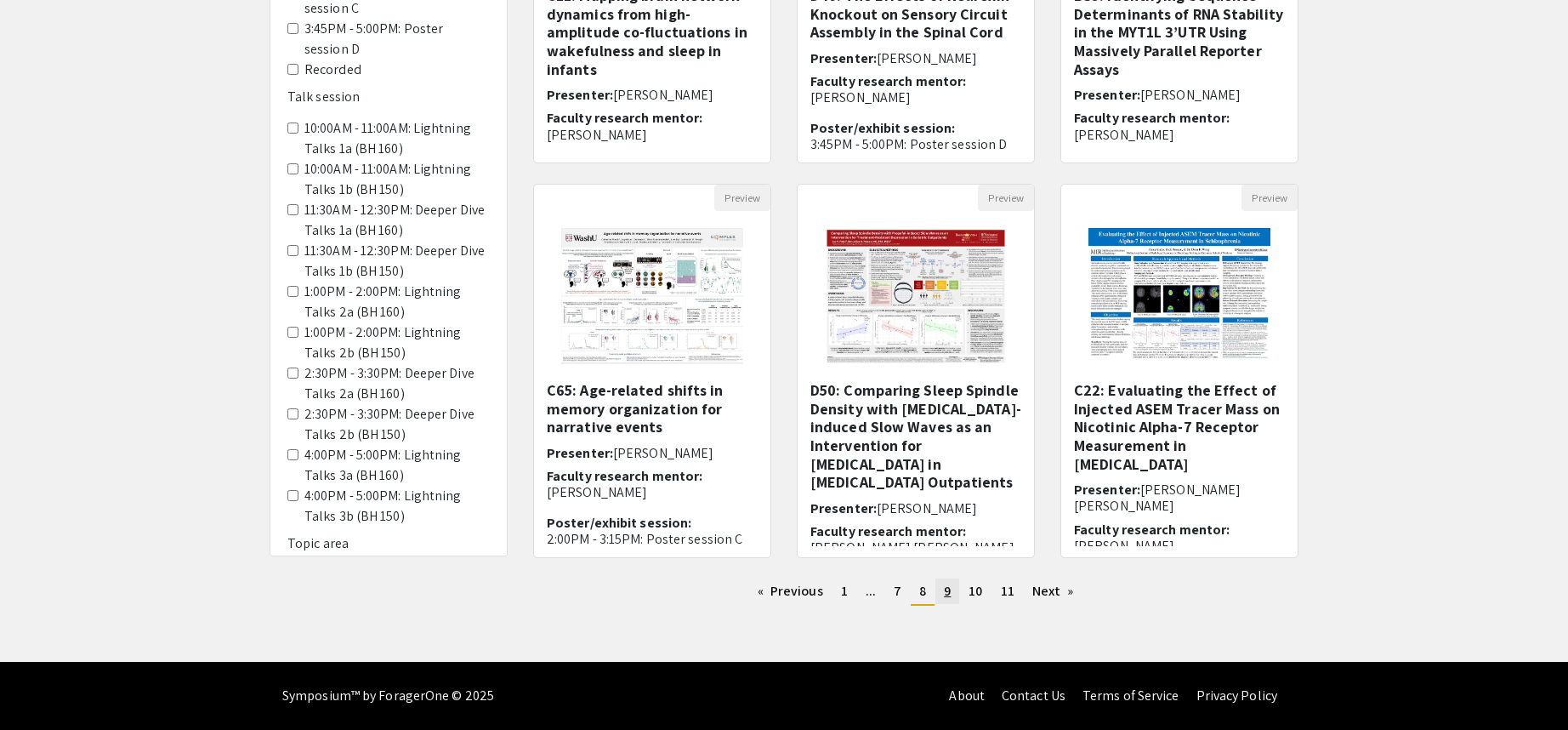
click at [949, 596] on span "9" at bounding box center [948, 591] width 7 height 18
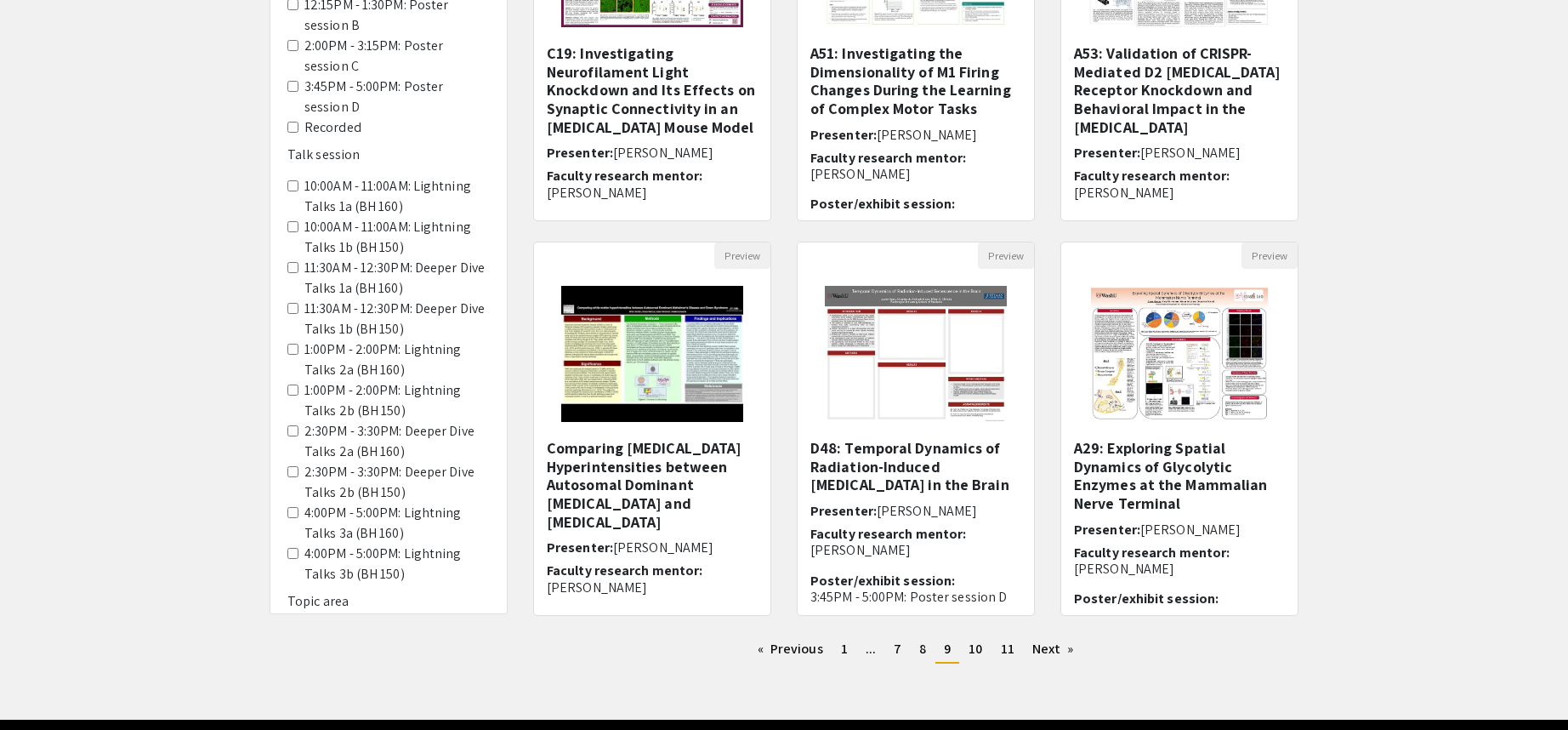
scroll to position [398, 0]
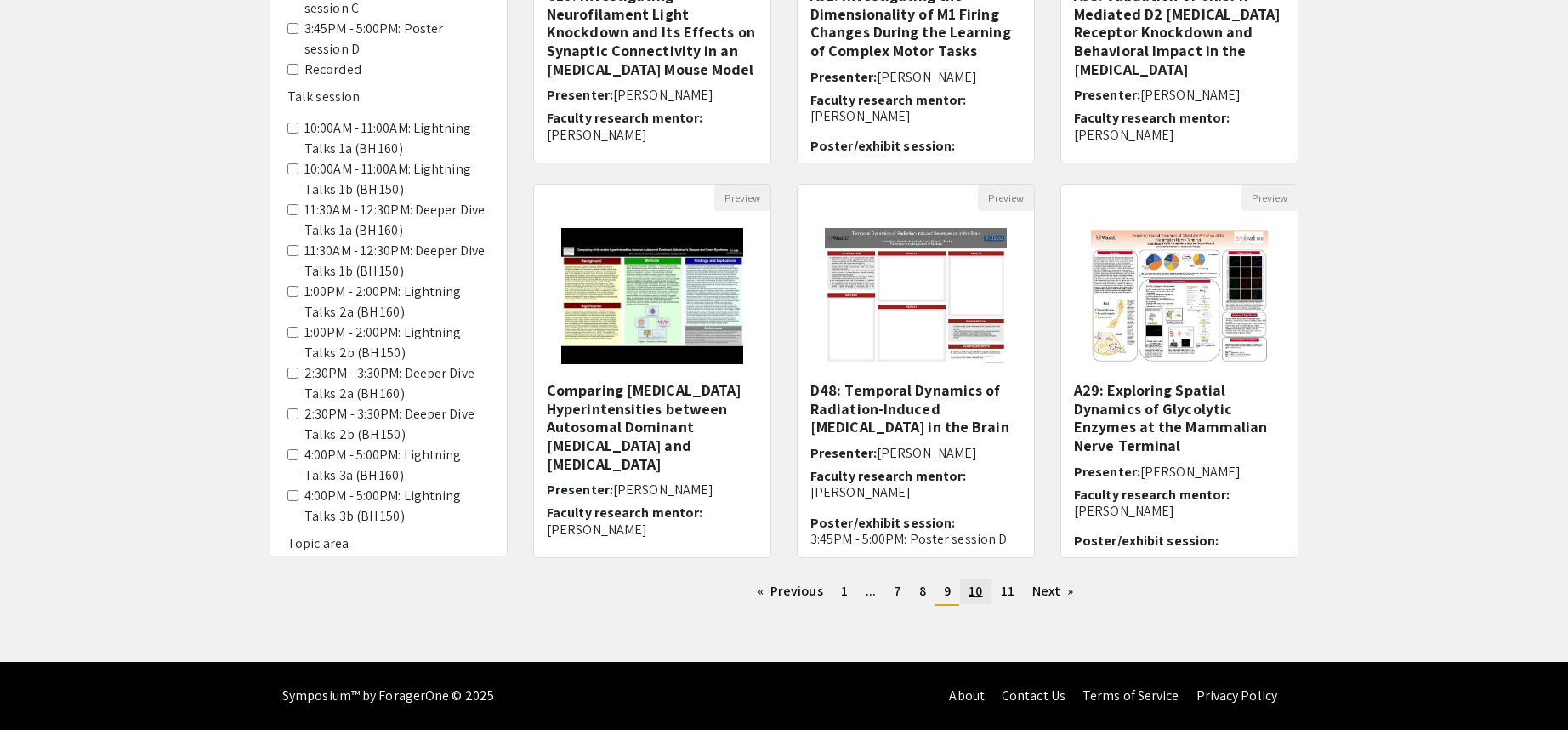
click at [979, 598] on span "10" at bounding box center [976, 591] width 14 height 18
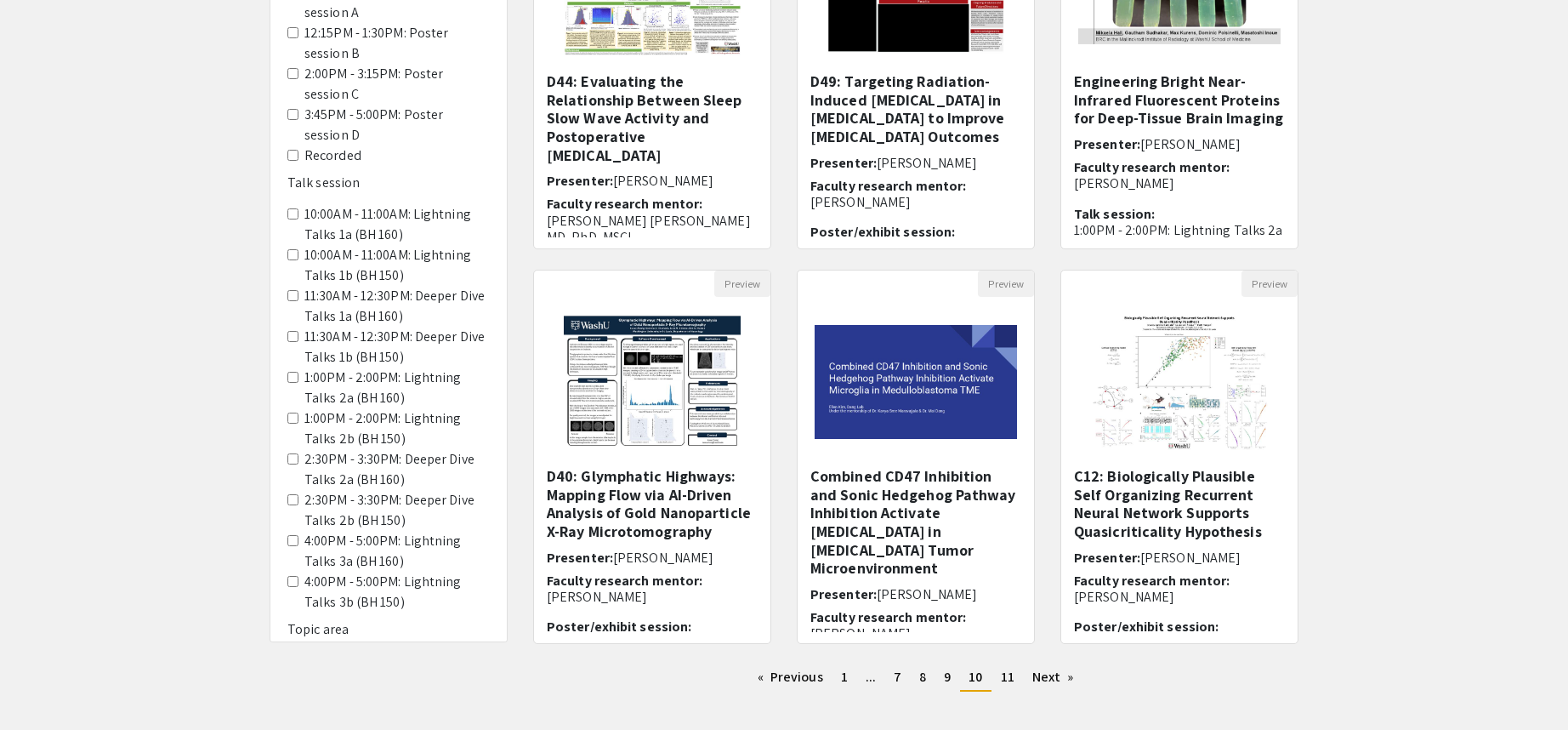
scroll to position [340, 0]
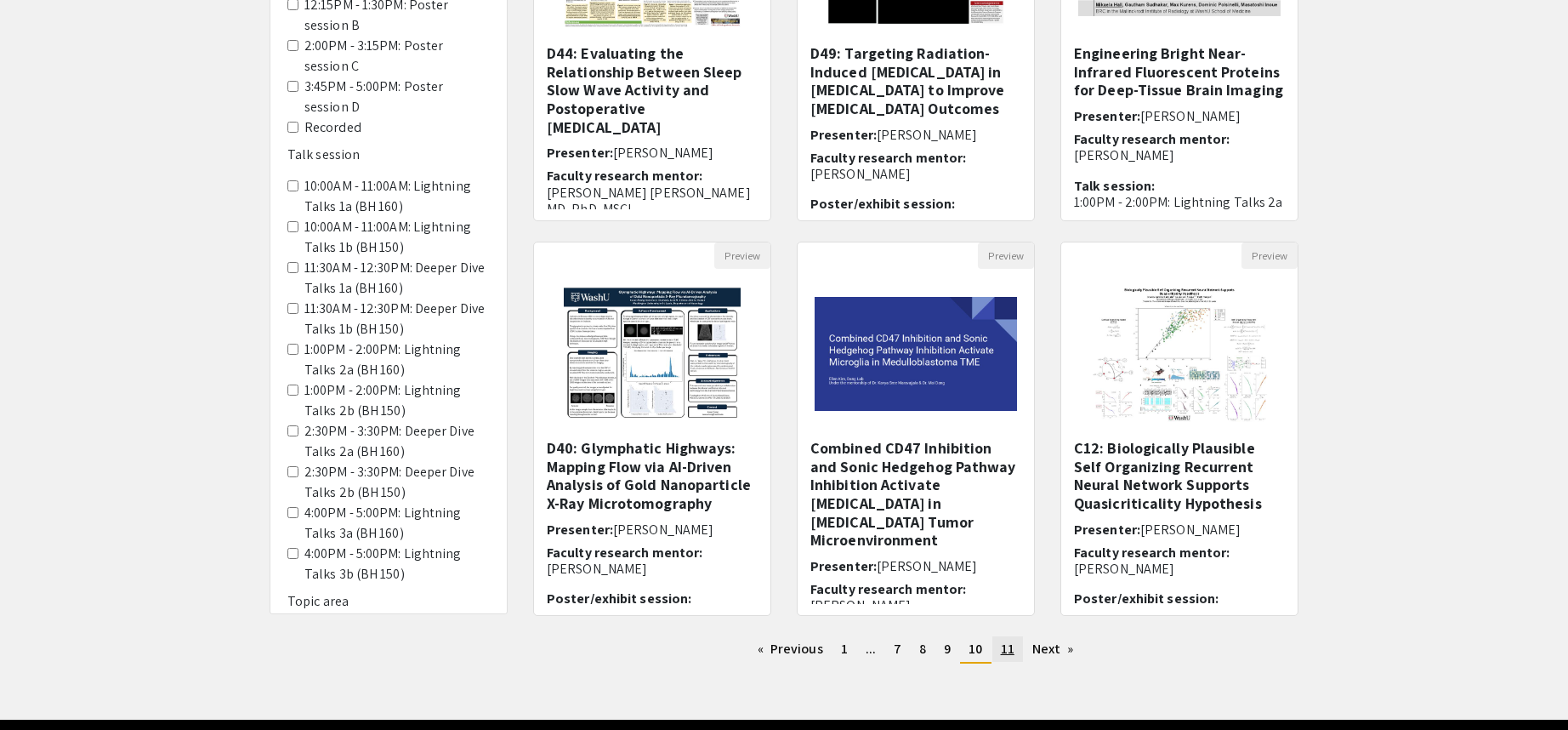
click at [1012, 647] on span "11" at bounding box center [1008, 648] width 14 height 18
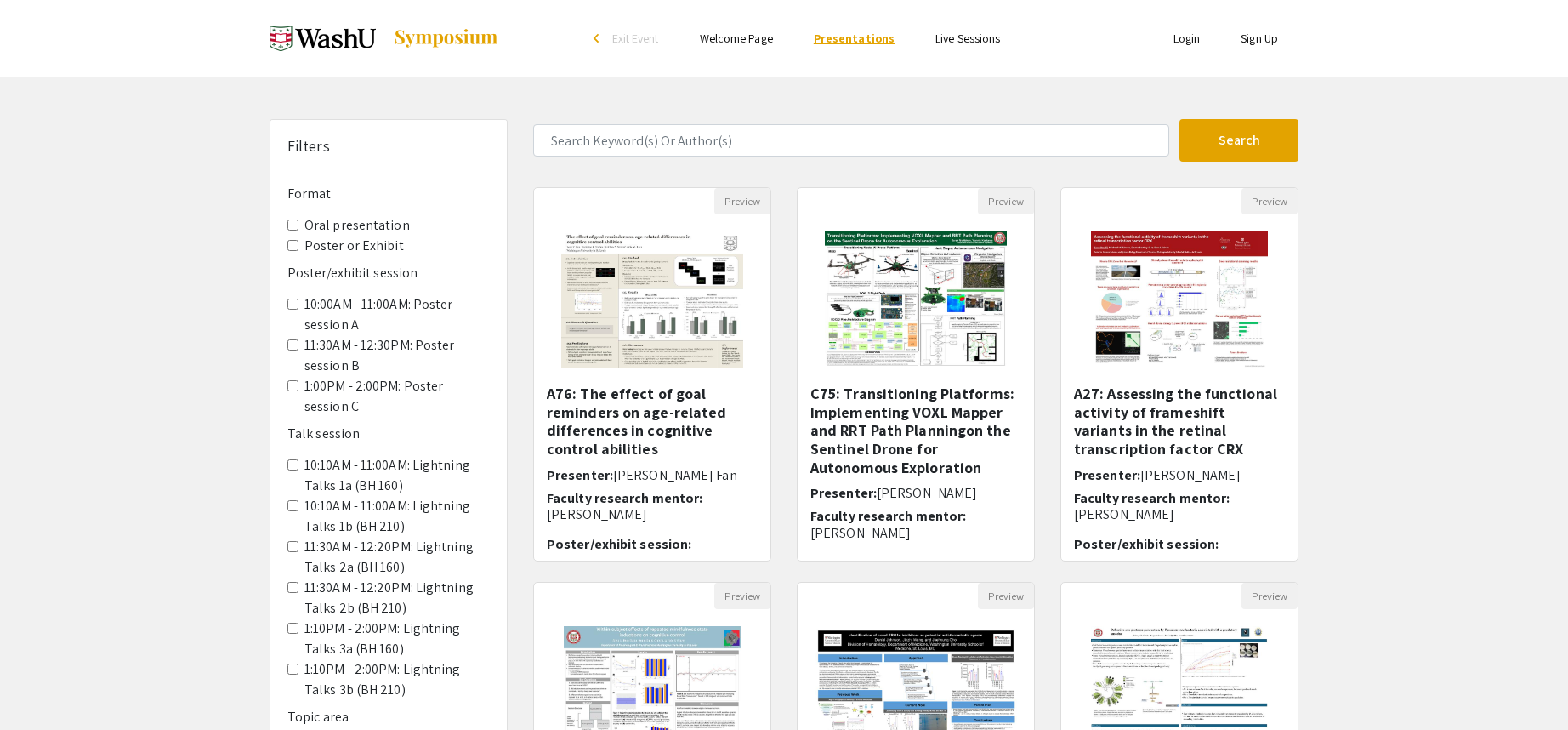
click at [841, 36] on link "Presentations" at bounding box center [855, 38] width 81 height 15
